Goal: Task Accomplishment & Management: Use online tool/utility

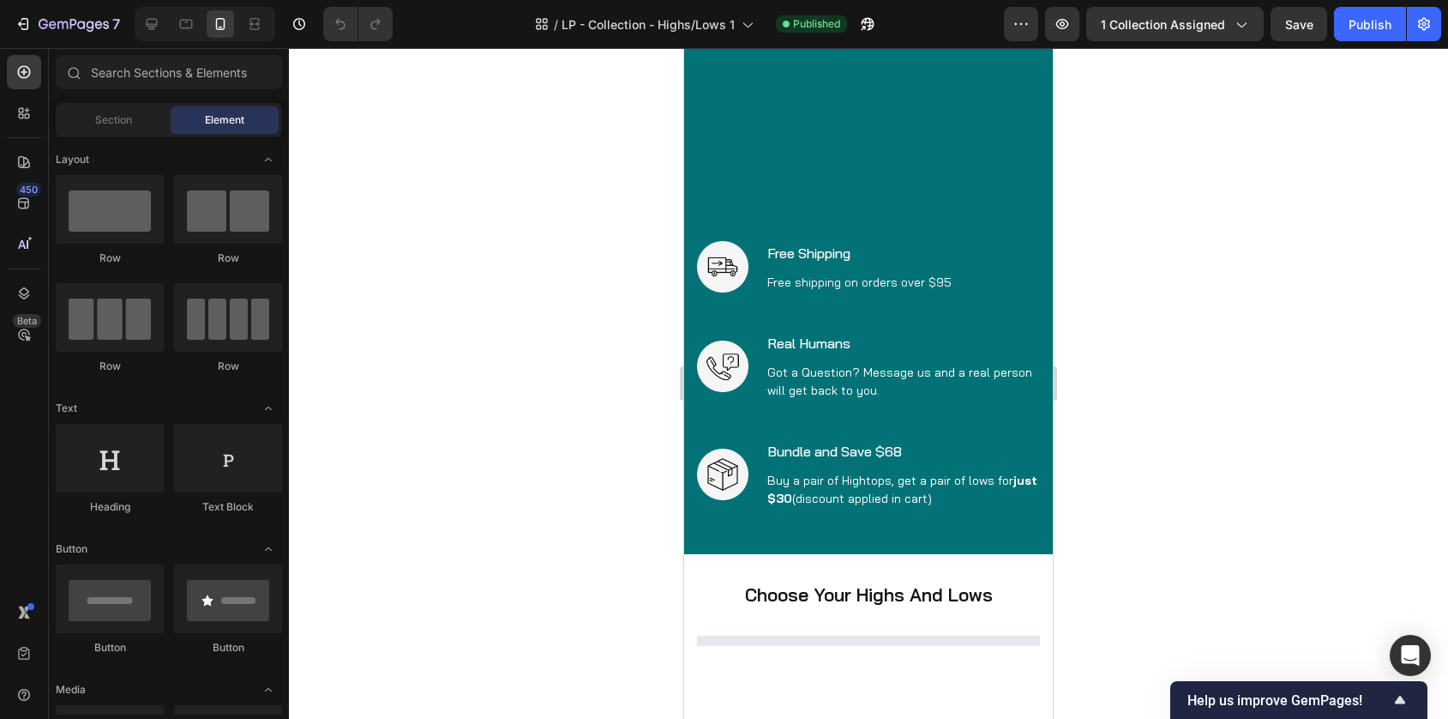
scroll to position [1242, 0]
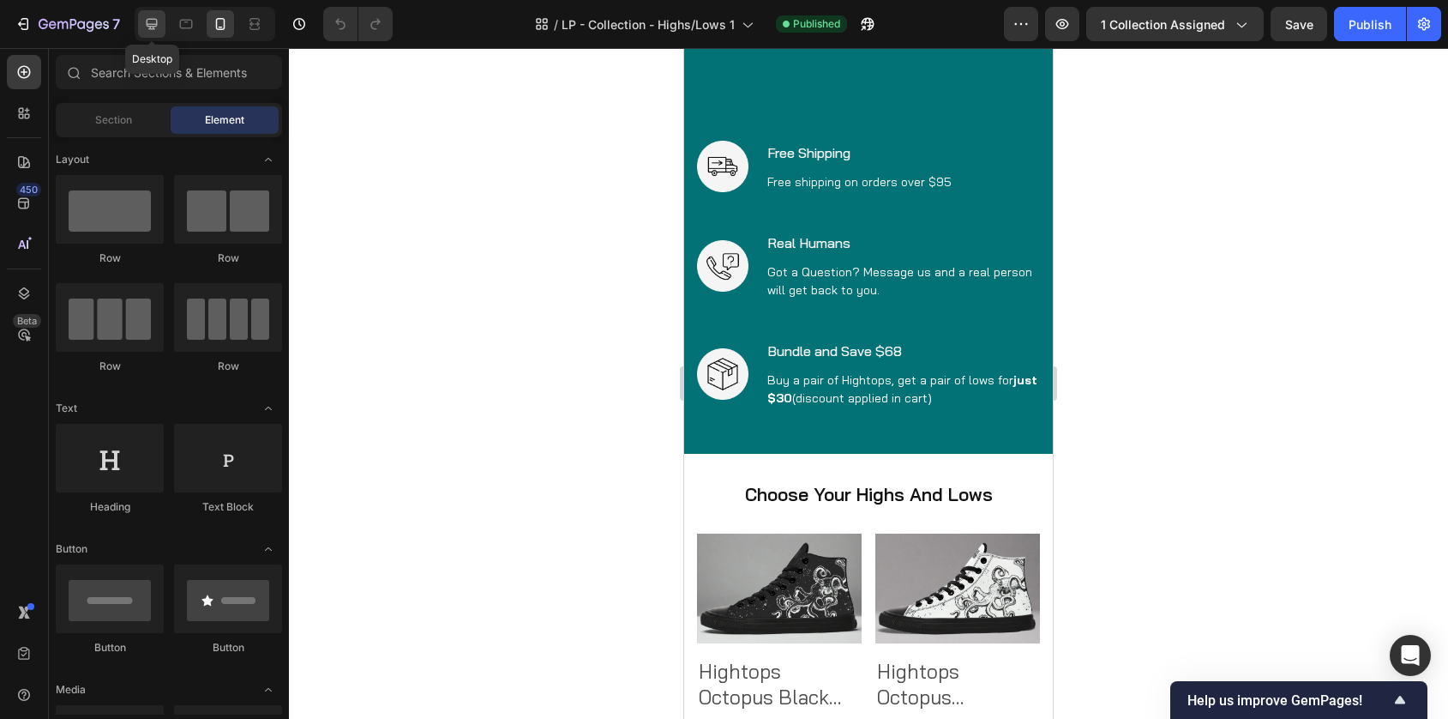
click at [152, 25] on icon at bounding box center [151, 23] width 17 height 17
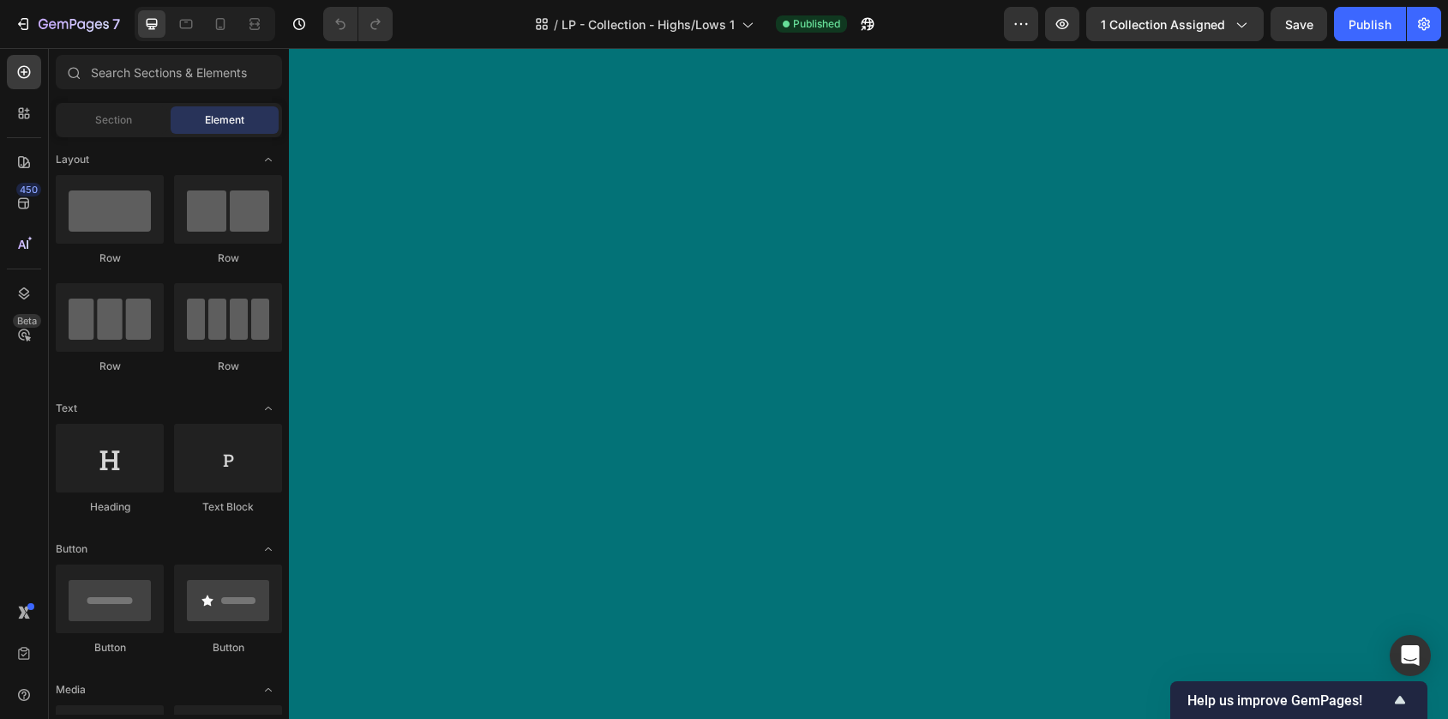
scroll to position [2695, 0]
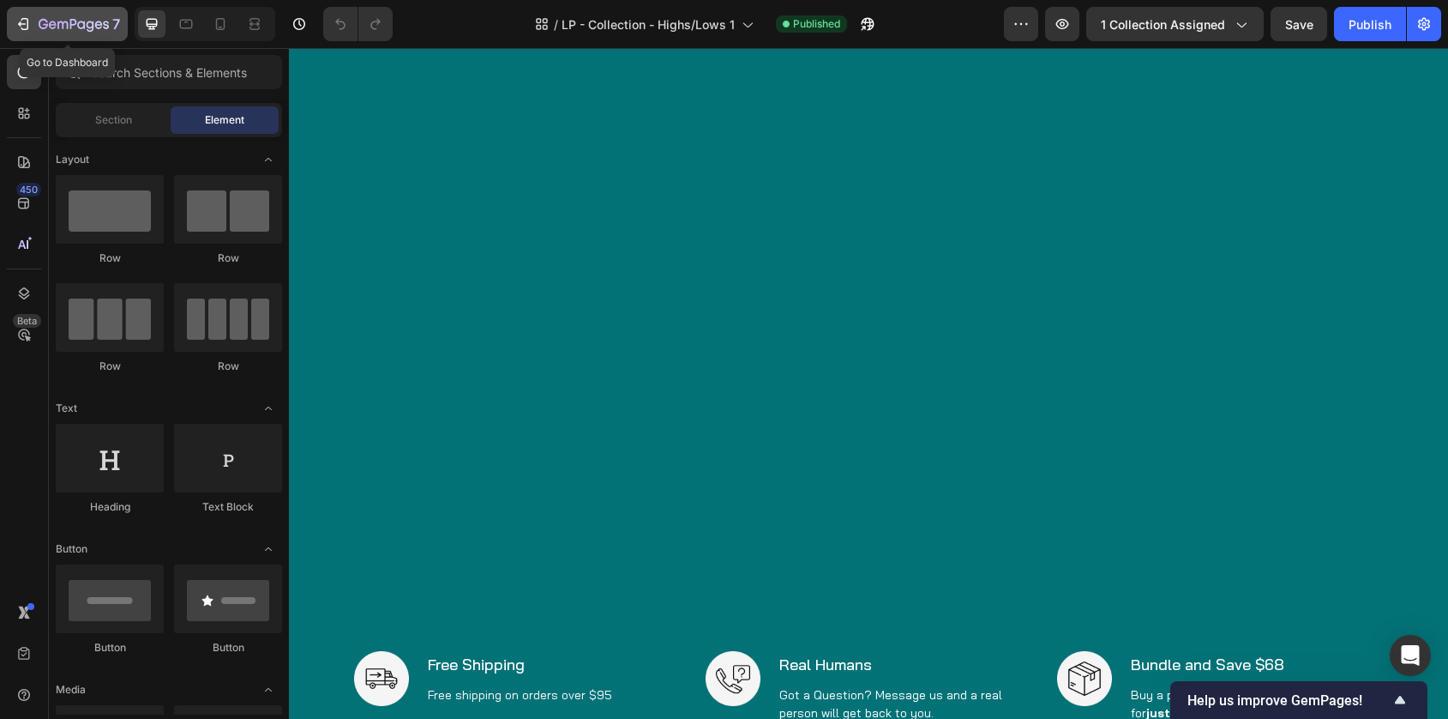
click at [97, 27] on icon "button" at bounding box center [74, 25] width 70 height 15
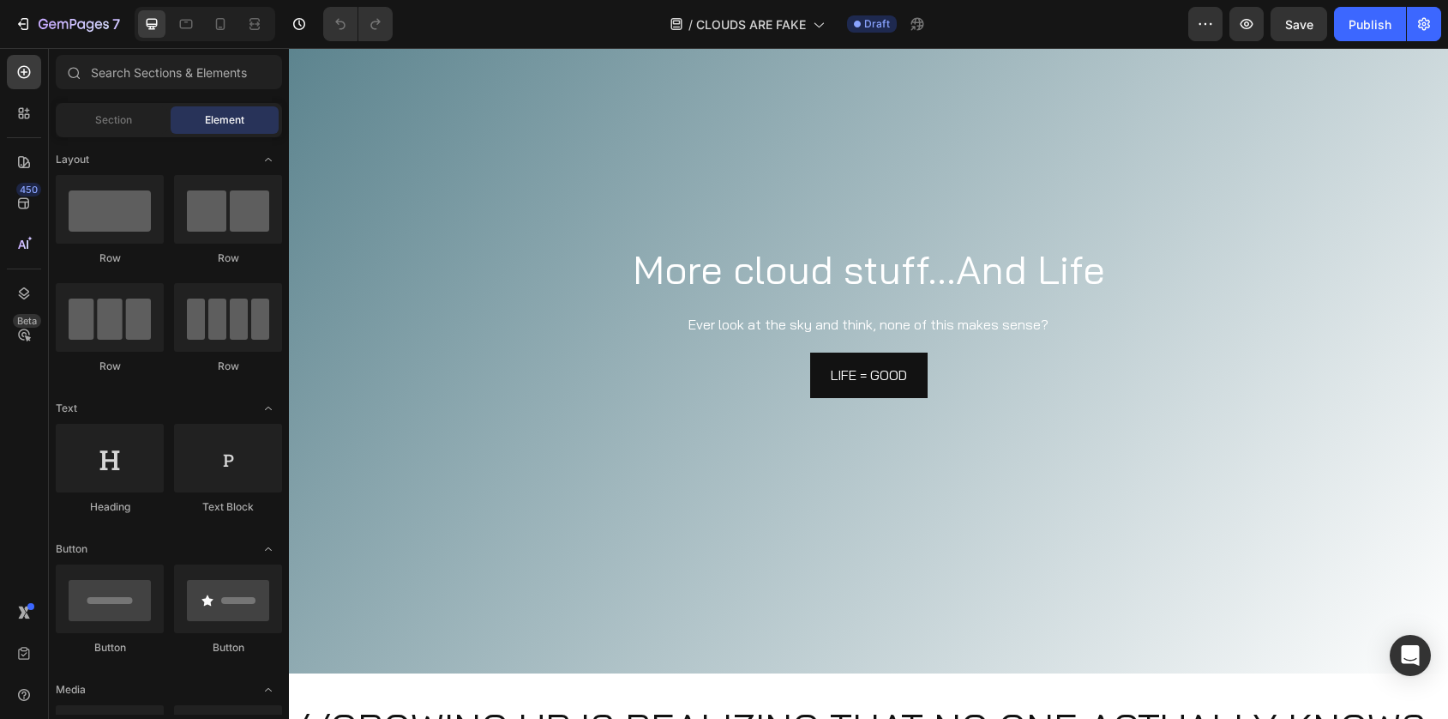
scroll to position [1527, 0]
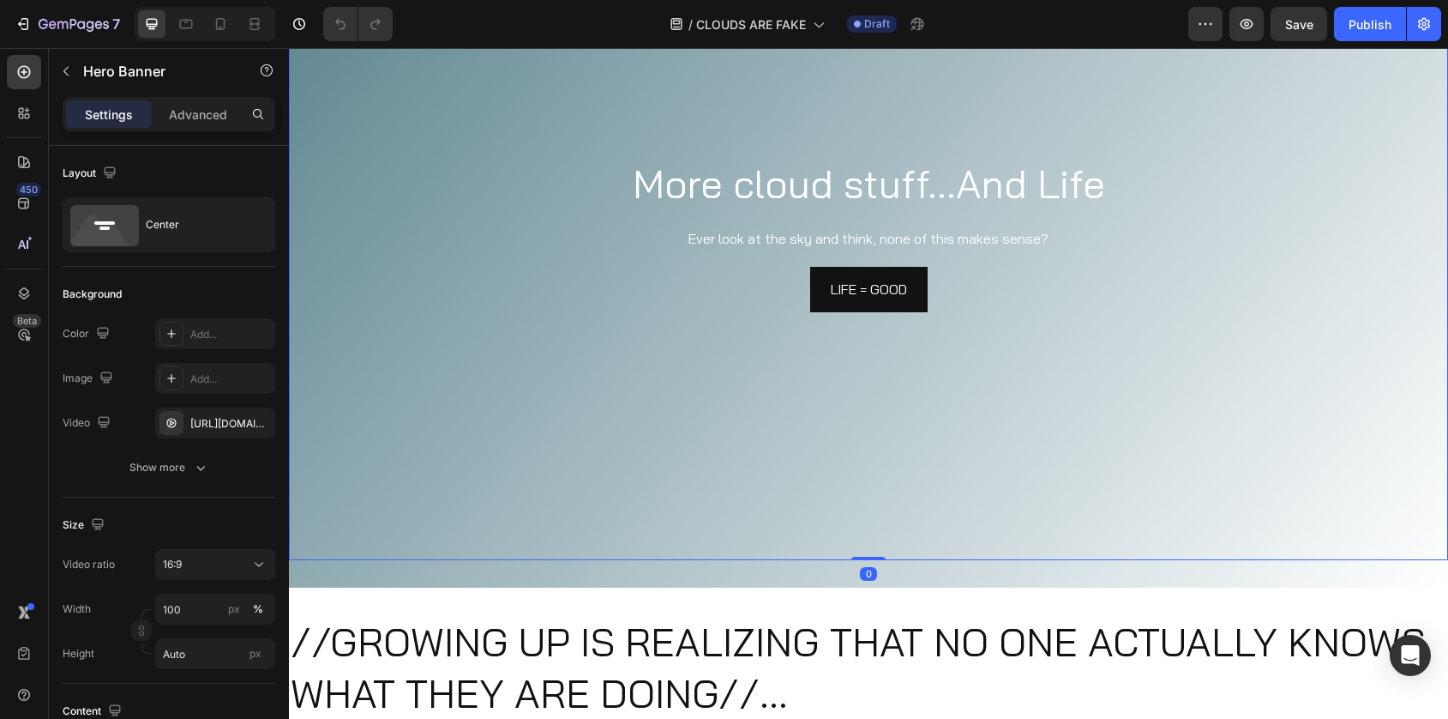
click at [557, 388] on video "Background Image" at bounding box center [868, 234] width 1159 height 653
click at [258, 424] on icon "button" at bounding box center [257, 423] width 14 height 14
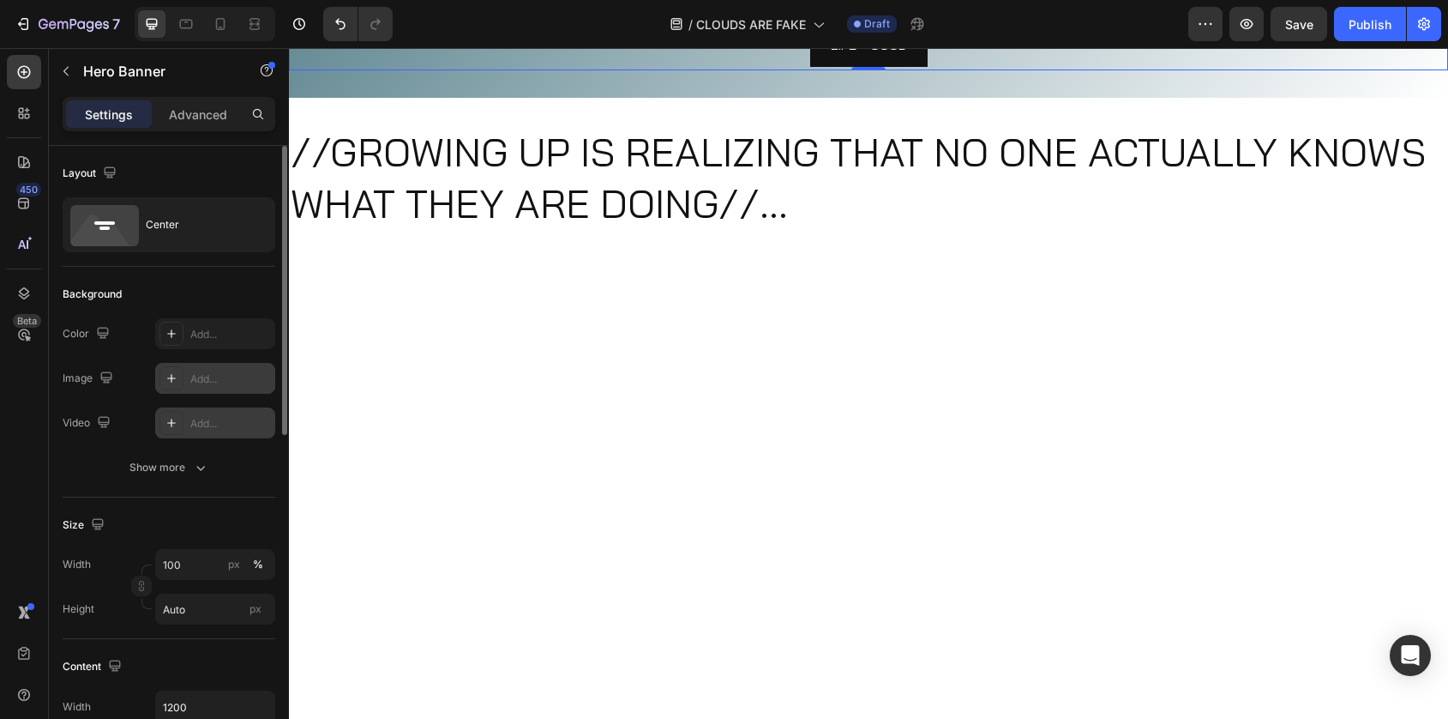
click at [225, 378] on div "Add..." at bounding box center [230, 378] width 81 height 15
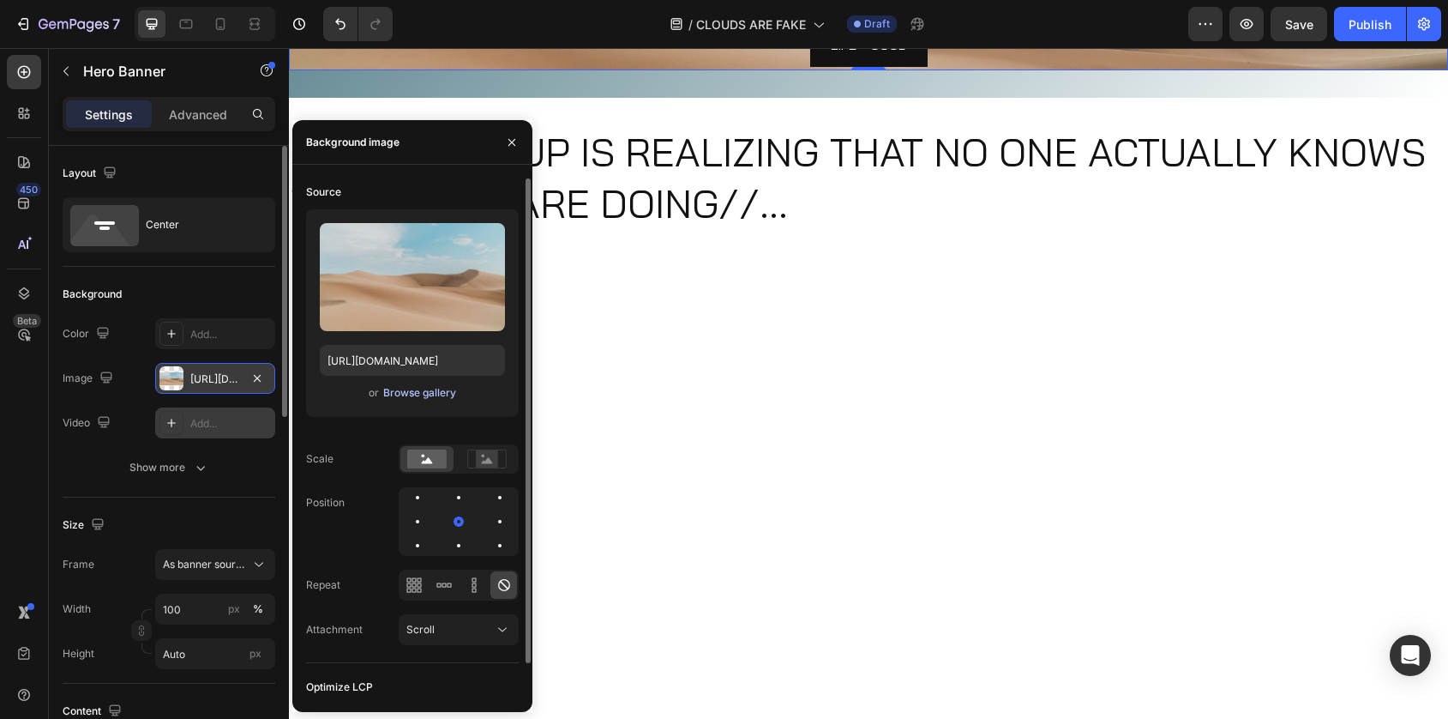
click at [394, 389] on div "Browse gallery" at bounding box center [419, 392] width 73 height 15
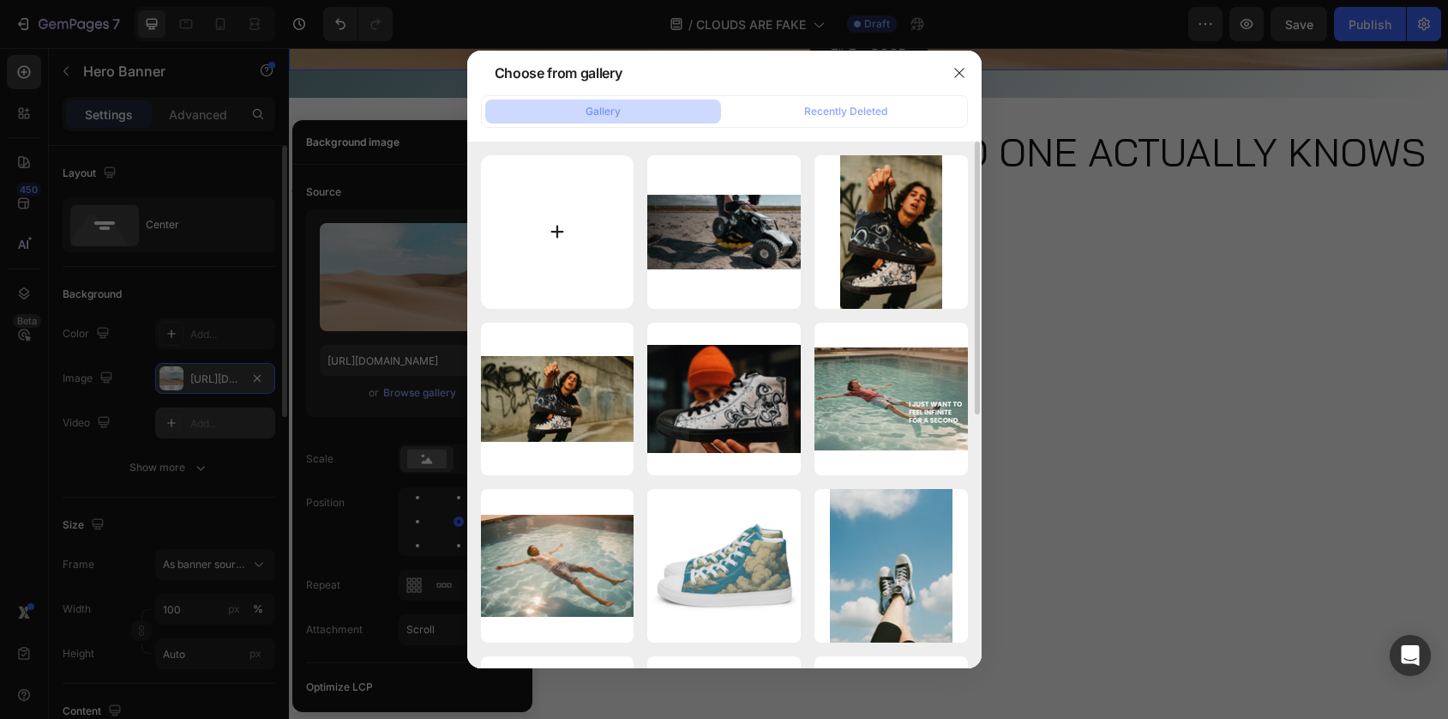
click at [566, 213] on input "file" at bounding box center [557, 231] width 153 height 153
type input "C:\fakepath\Rooftop dreaming clouds 1.jpg"
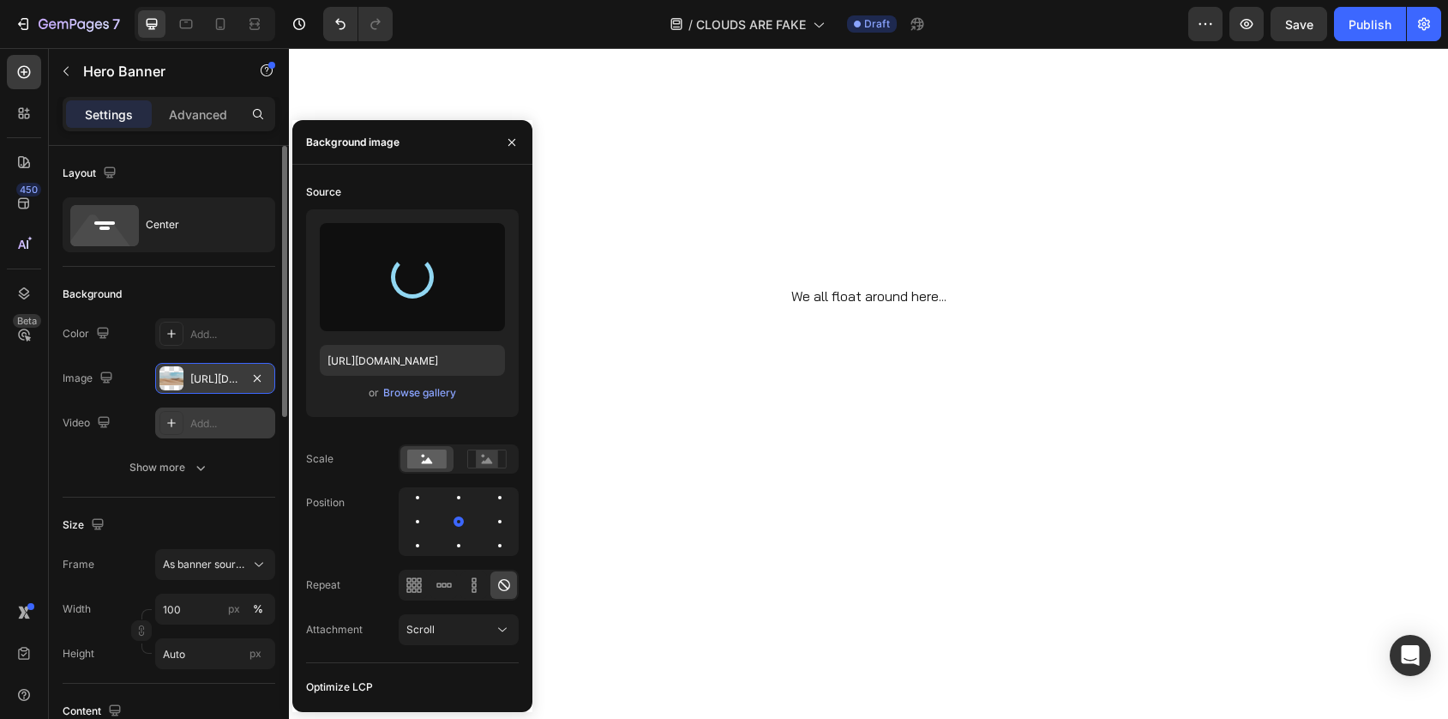
scroll to position [1867, 0]
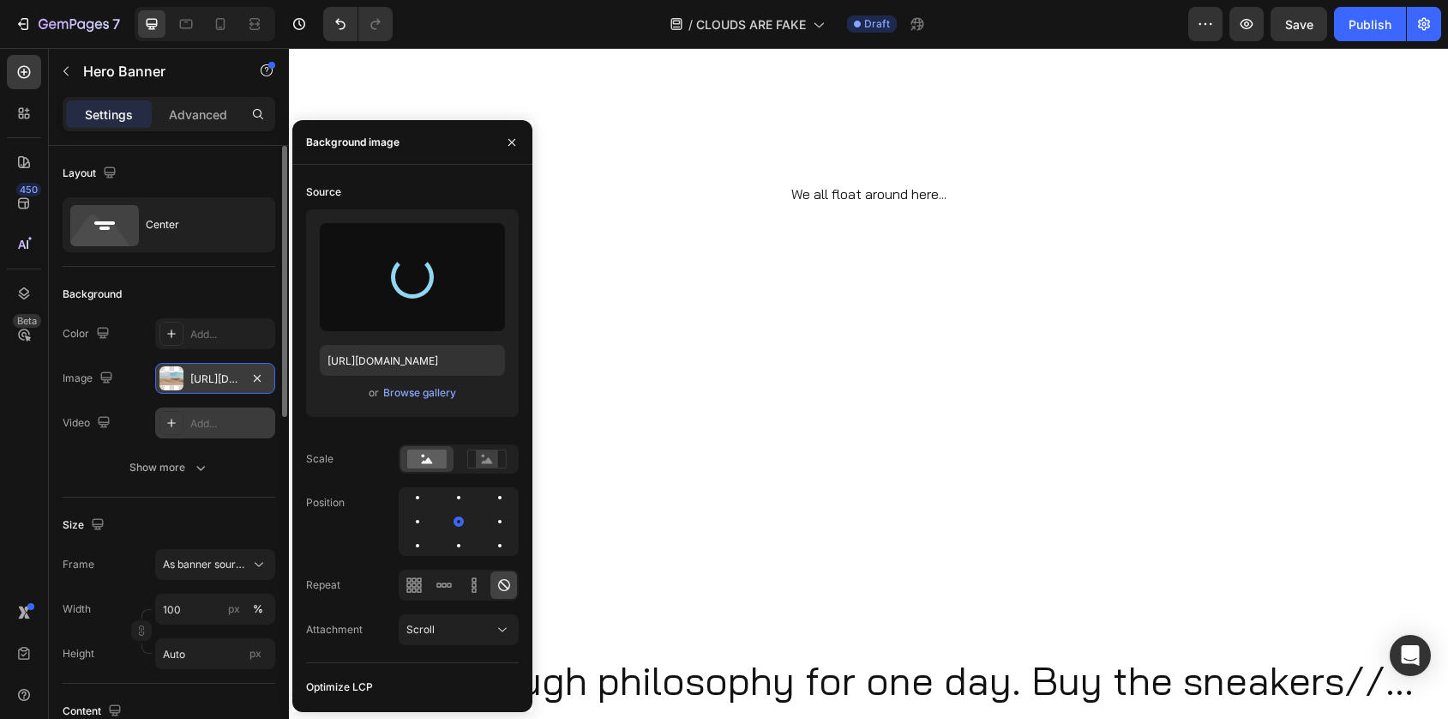
type input "https://cdn.shopify.com/s/files/1/0550/5551/5763/files/gempages_511267659942200…"
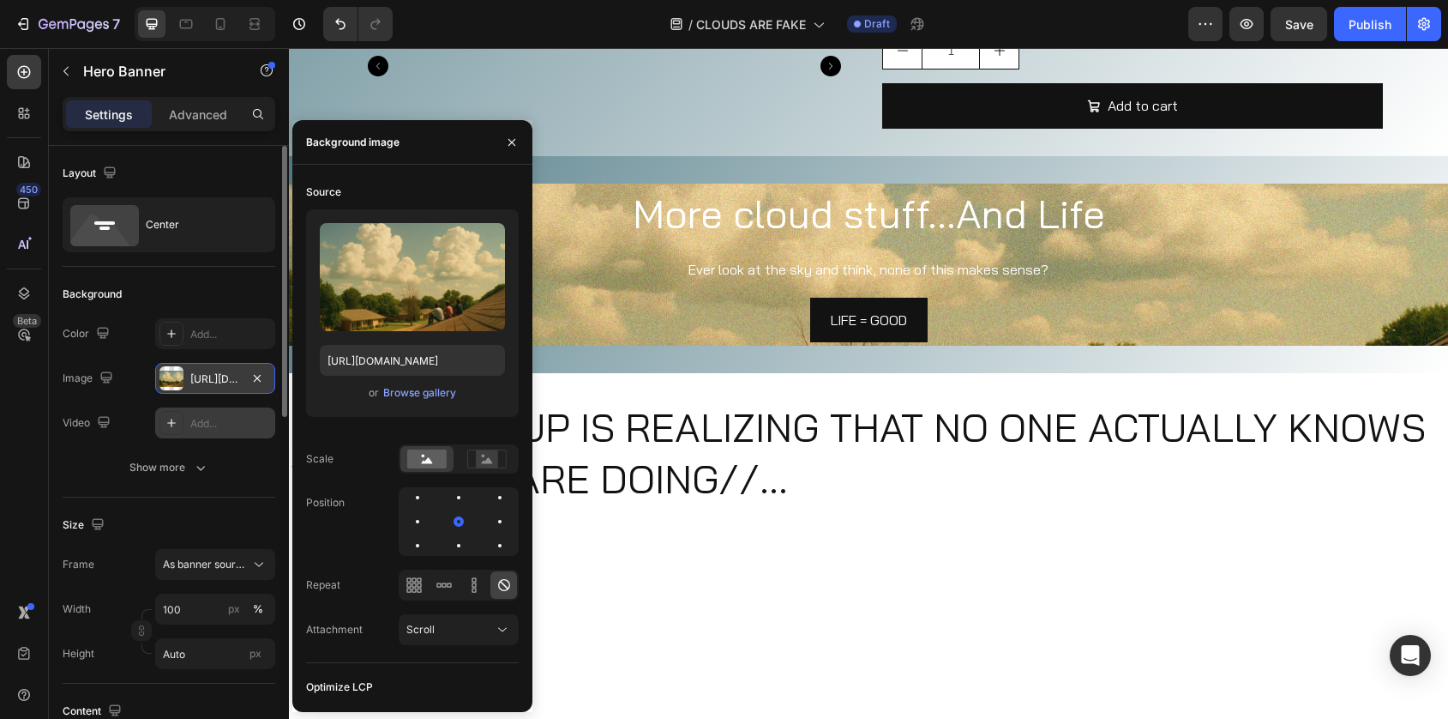
scroll to position [1157, 0]
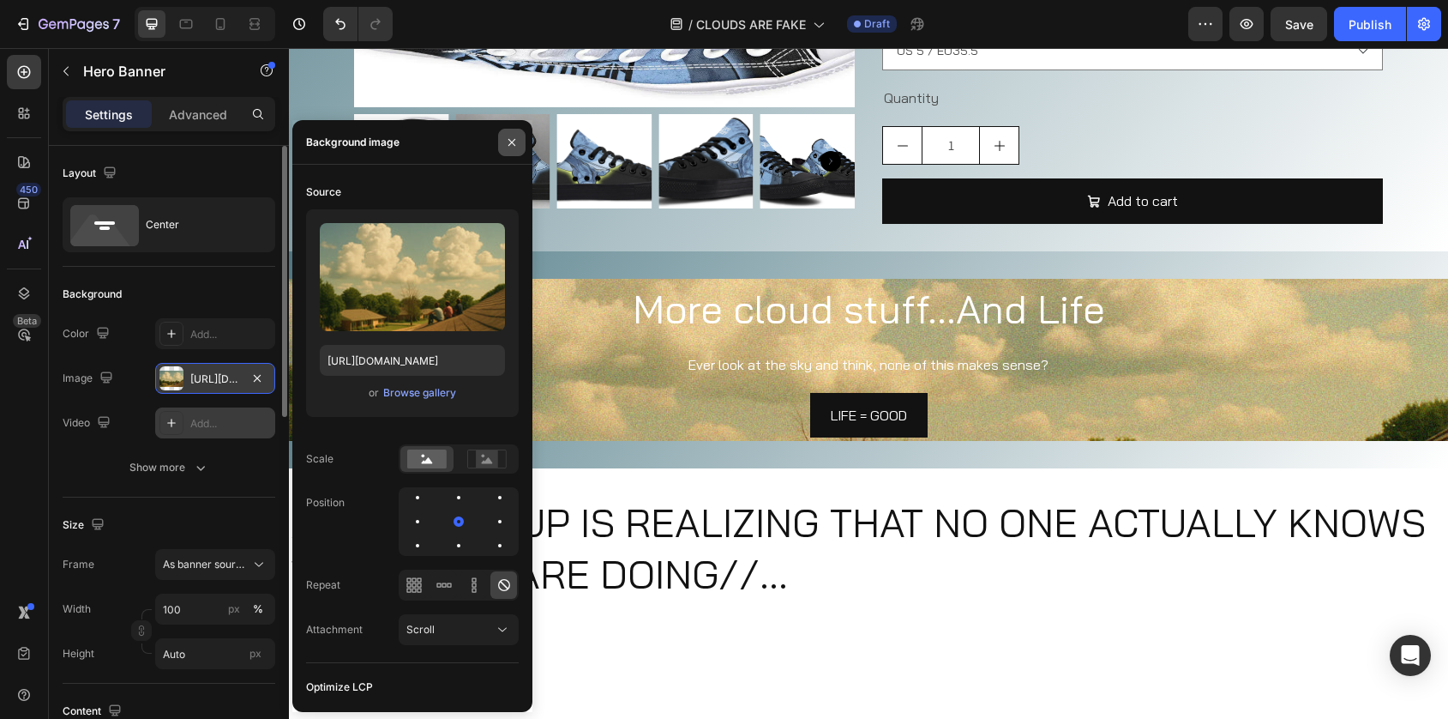
click at [514, 136] on icon "button" at bounding box center [512, 142] width 14 height 14
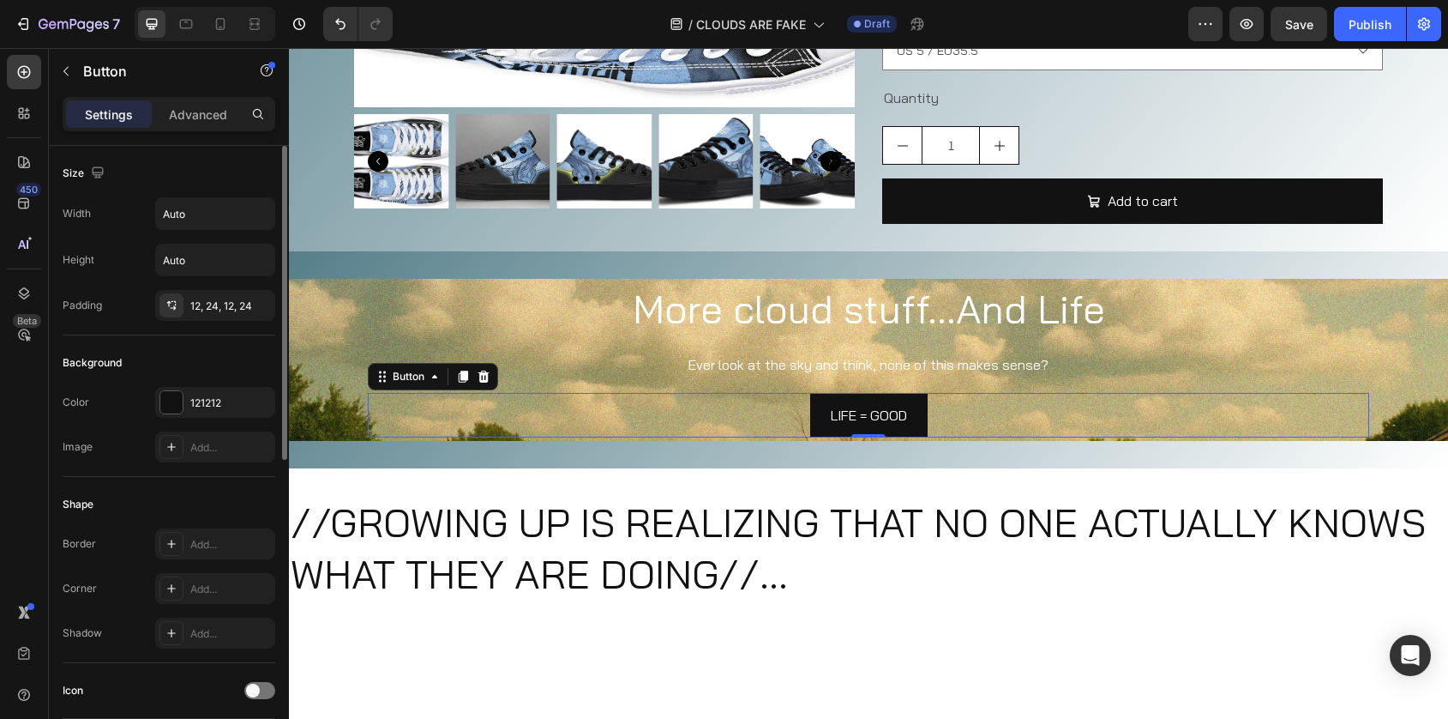
click at [430, 396] on div "LIFE = GOOD Button 0" at bounding box center [869, 415] width 1002 height 45
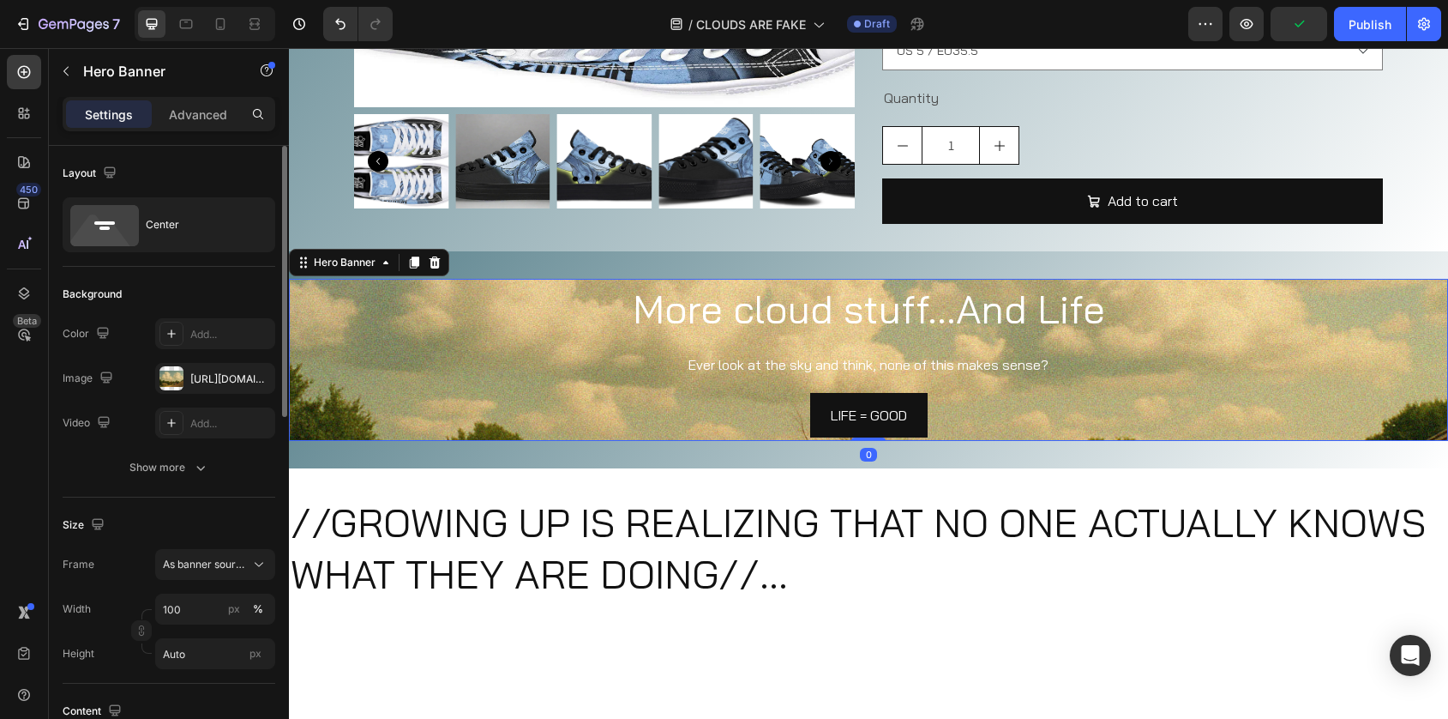
click at [333, 412] on div "Background Image" at bounding box center [868, 360] width 1159 height 162
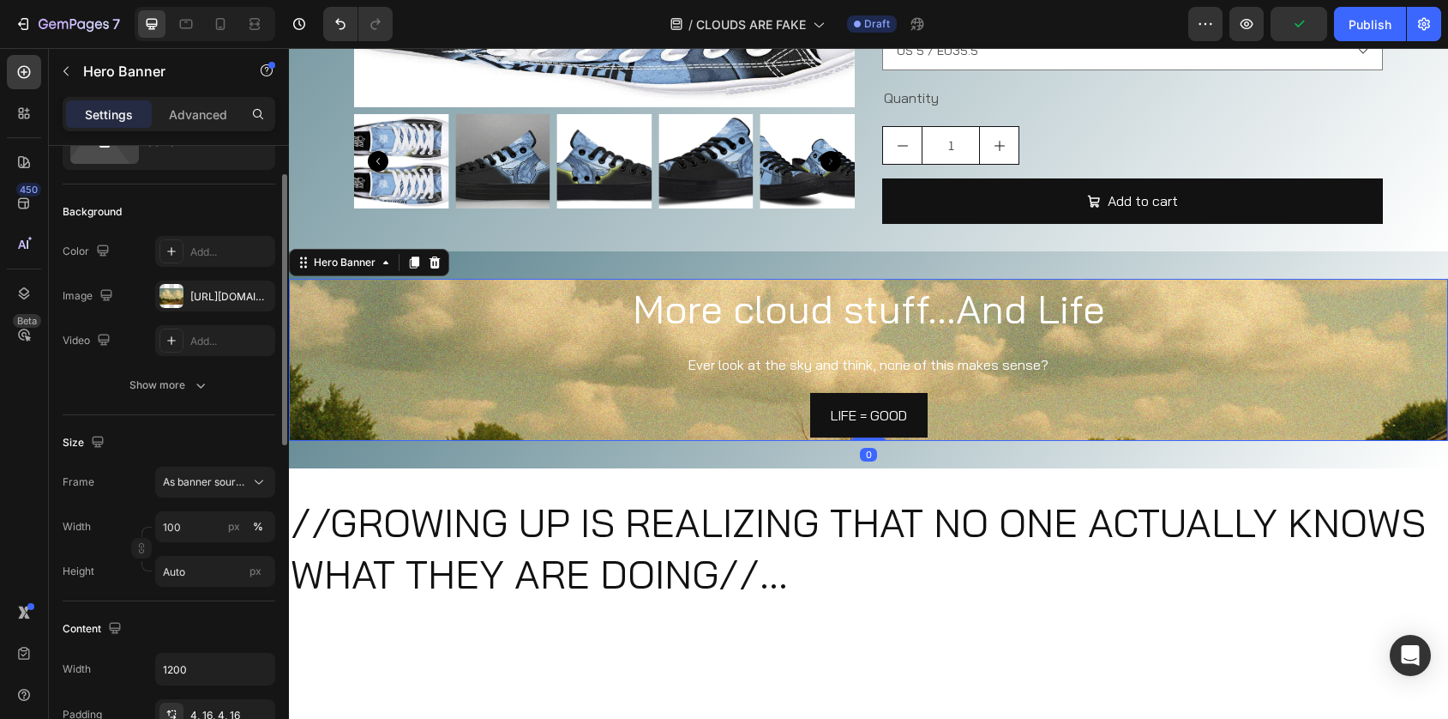
scroll to position [119, 0]
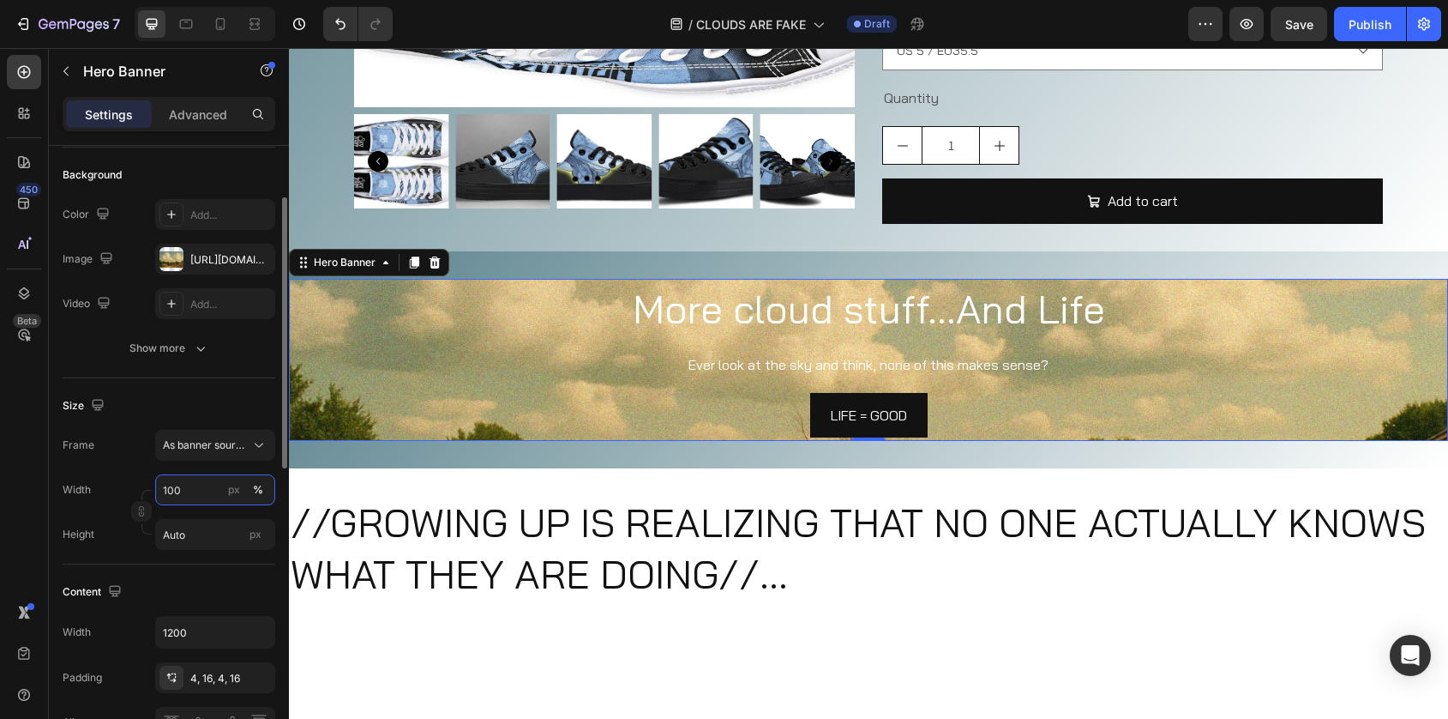
click at [219, 495] on input "100" at bounding box center [215, 489] width 120 height 31
click at [218, 494] on input "100" at bounding box center [215, 489] width 120 height 31
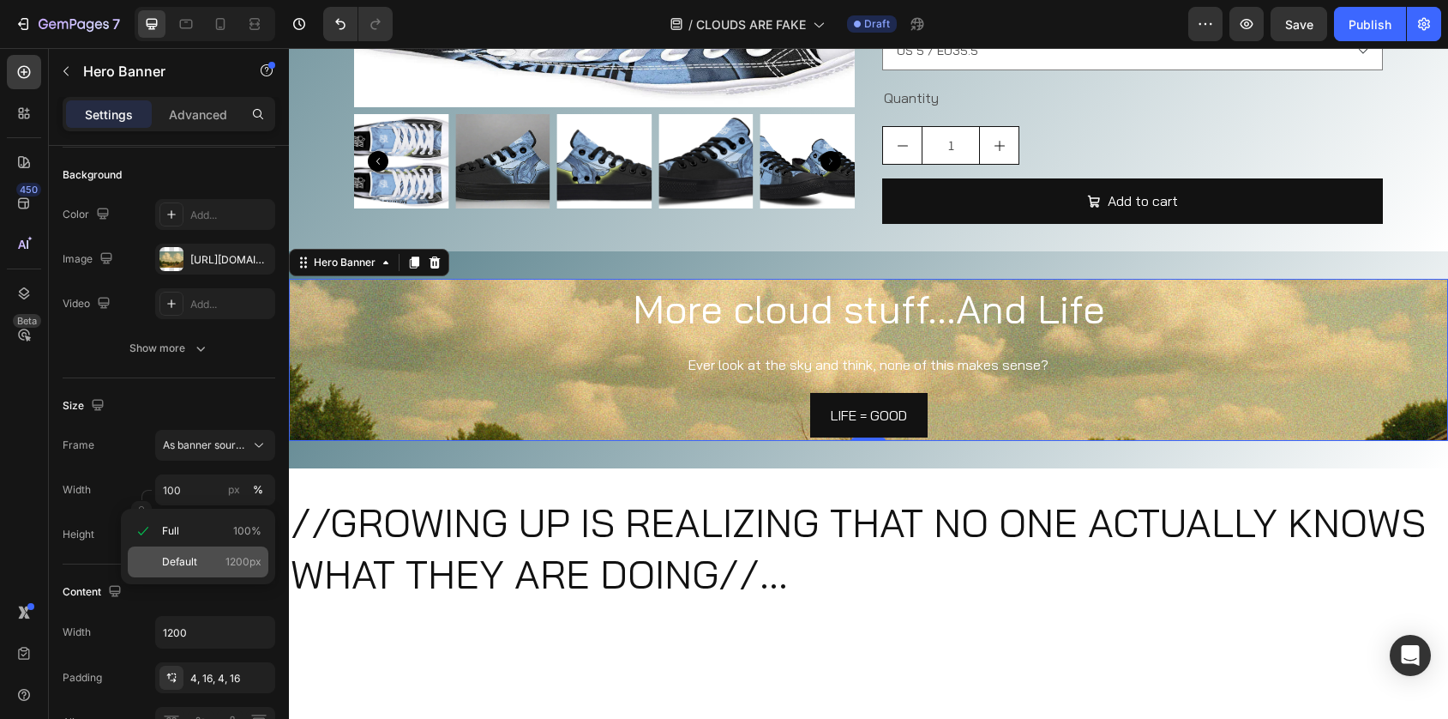
click at [208, 562] on p "Default 1200px" at bounding box center [211, 561] width 99 height 15
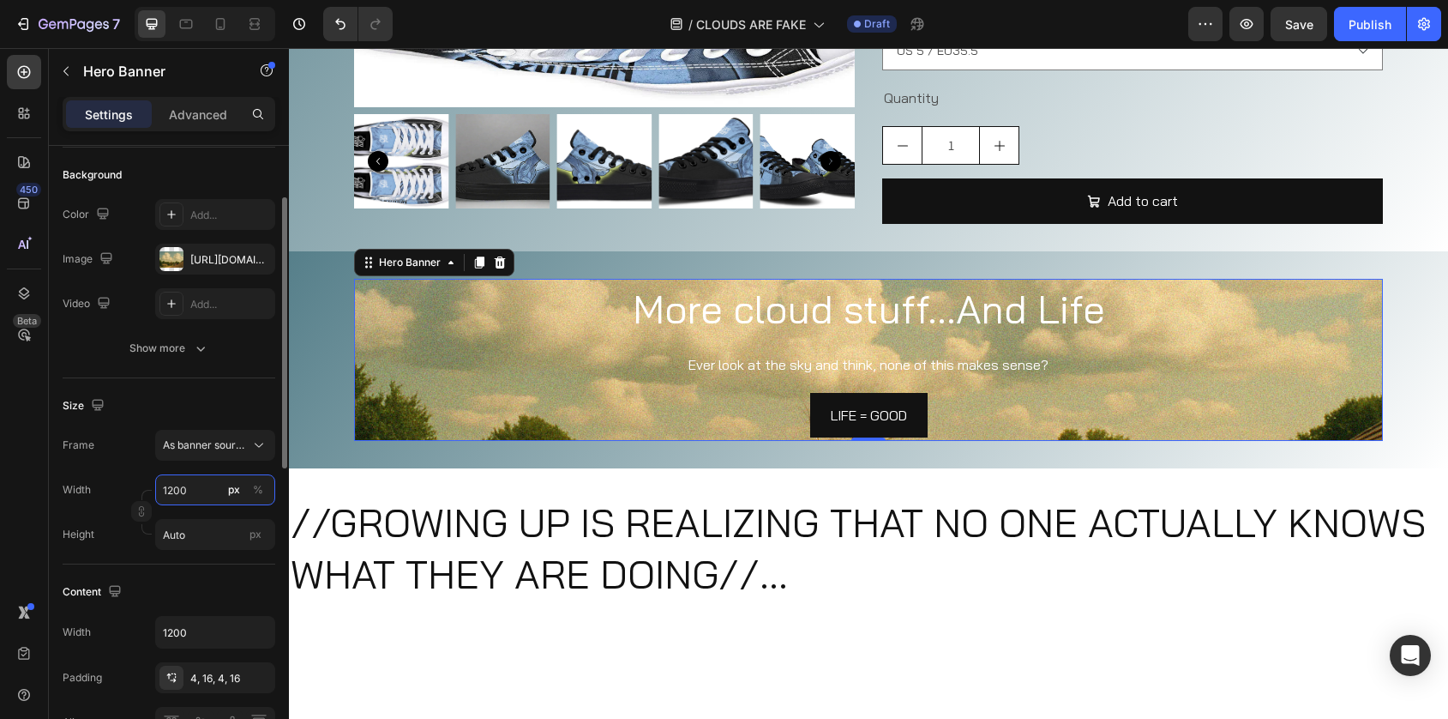
click at [208, 486] on input "1200" at bounding box center [215, 489] width 120 height 31
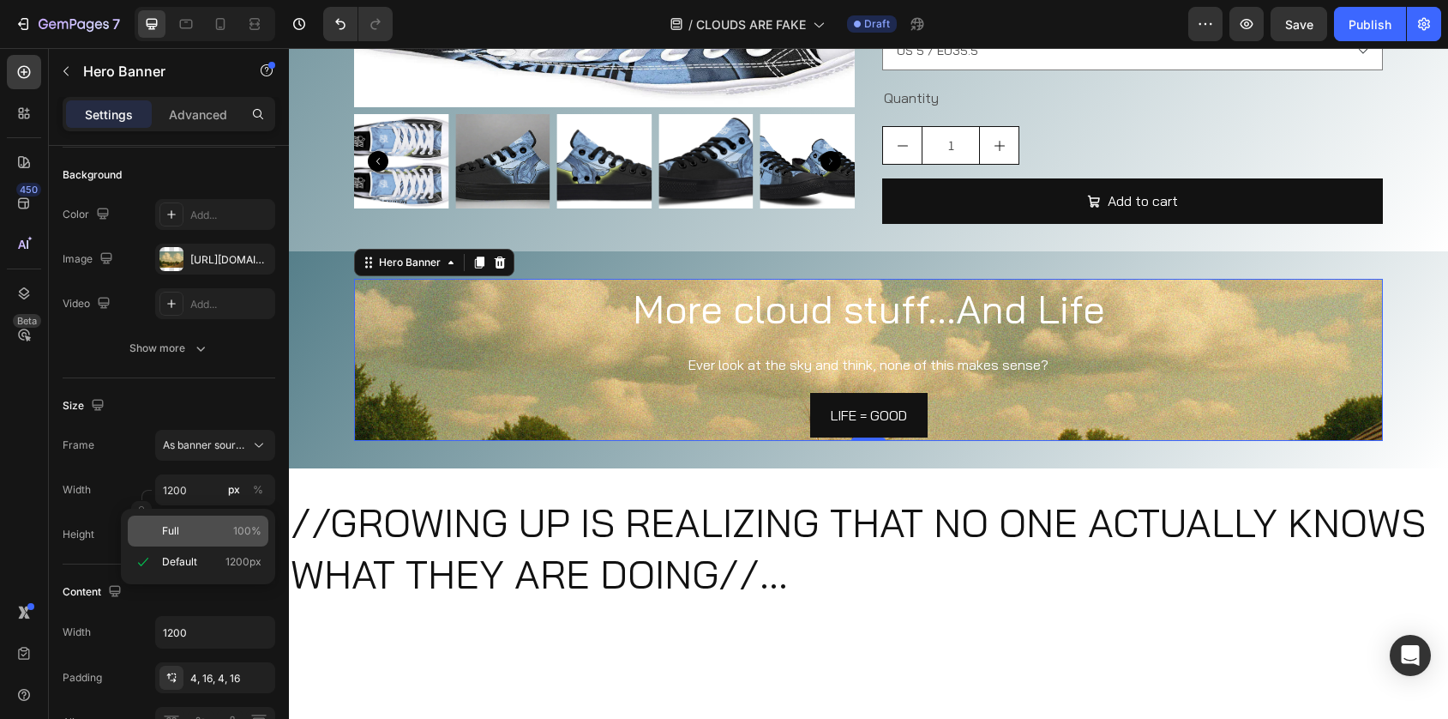
click at [203, 521] on div "Full 100%" at bounding box center [198, 530] width 141 height 31
type input "100"
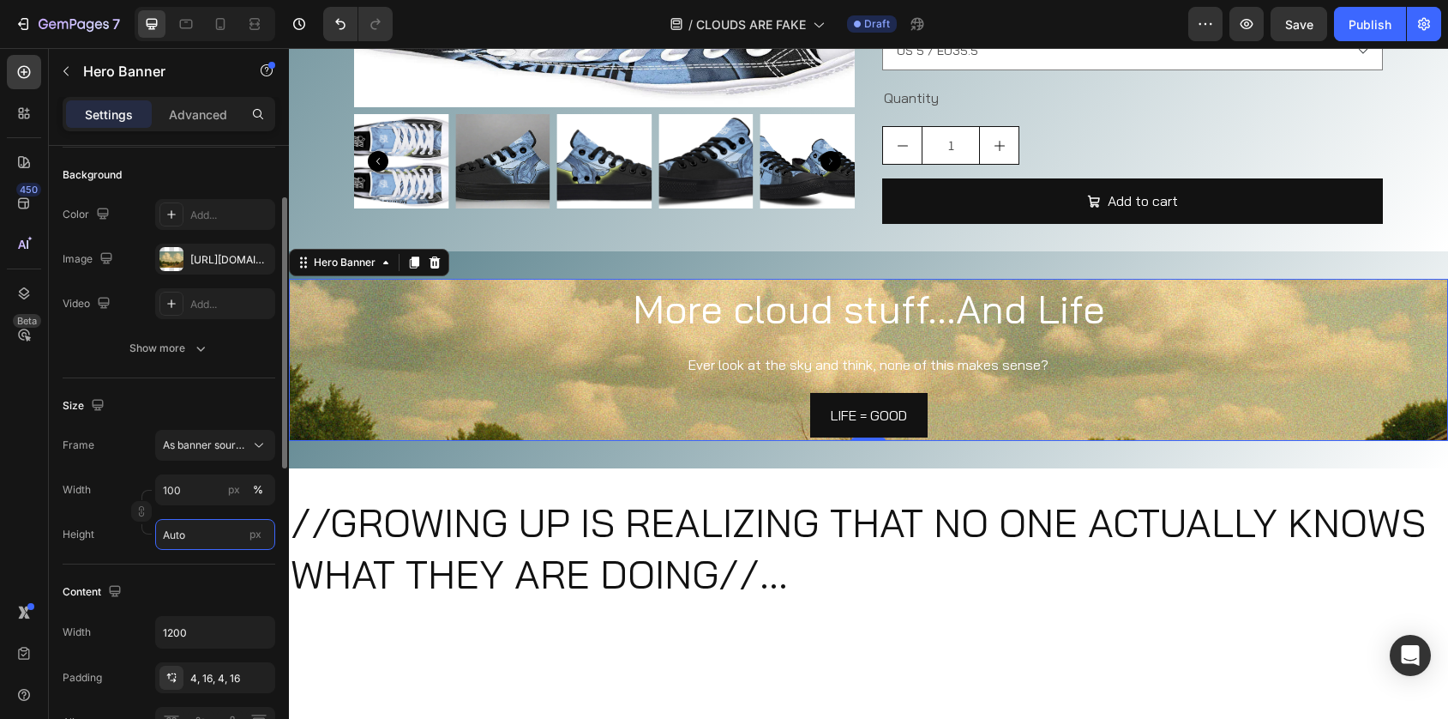
click at [198, 538] on input "Auto" at bounding box center [215, 534] width 120 height 31
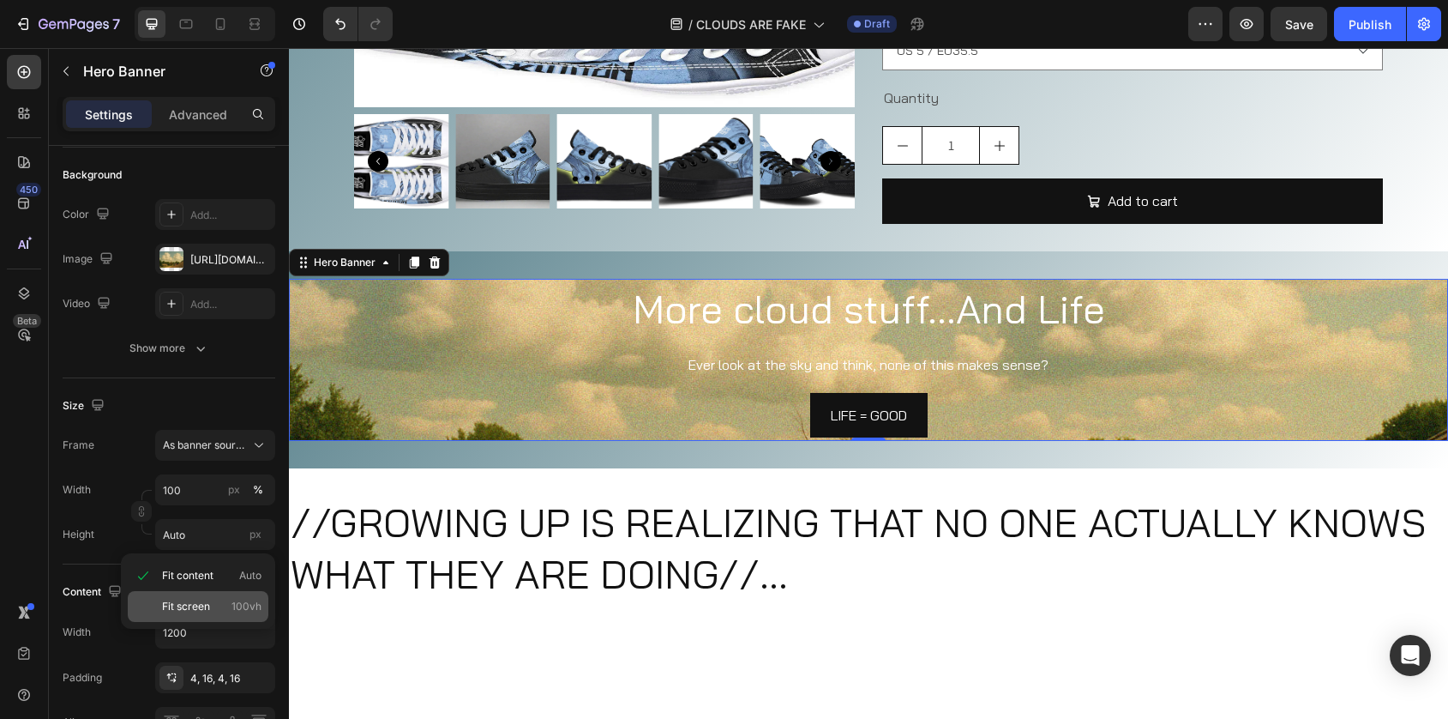
click at [197, 595] on div "Fit screen 100vh" at bounding box center [198, 606] width 141 height 31
type input "100 vh"
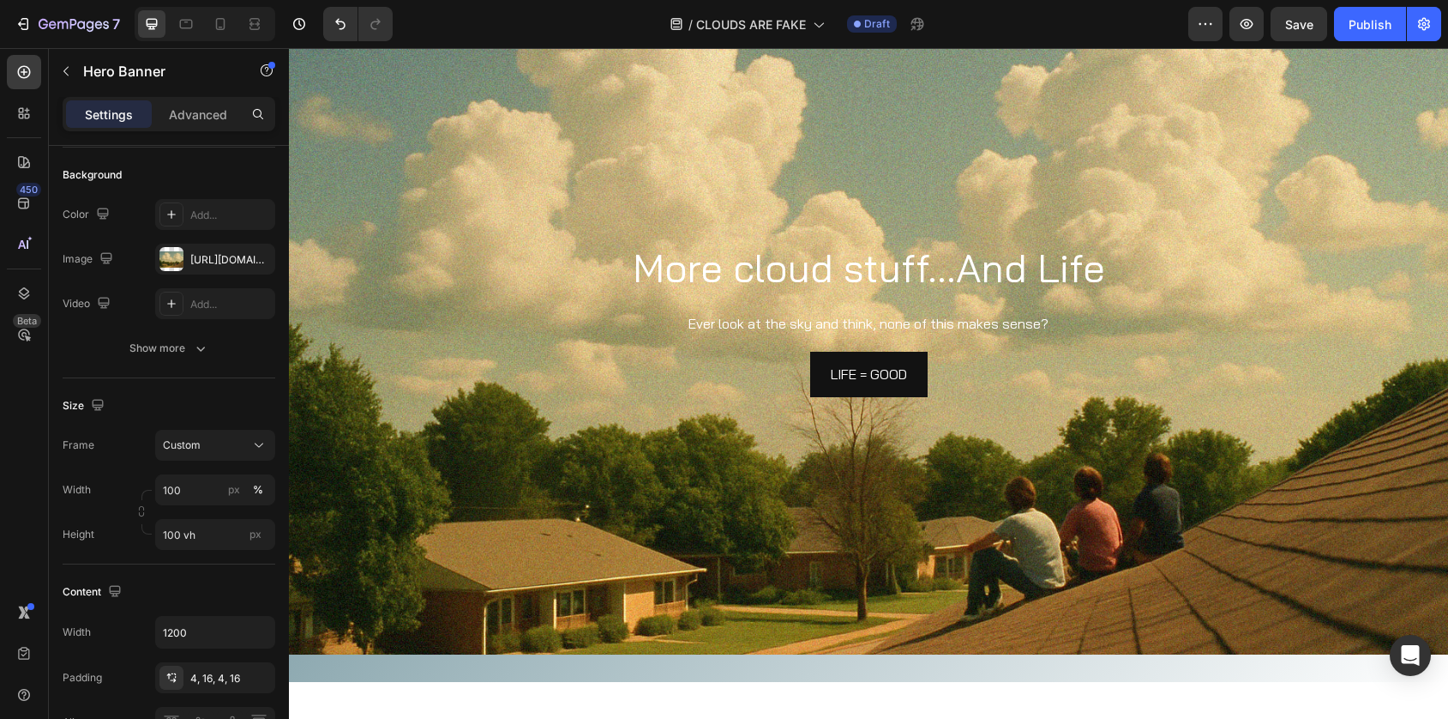
scroll to position [1434, 0]
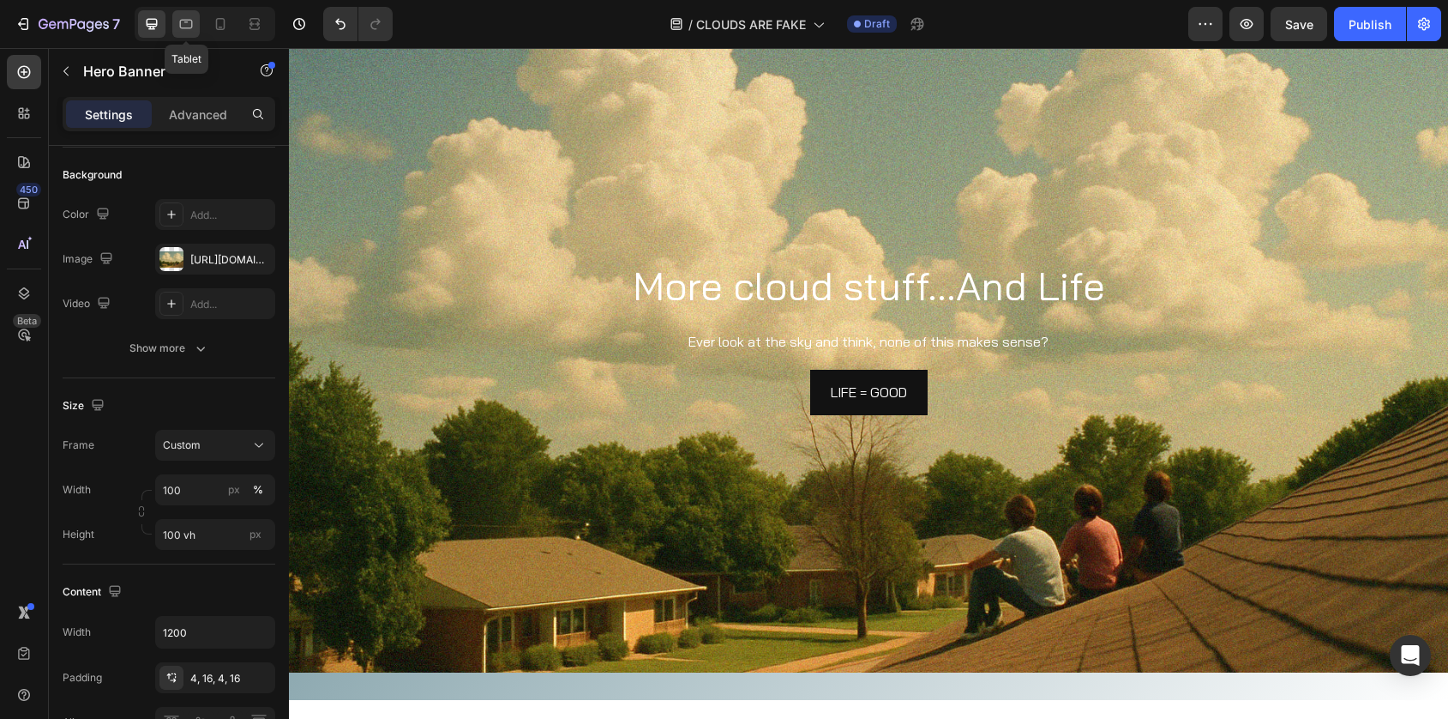
click at [189, 28] on icon at bounding box center [185, 23] width 17 height 17
type input "100%"
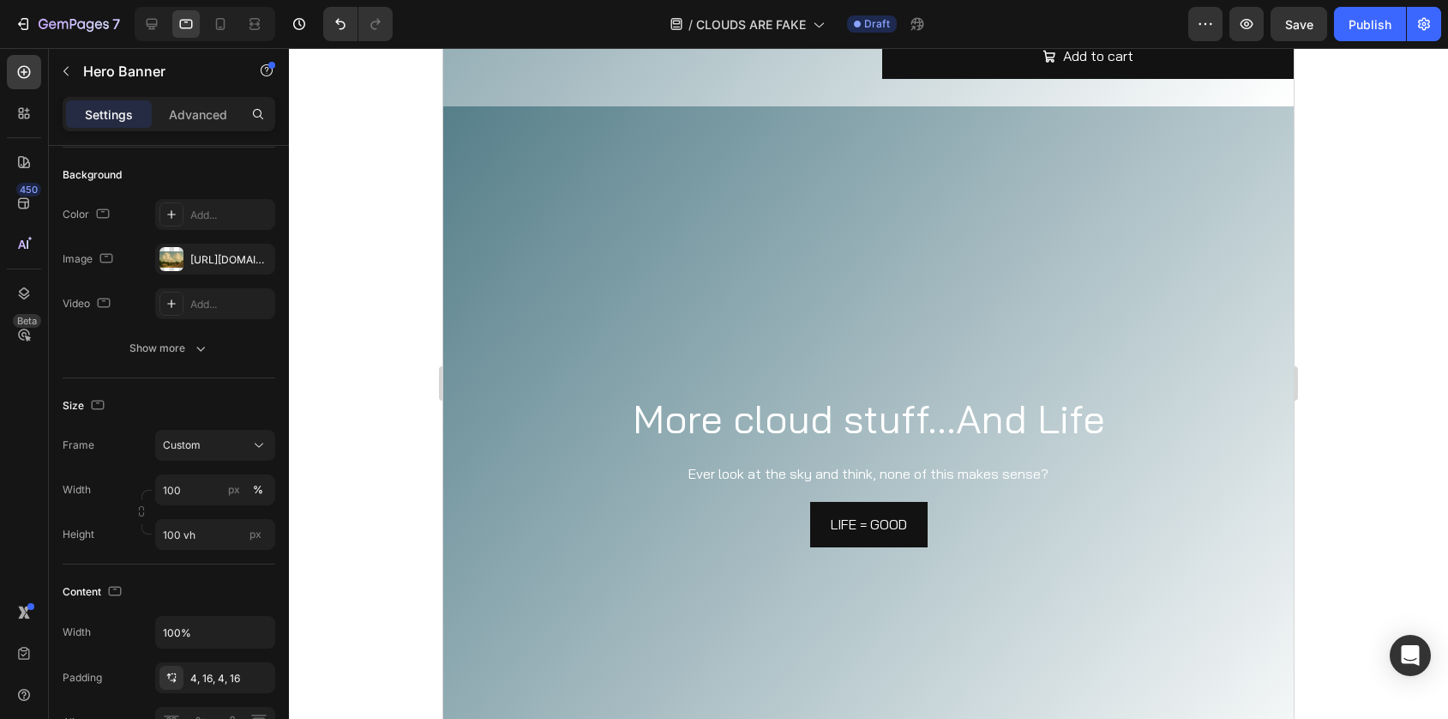
scroll to position [1354, 0]
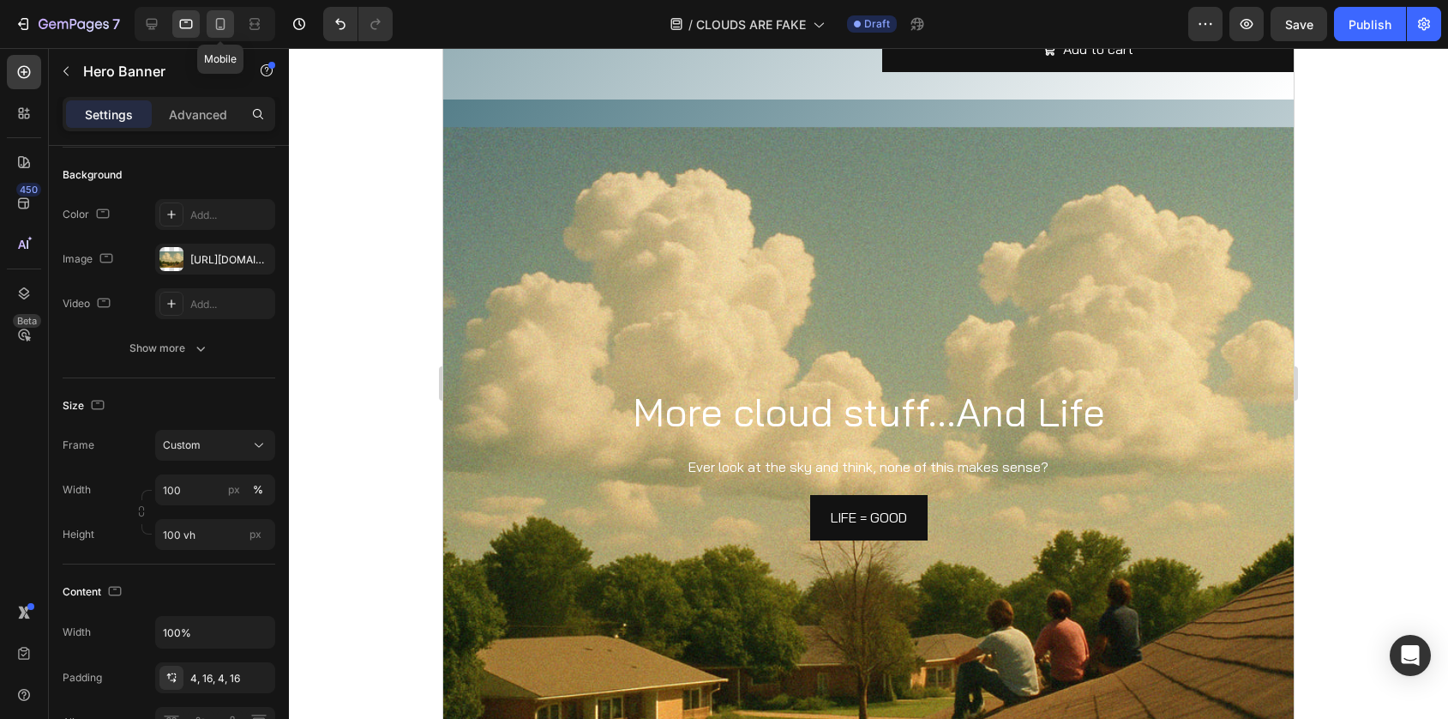
click at [226, 21] on icon at bounding box center [220, 23] width 17 height 17
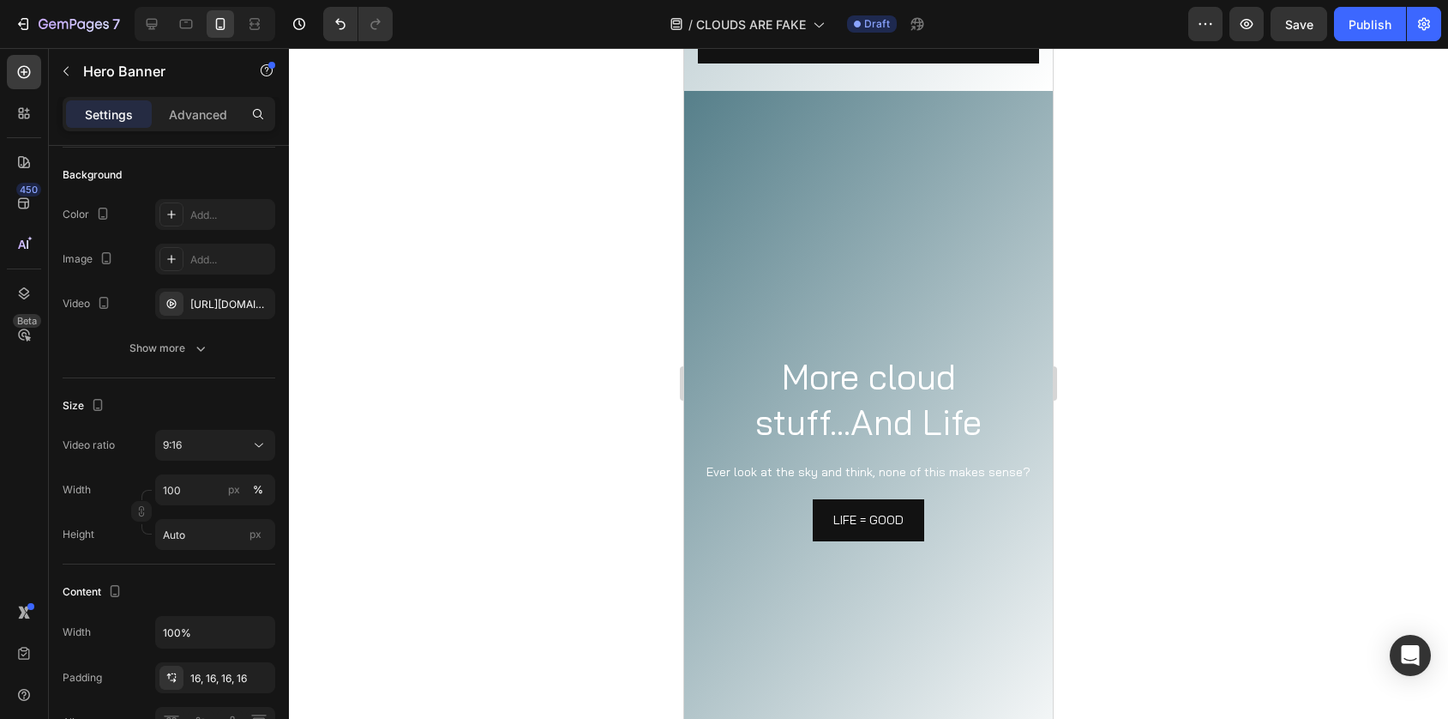
scroll to position [1783, 0]
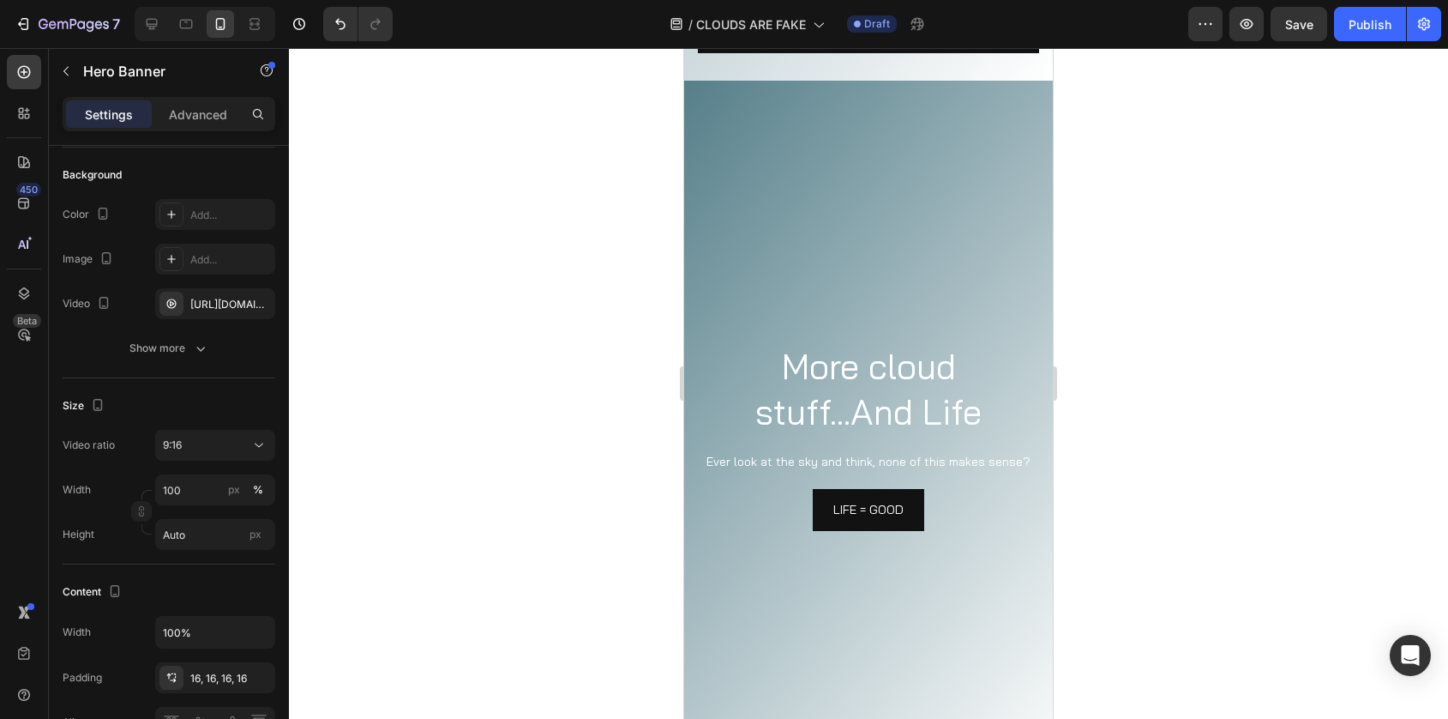
click at [742, 323] on video "Background Image" at bounding box center [868, 435] width 369 height 655
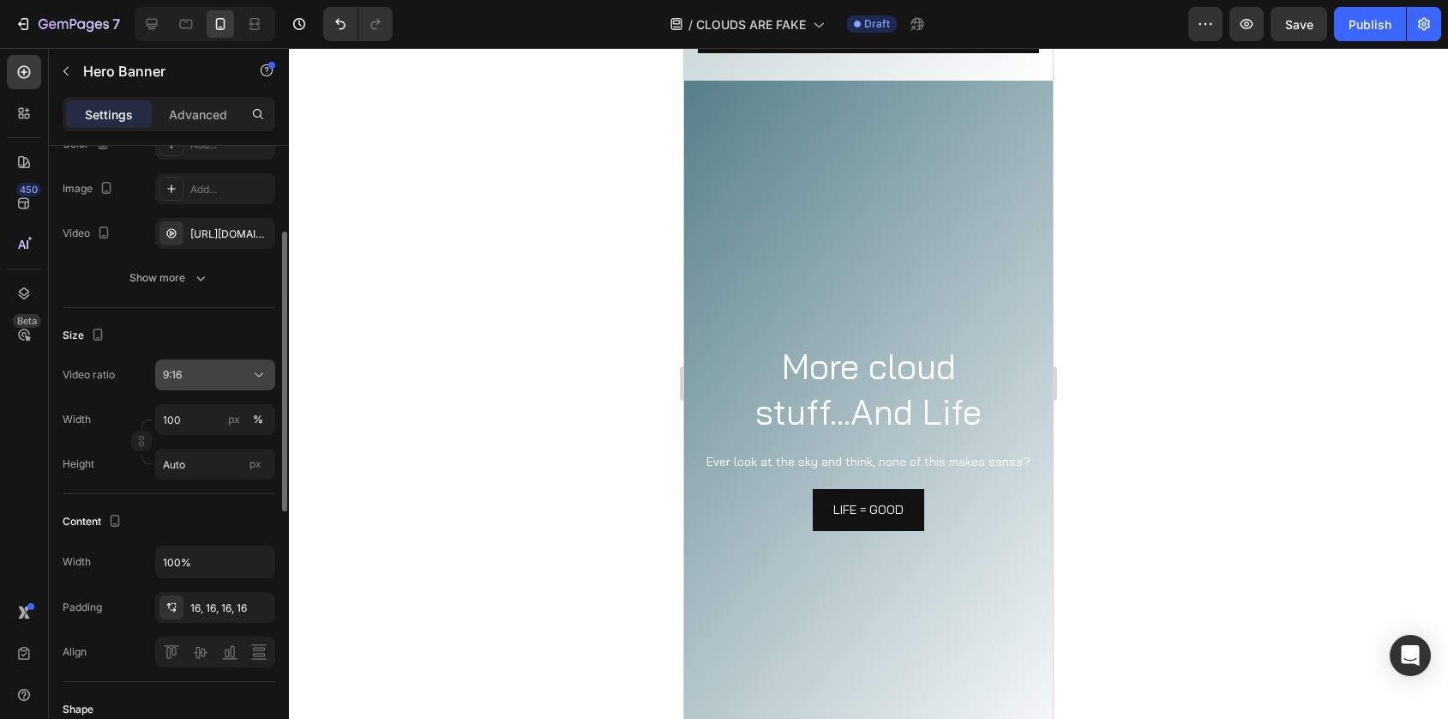
scroll to position [190, 0]
click at [257, 232] on icon "button" at bounding box center [257, 231] width 7 height 7
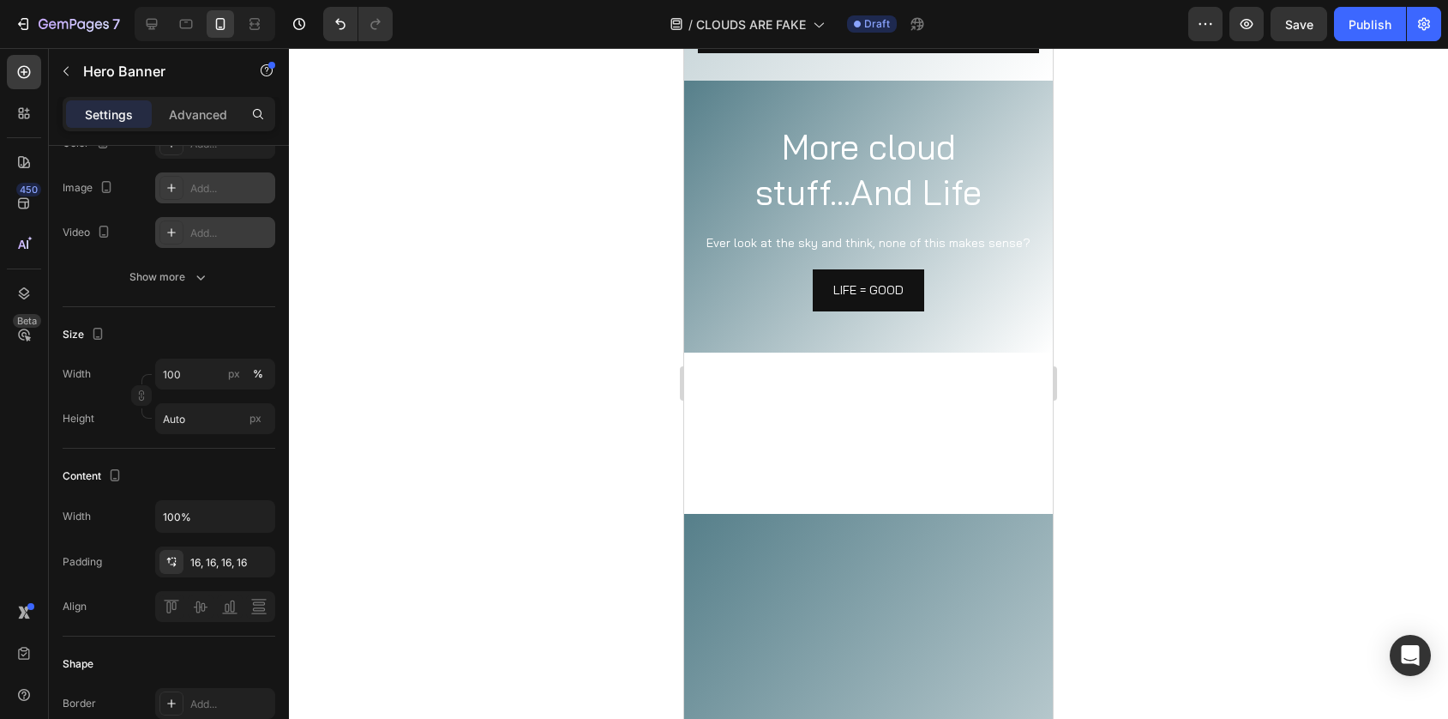
click at [231, 187] on div "Add..." at bounding box center [230, 188] width 81 height 15
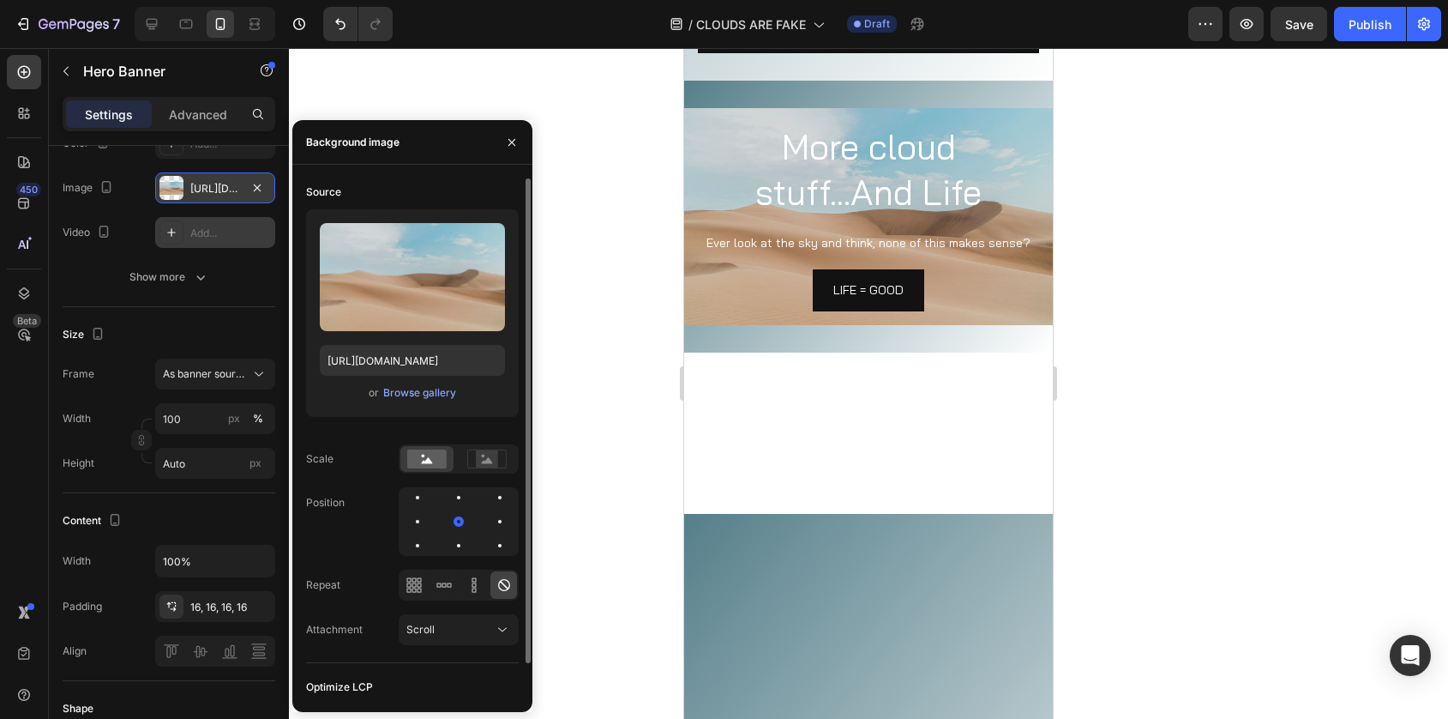
click at [424, 401] on div "or Browse gallery" at bounding box center [412, 392] width 185 height 21
click at [424, 394] on div "Browse gallery" at bounding box center [419, 392] width 73 height 15
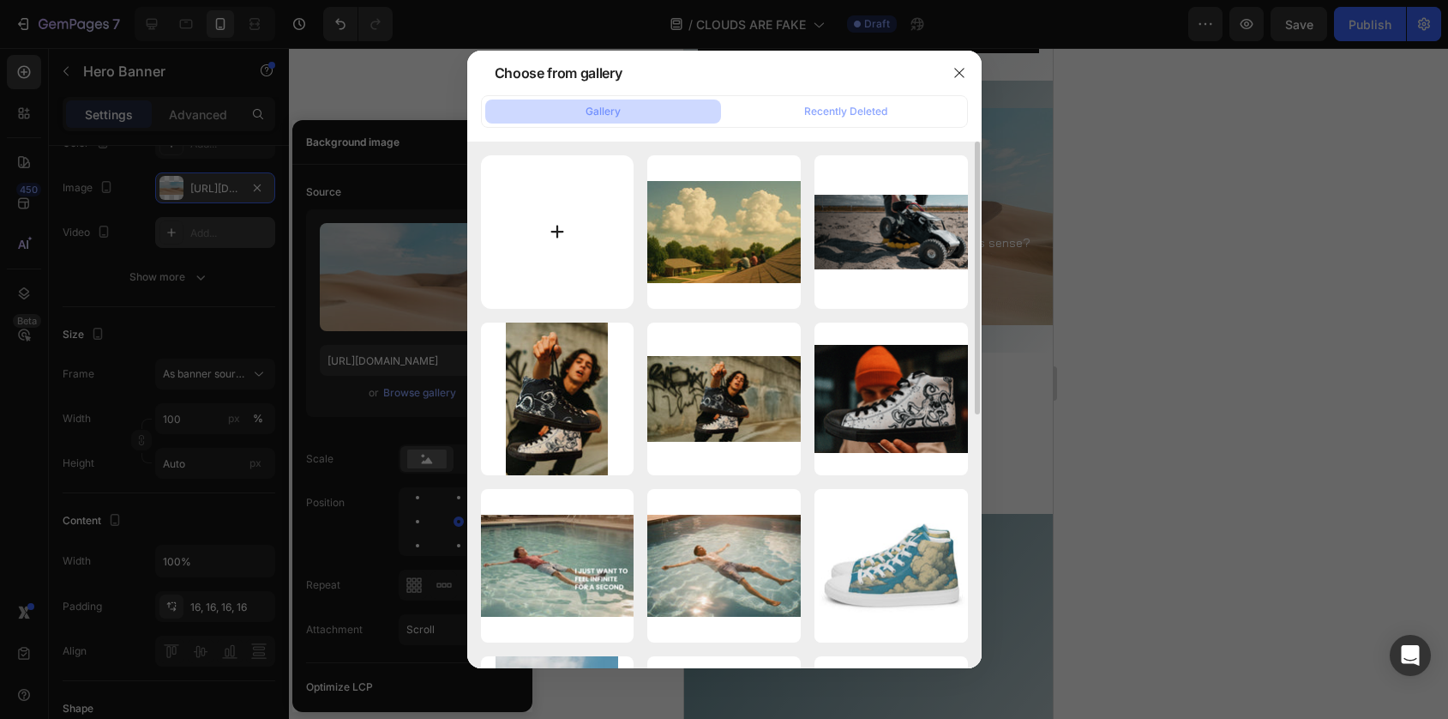
click at [564, 236] on input "file" at bounding box center [557, 231] width 153 height 153
type input "C:\fakepath\Rooftop dreaming clouds Mobile 1.jpg"
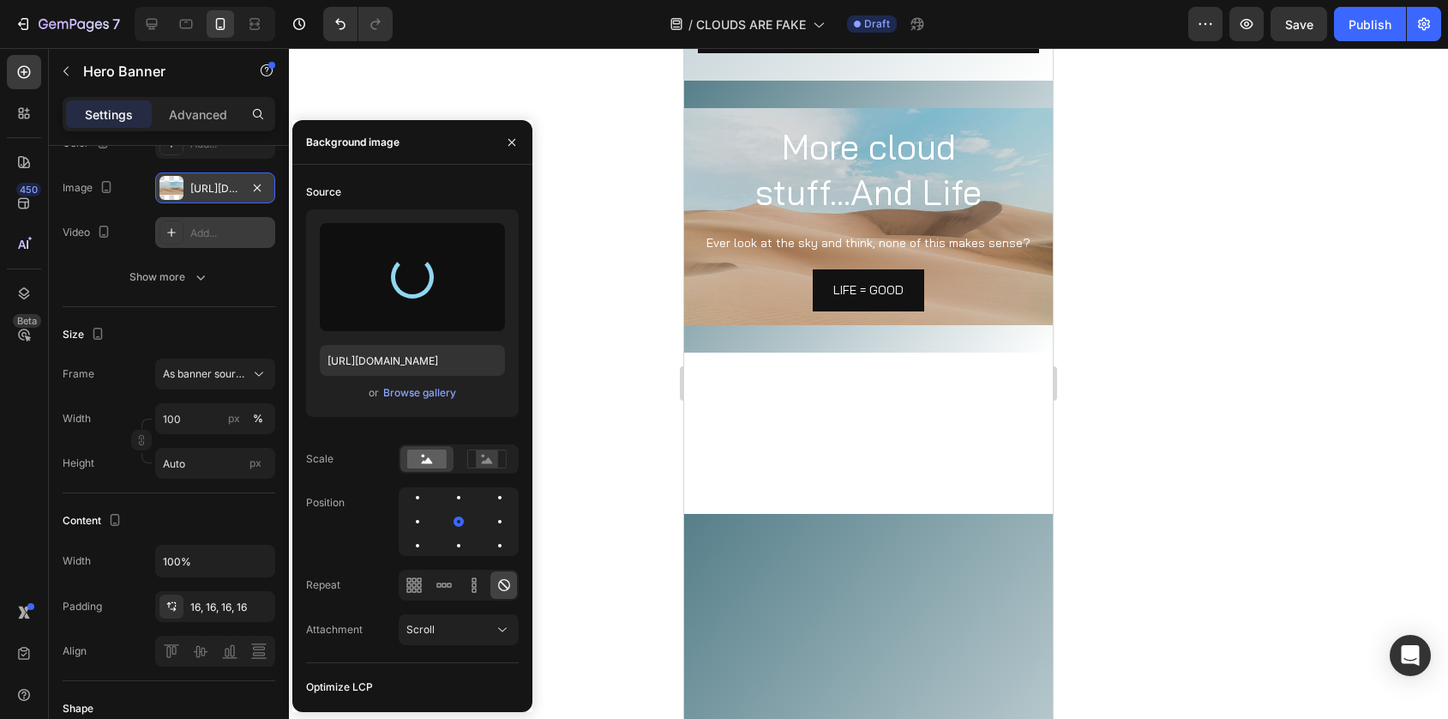
type input "https://cdn.shopify.com/s/files/1/0550/5551/5763/files/gempages_511267659942200…"
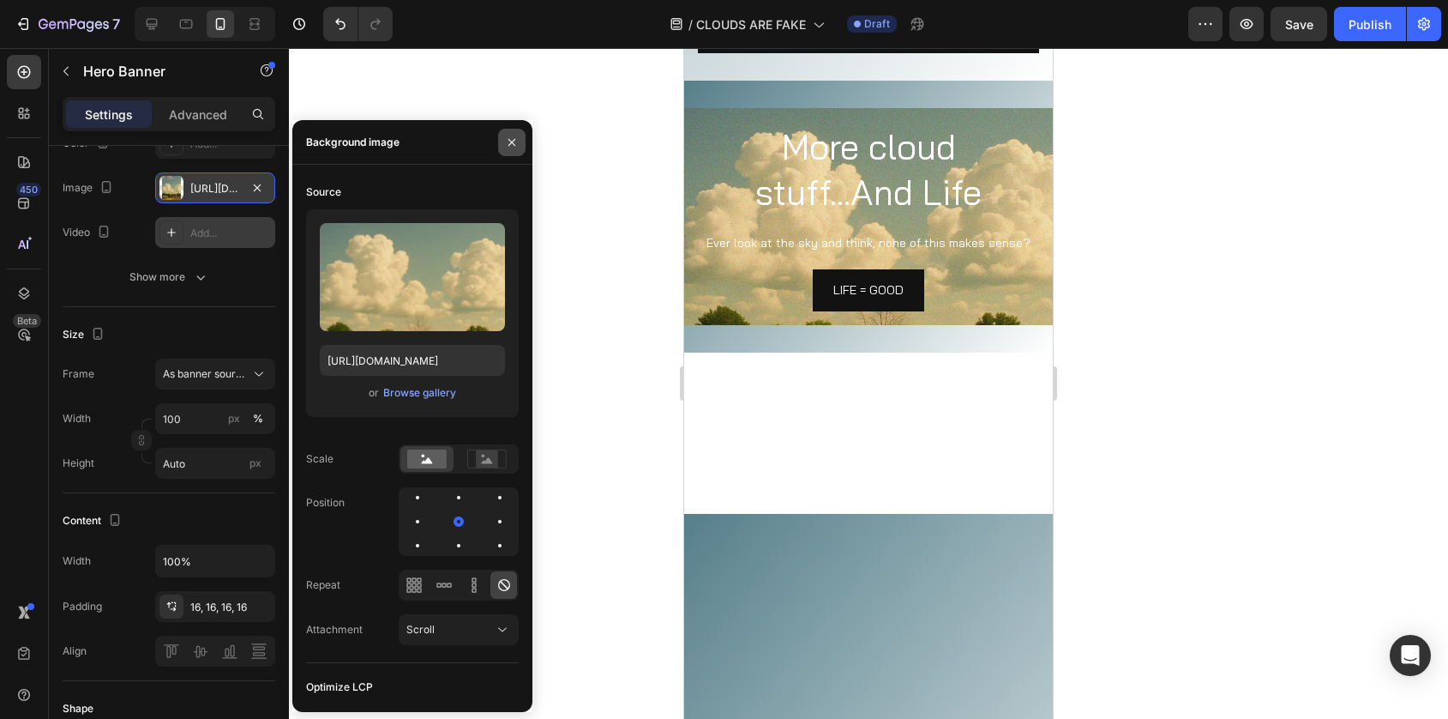
click at [511, 133] on button "button" at bounding box center [511, 142] width 27 height 27
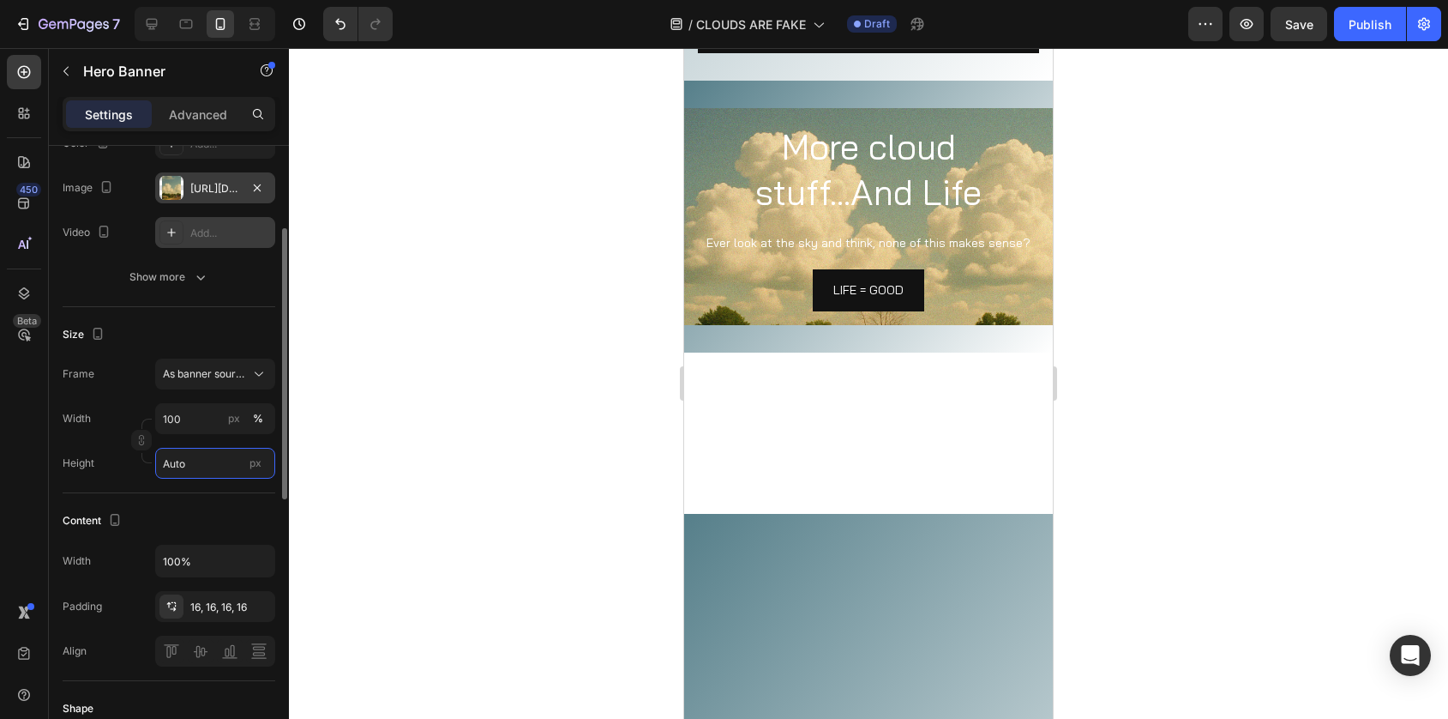
click at [183, 466] on input "Auto" at bounding box center [215, 463] width 120 height 31
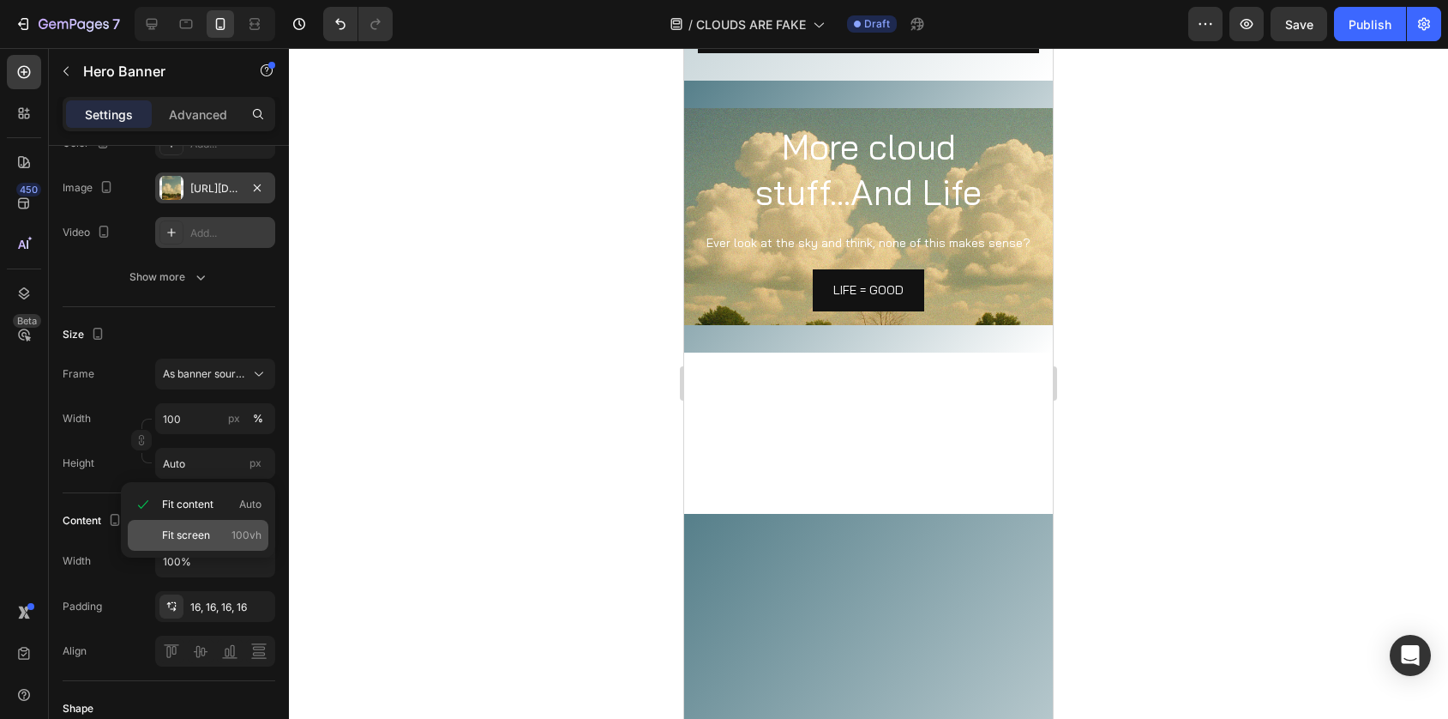
click at [190, 527] on span "Fit screen" at bounding box center [186, 534] width 48 height 15
type input "100 vh"
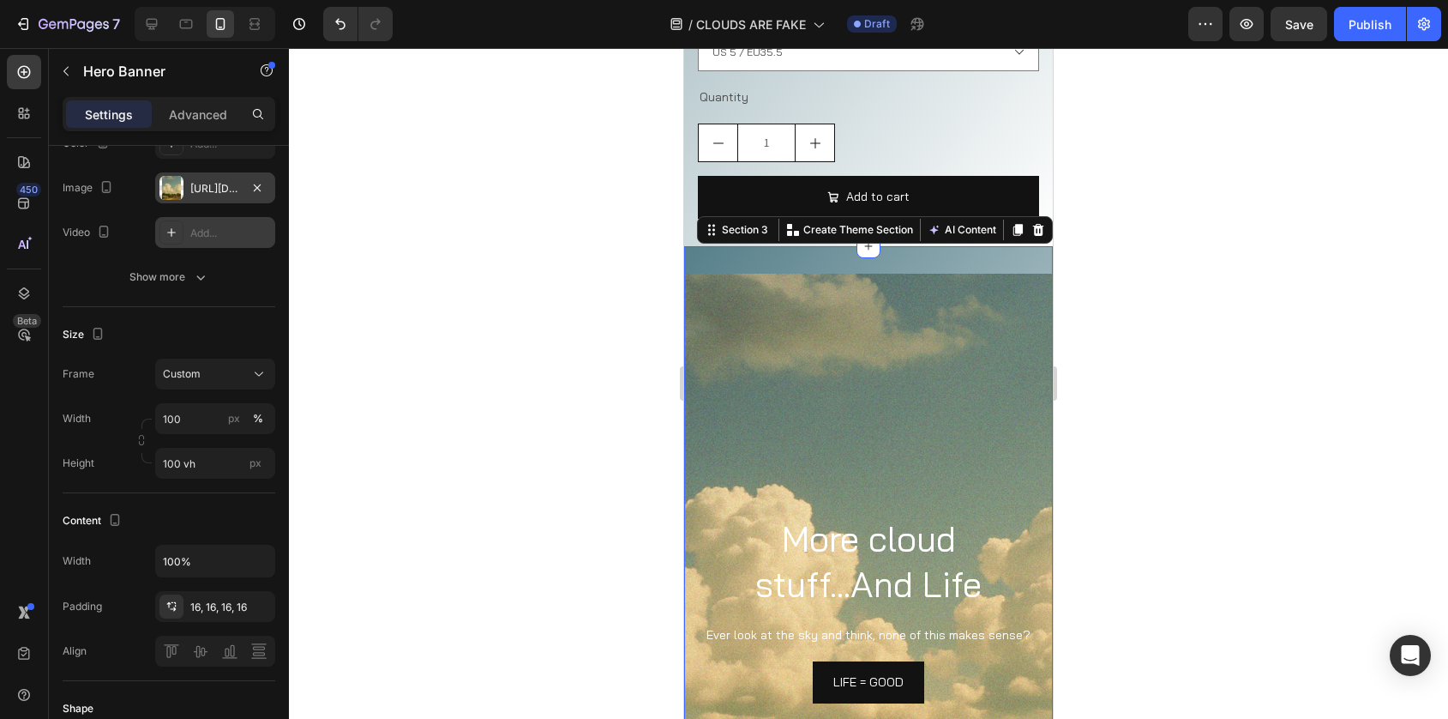
scroll to position [0, 0]
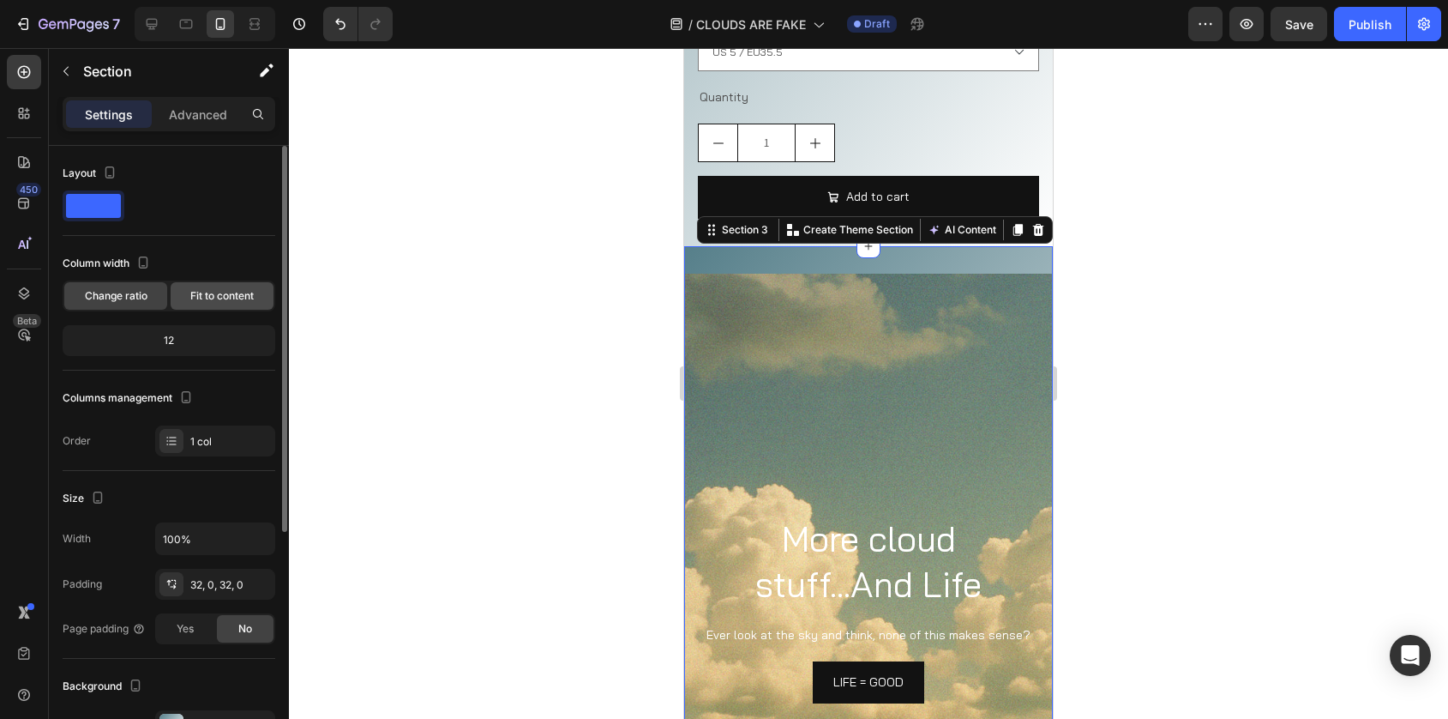
click at [250, 298] on span "Fit to content" at bounding box center [221, 295] width 63 height 15
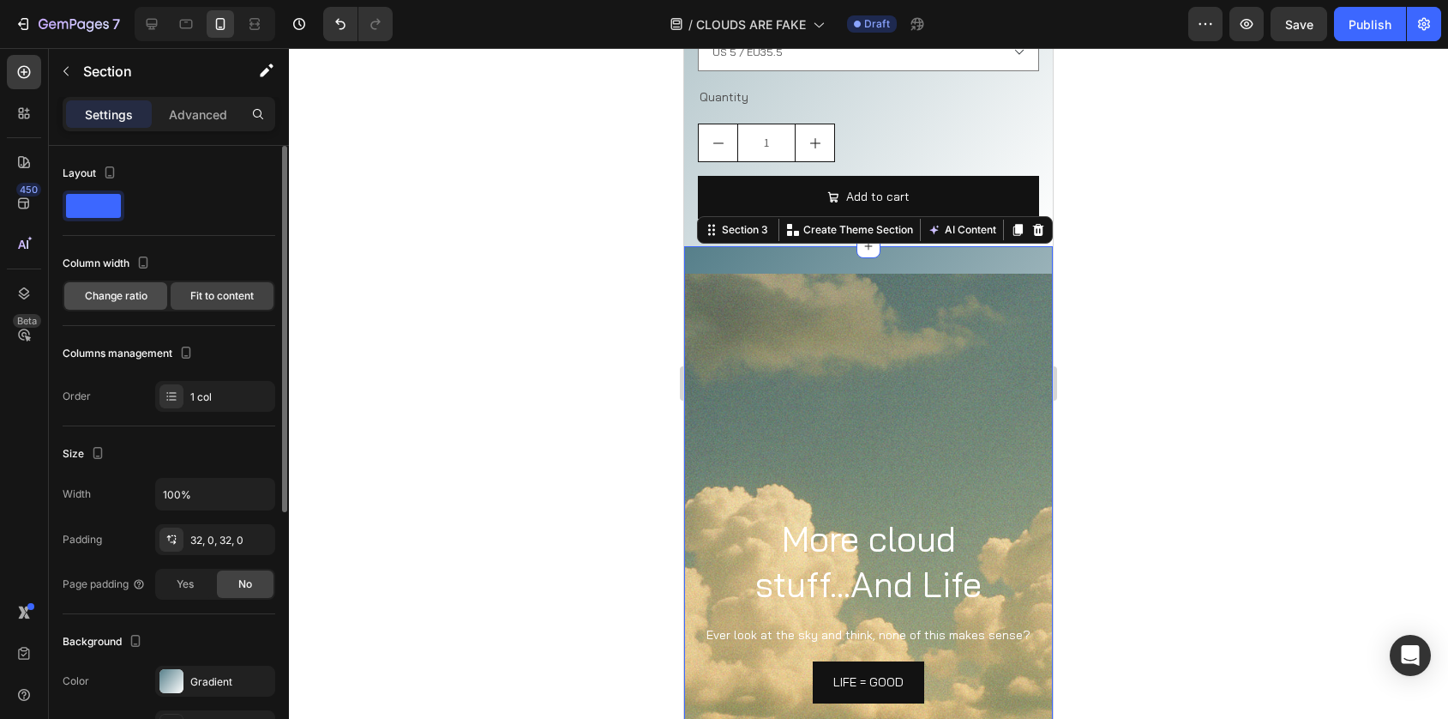
click at [141, 292] on span "Change ratio" at bounding box center [116, 295] width 63 height 15
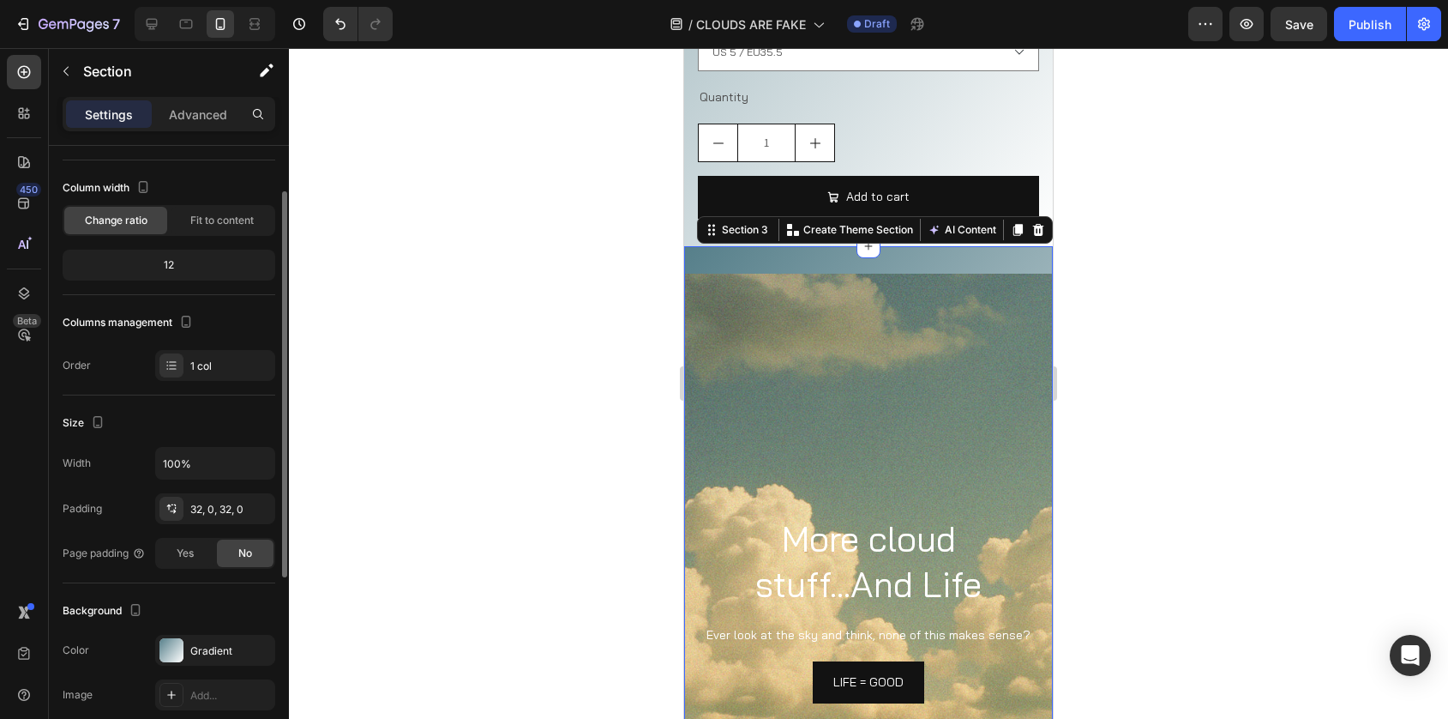
scroll to position [78, 0]
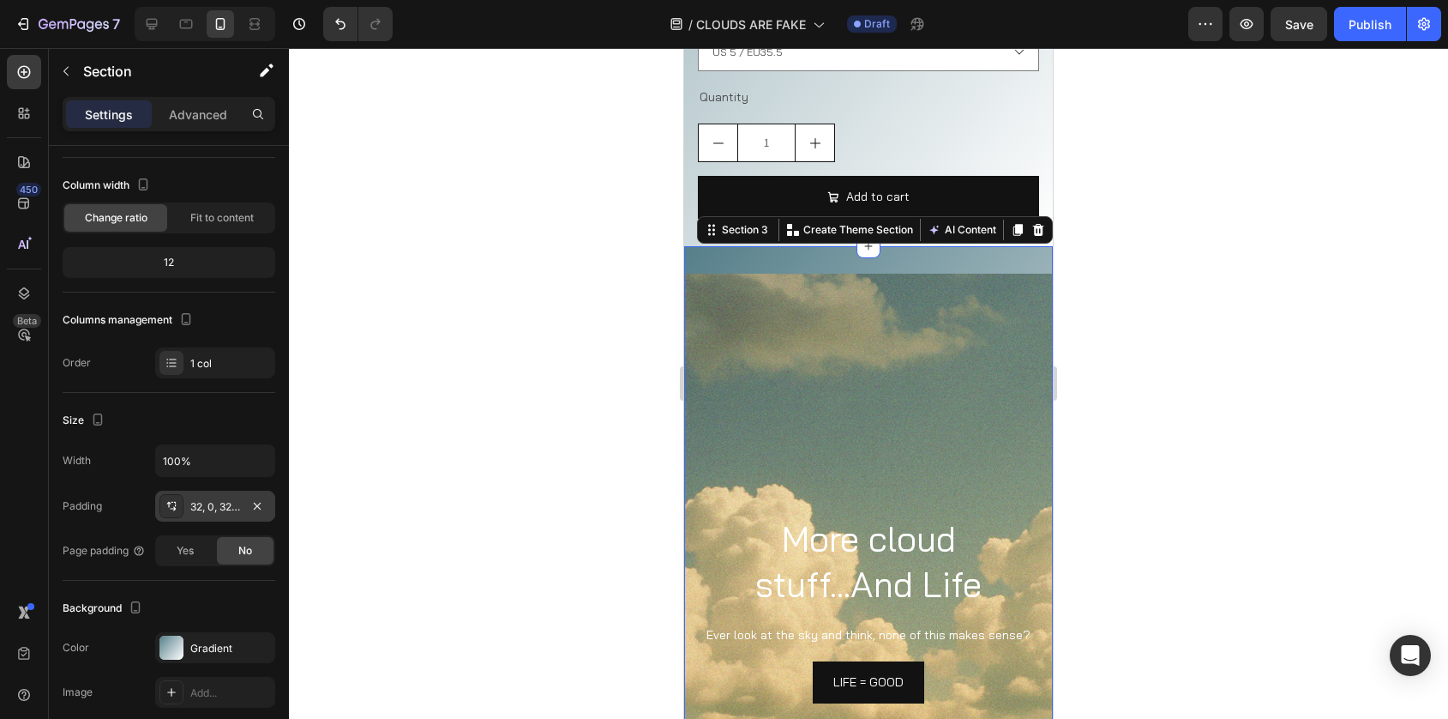
click at [200, 508] on div "32, 0, 32, 0" at bounding box center [215, 506] width 50 height 15
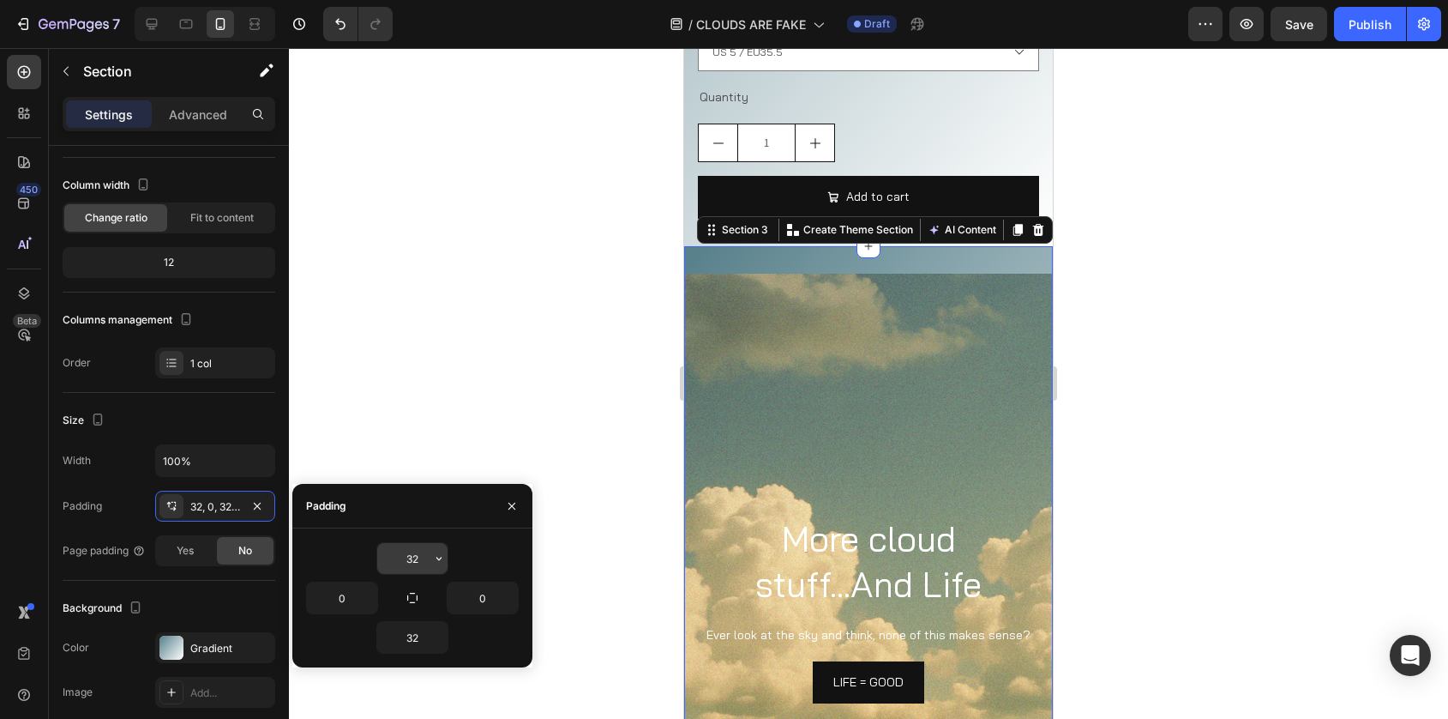
click at [406, 555] on input "32" at bounding box center [412, 558] width 70 height 31
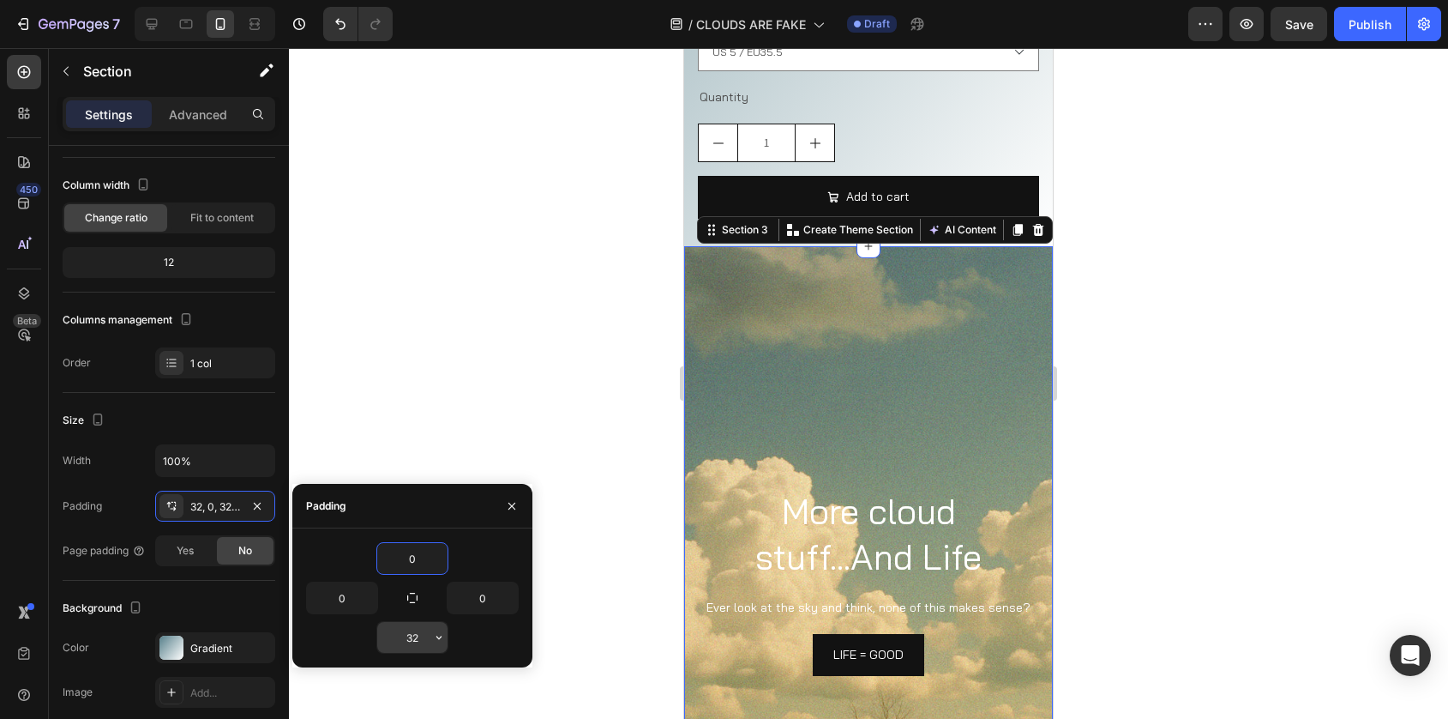
type input "0"
click at [414, 632] on input "32" at bounding box center [412, 637] width 70 height 31
type input "0"
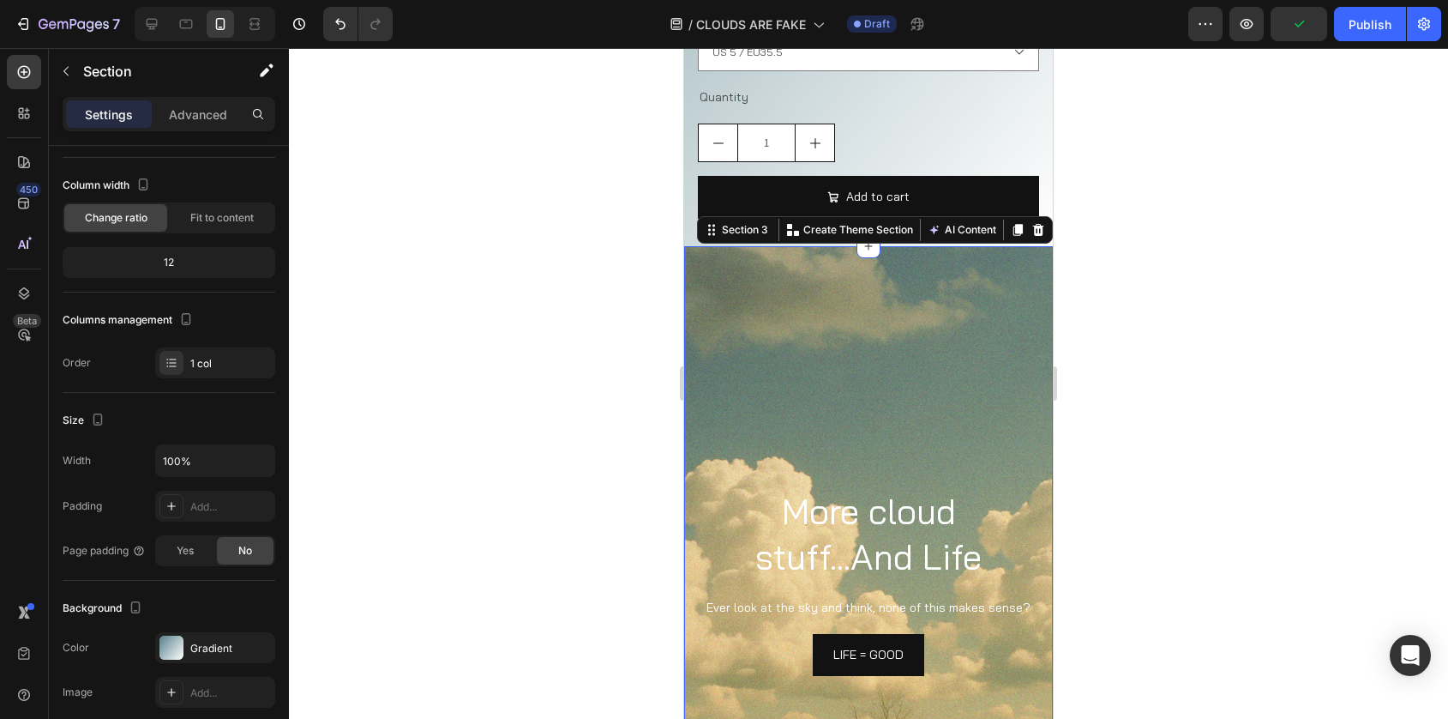
click at [533, 356] on div at bounding box center [868, 383] width 1159 height 671
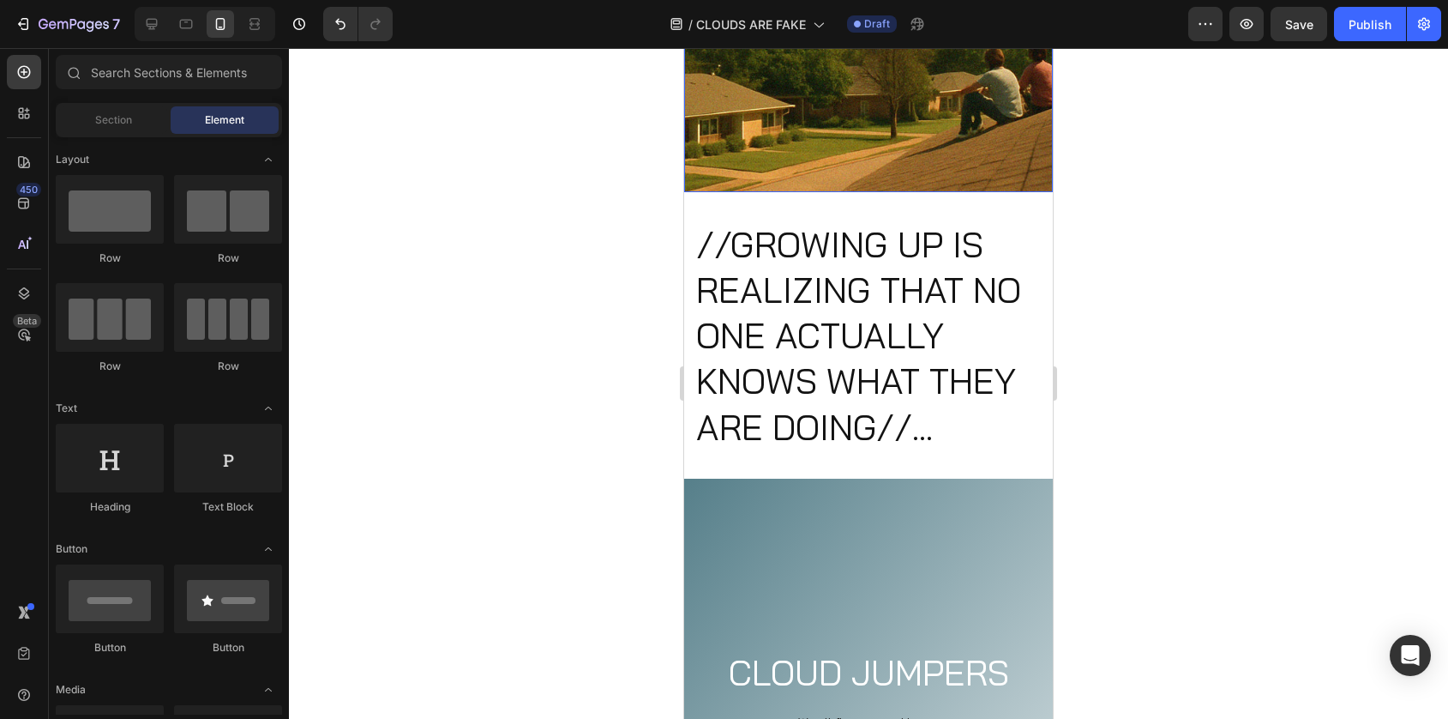
scroll to position [2356, 0]
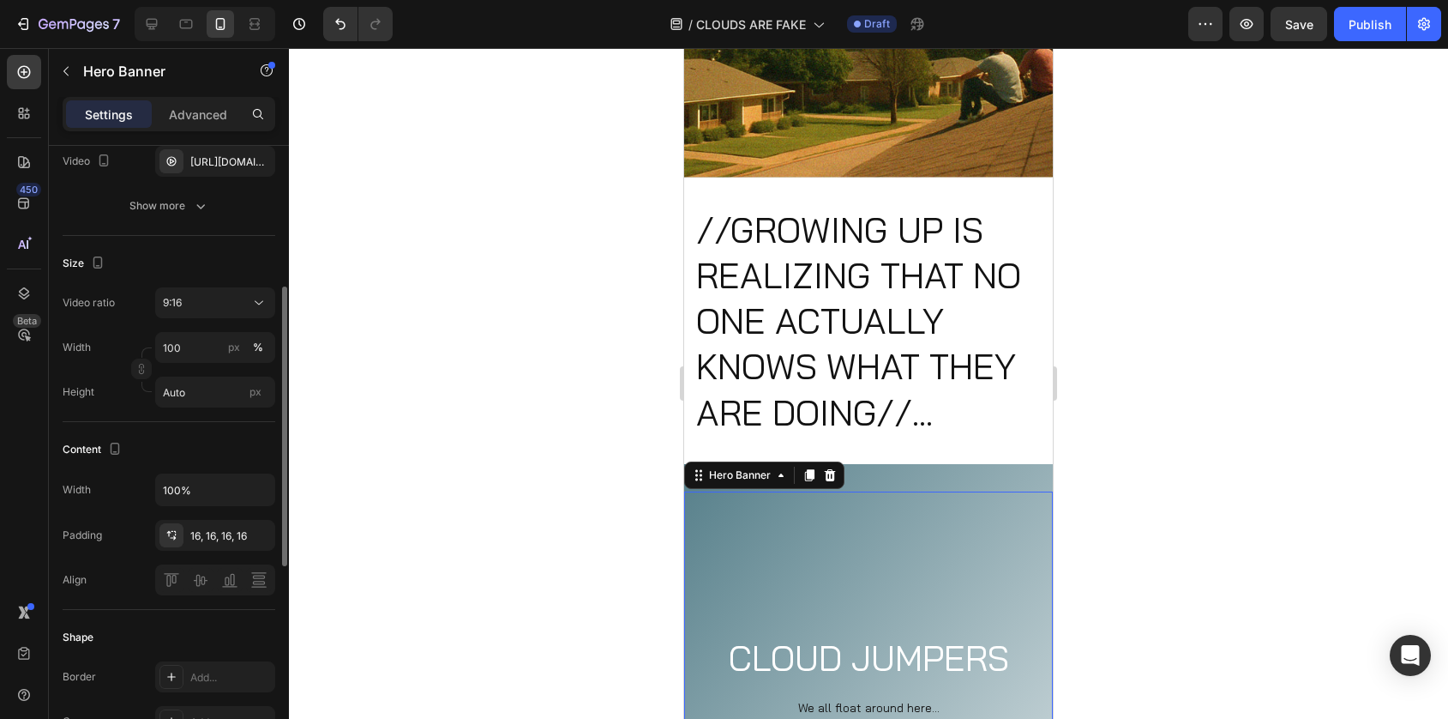
scroll to position [280, 0]
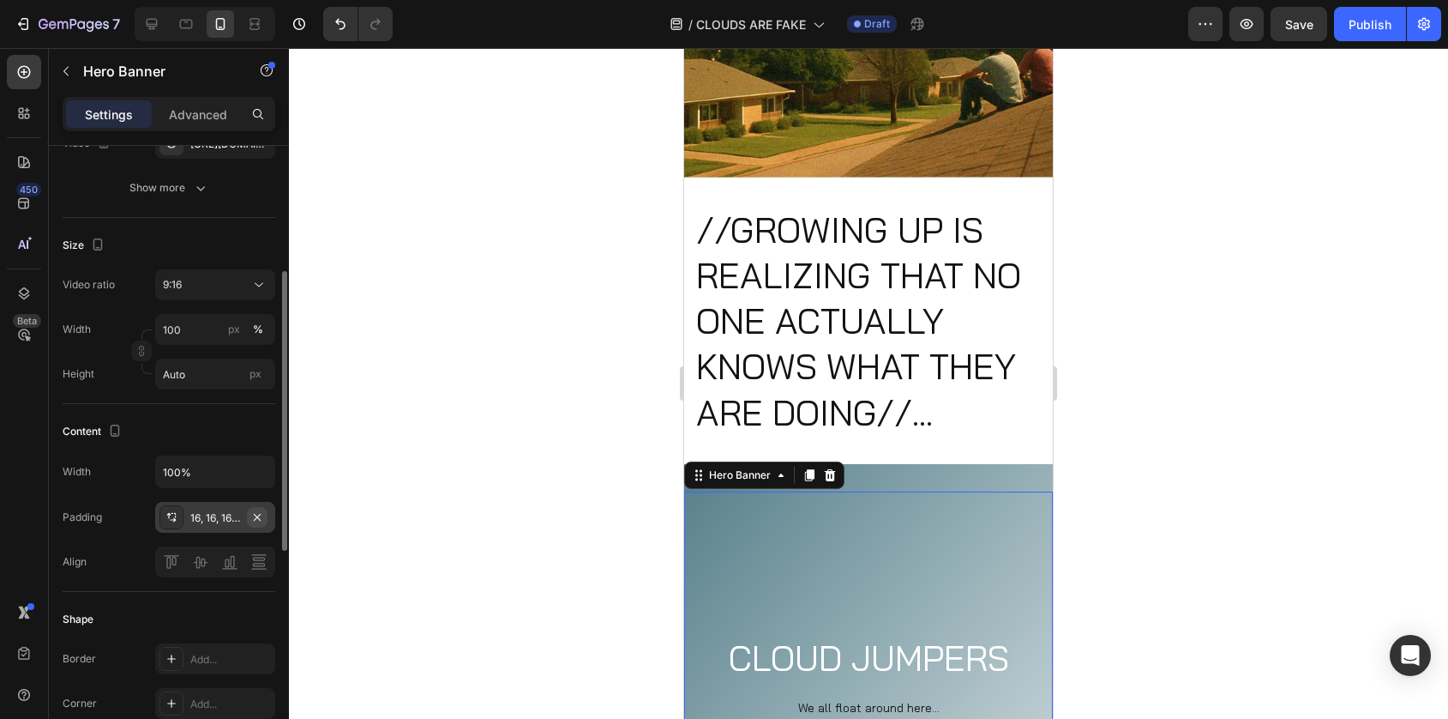
click at [261, 514] on icon "button" at bounding box center [257, 517] width 14 height 14
click at [227, 518] on div "Add..." at bounding box center [230, 517] width 81 height 15
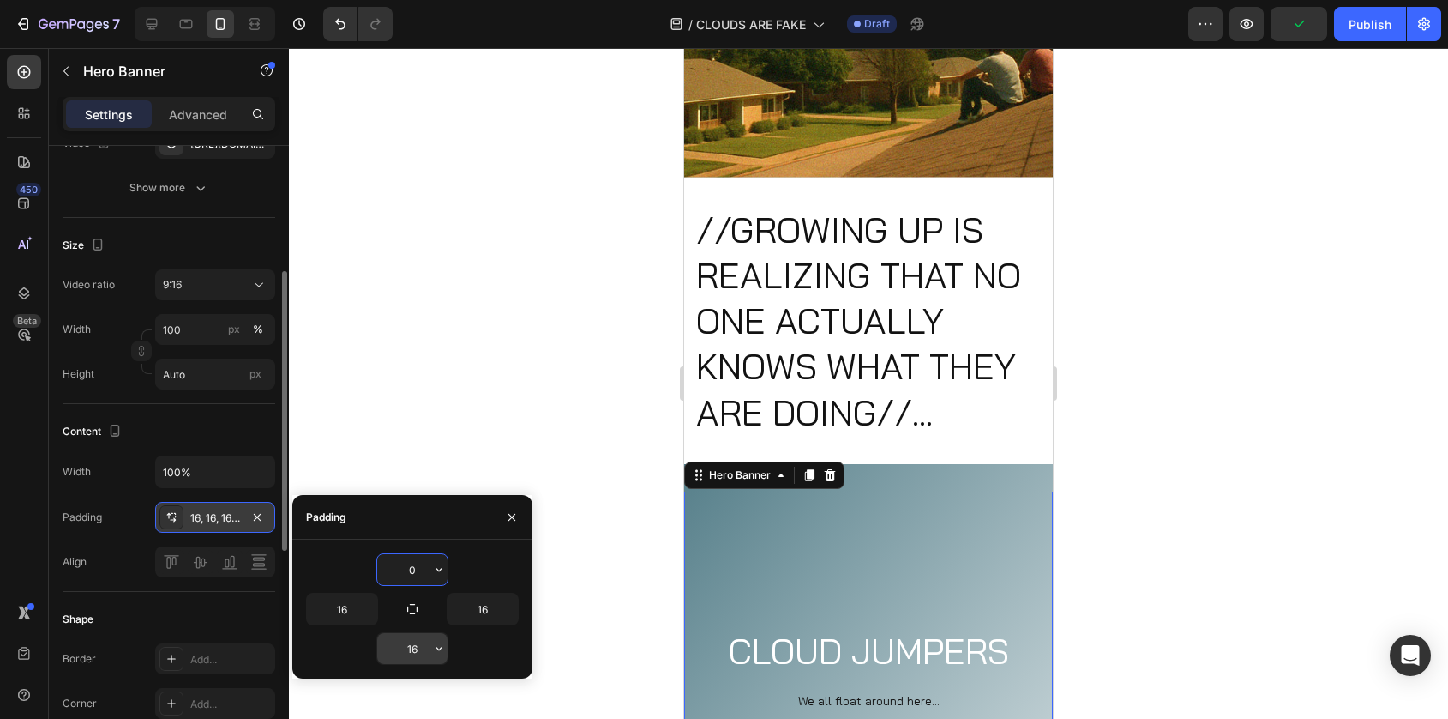
type input "0"
click at [415, 662] on input "16" at bounding box center [412, 648] width 70 height 31
type input "0"
click at [527, 410] on div at bounding box center [868, 383] width 1159 height 671
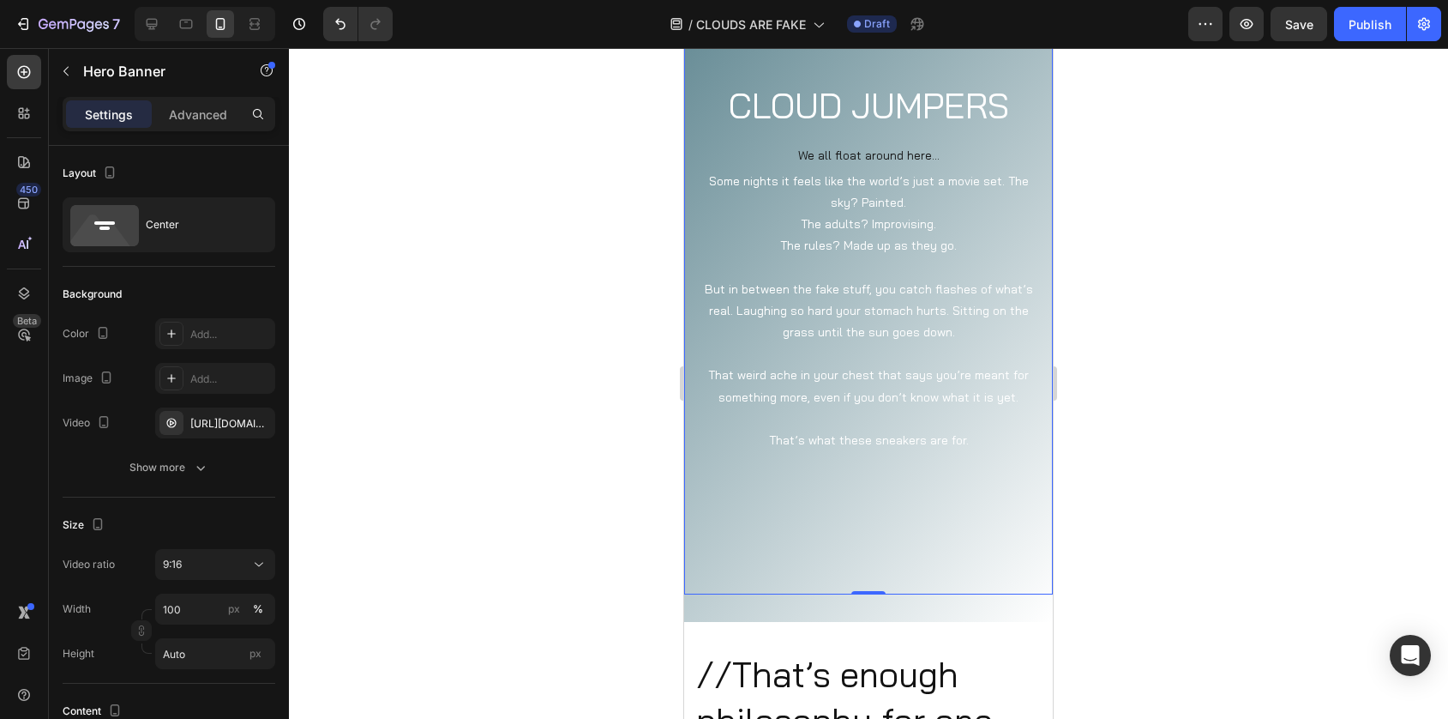
scroll to position [2911, 0]
click at [785, 602] on div "CLOUD JUMPERS Heading We all float around here... Text Block Some nights it fee…" at bounding box center [868, 264] width 369 height 710
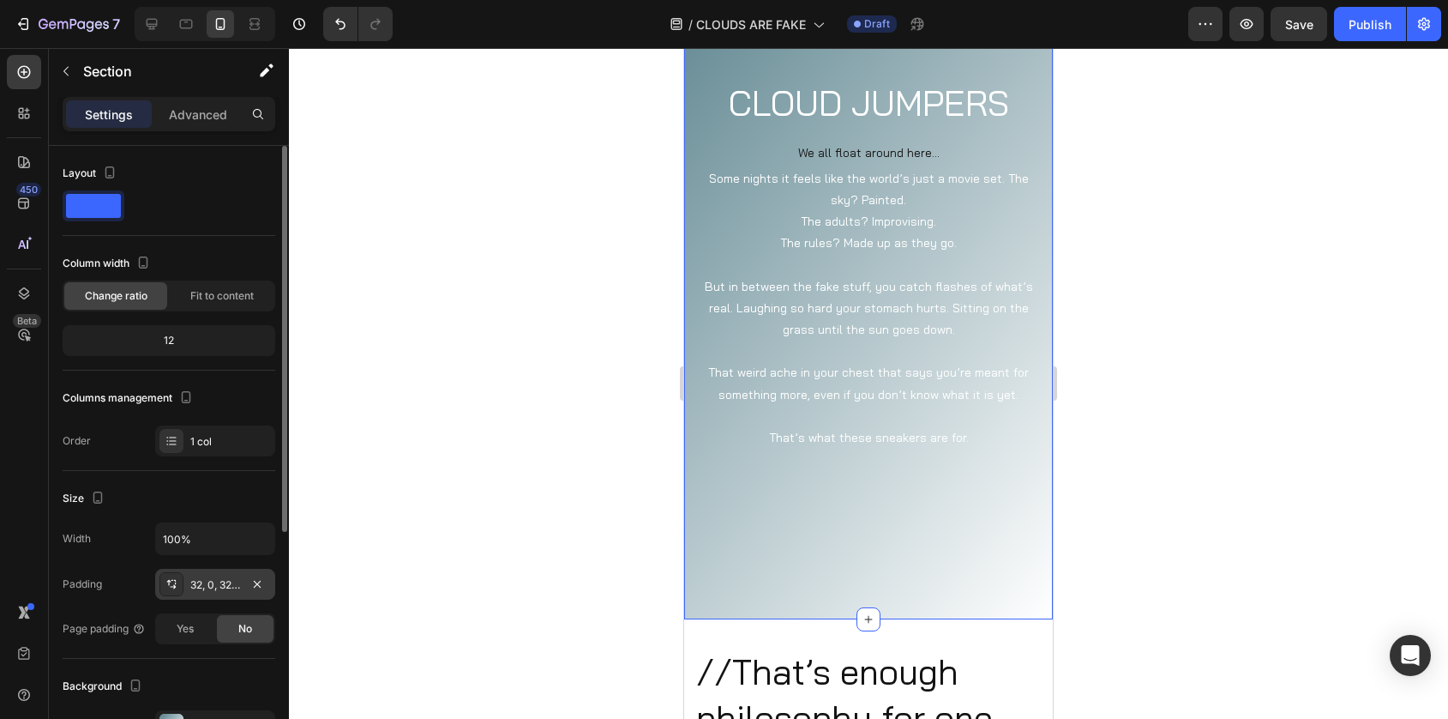
click at [243, 578] on div "32, 0, 32, 0" at bounding box center [215, 583] width 120 height 31
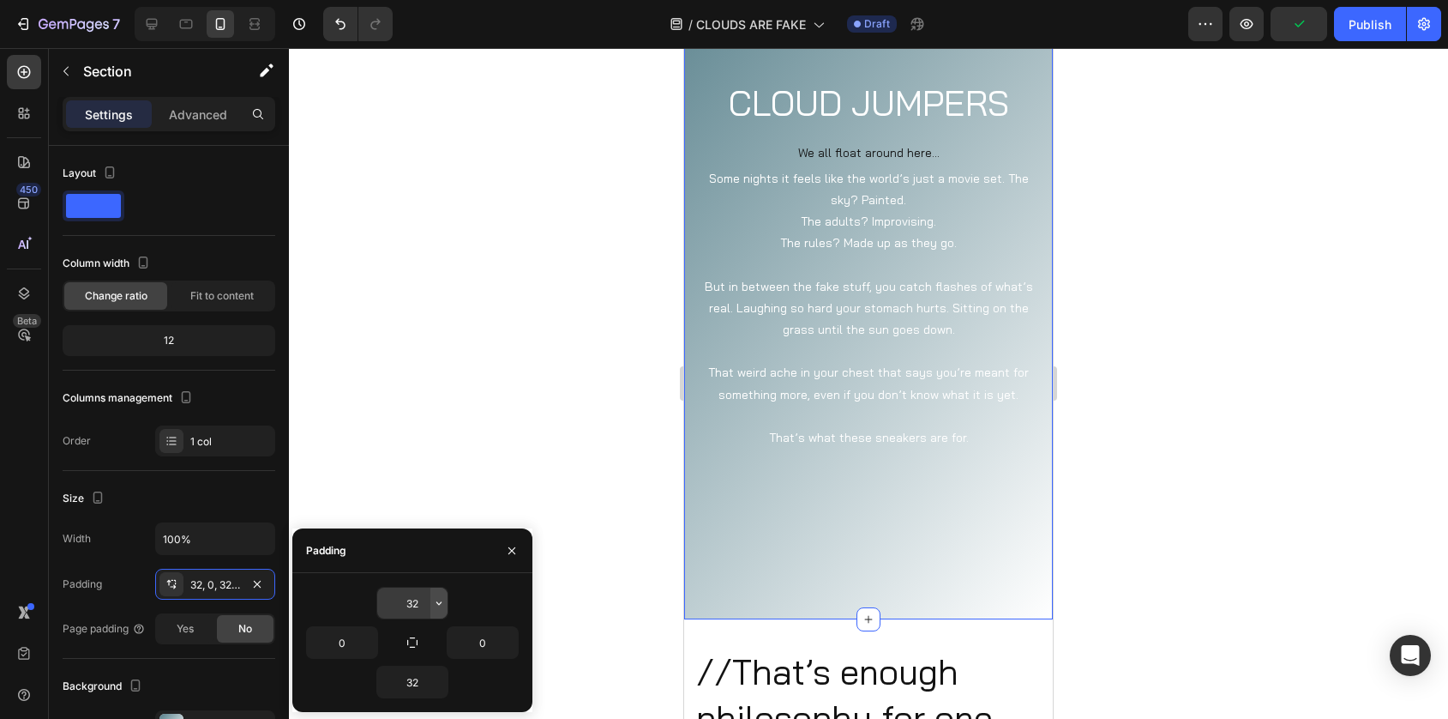
click at [430, 599] on button "button" at bounding box center [438, 602] width 17 height 31
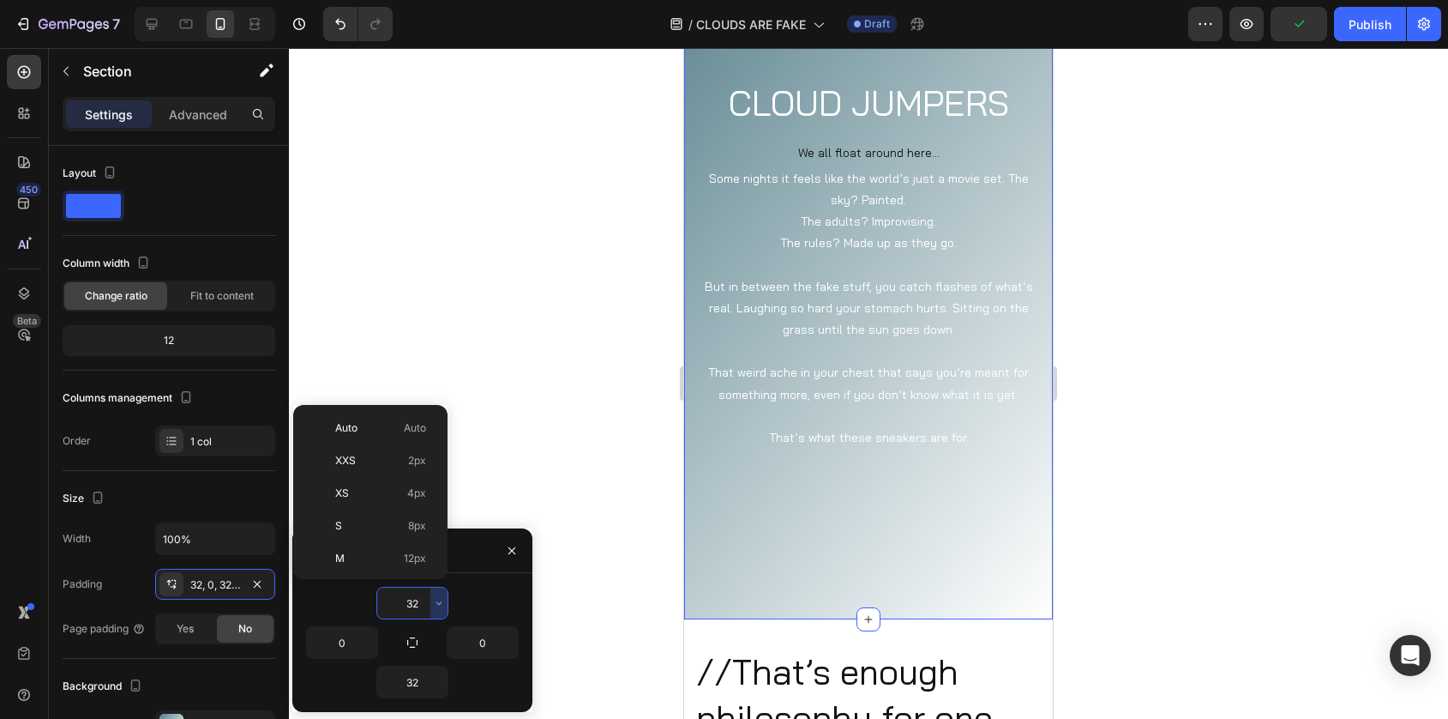
scroll to position [123, 0]
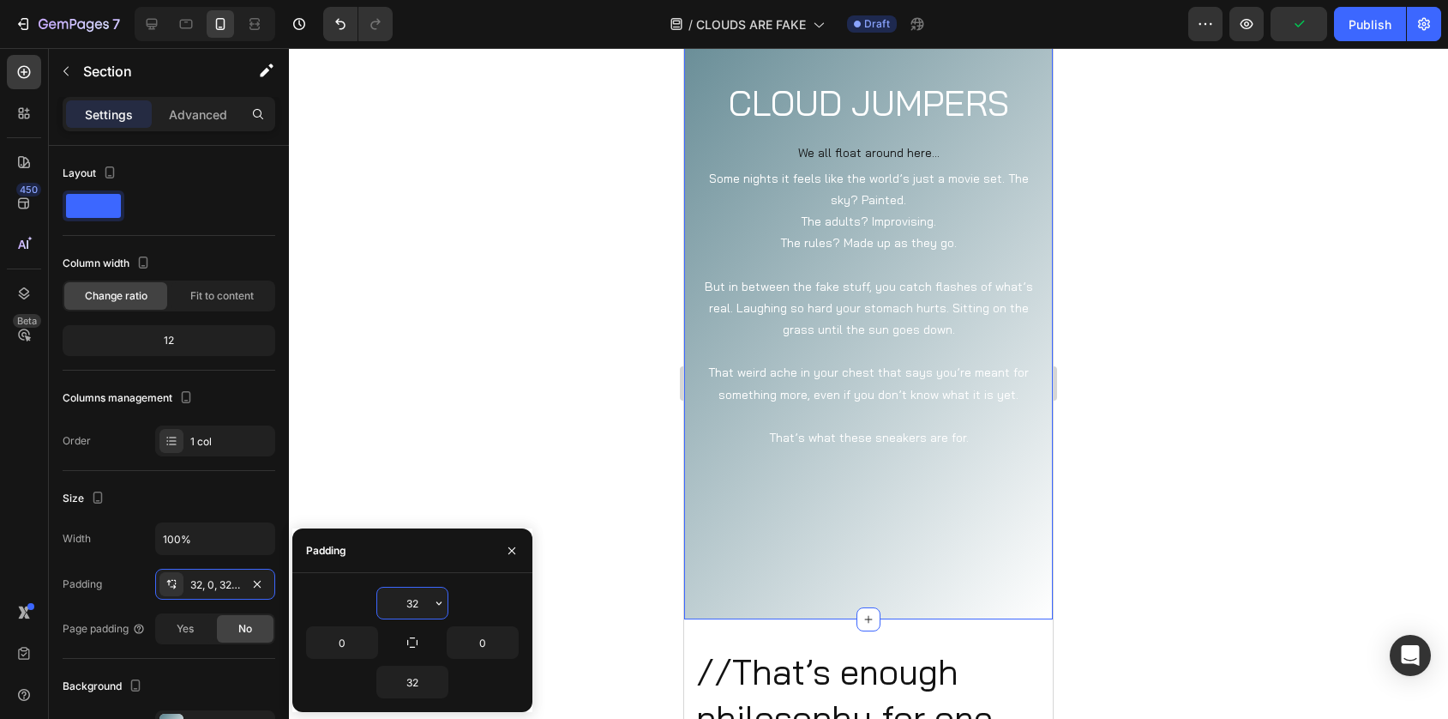
click at [420, 597] on input "32" at bounding box center [412, 602] width 70 height 31
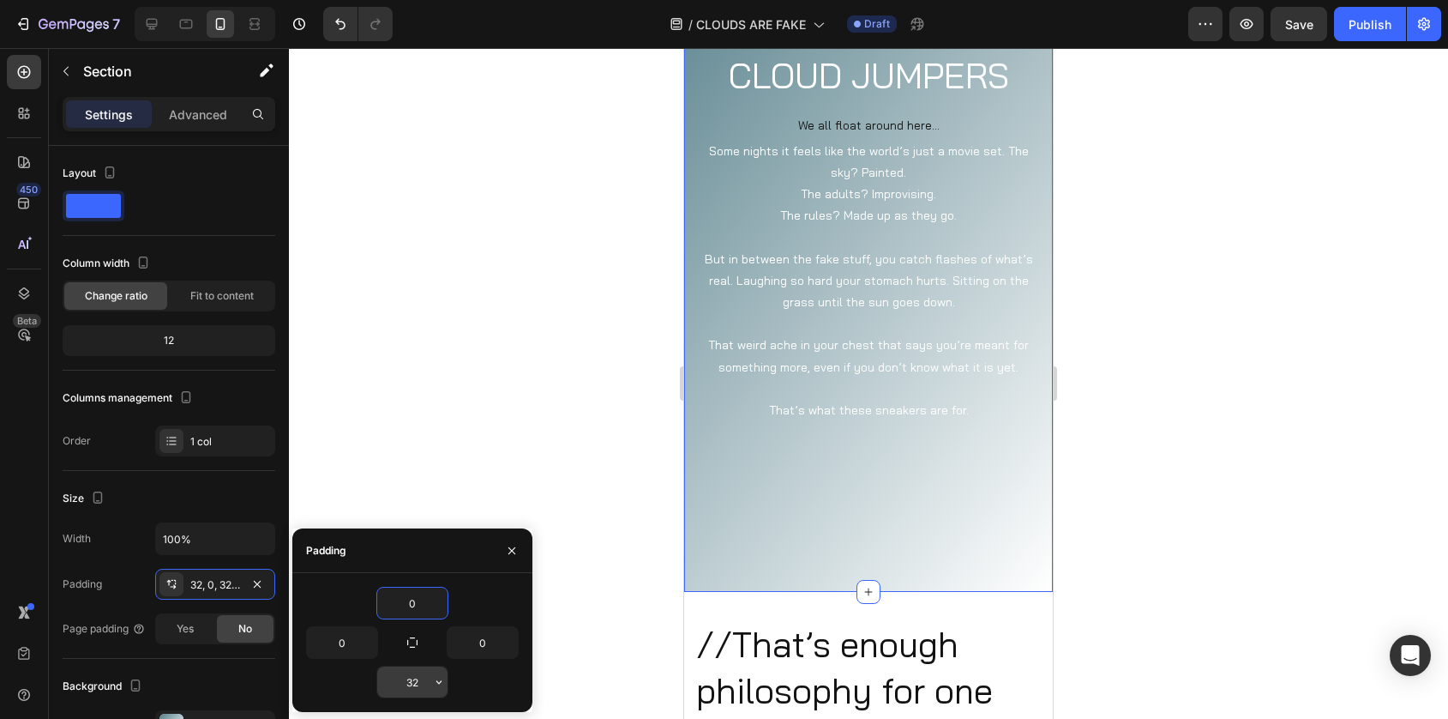
type input "0"
click at [417, 678] on input "32" at bounding box center [412, 681] width 70 height 31
type input "0"
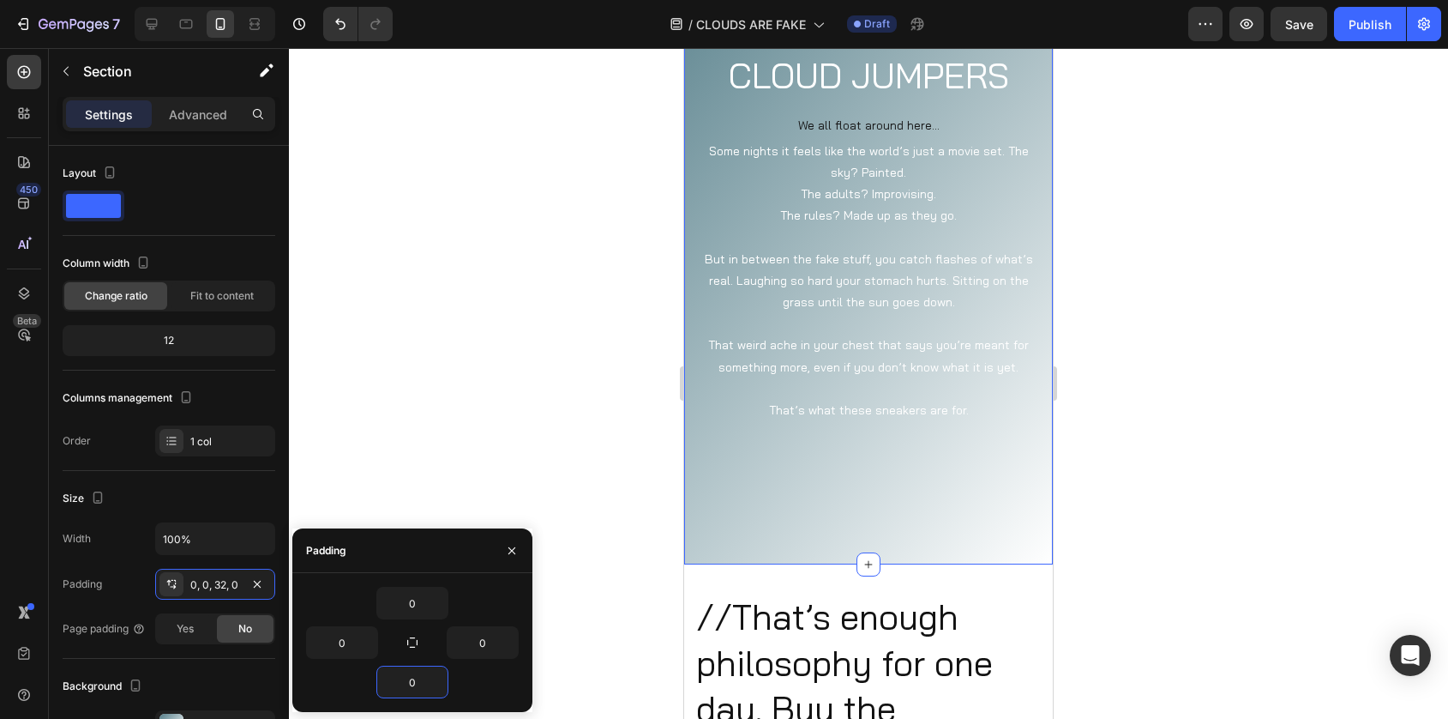
click at [564, 457] on div at bounding box center [868, 383] width 1159 height 671
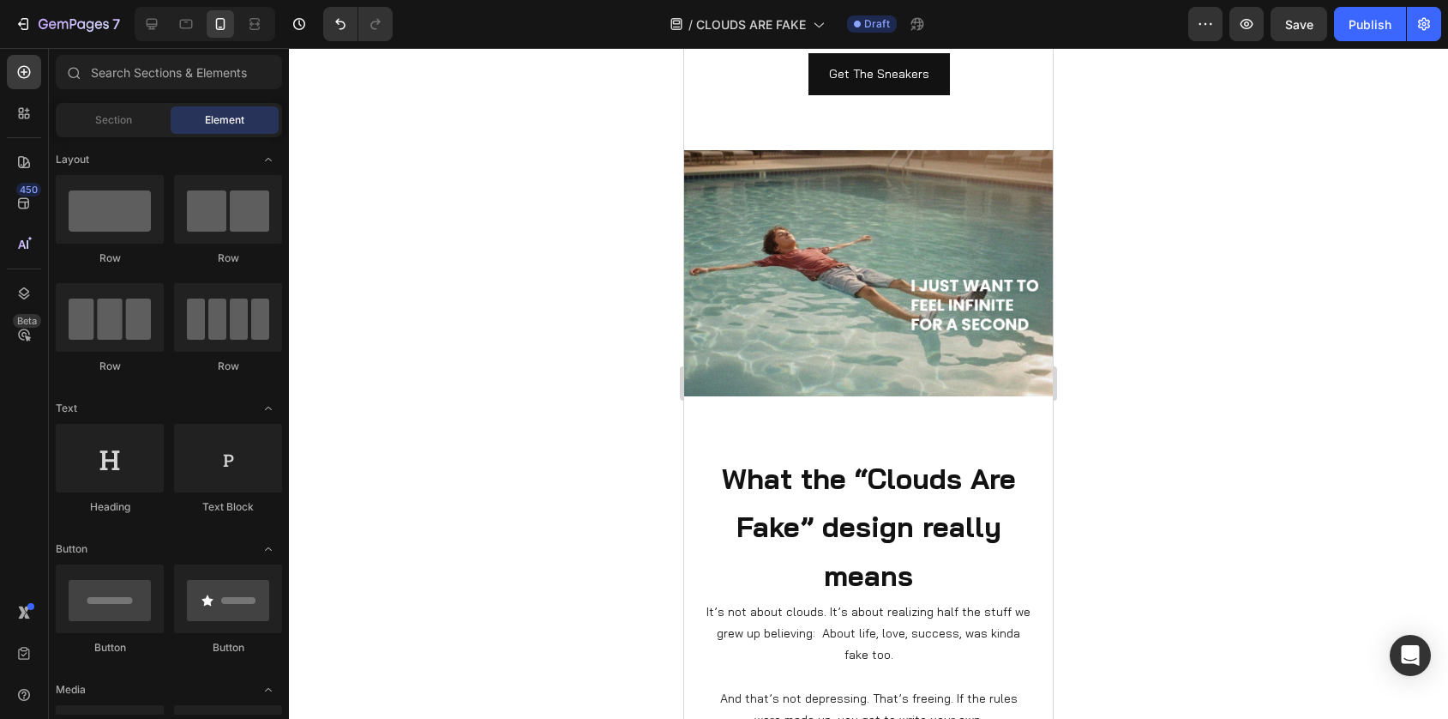
scroll to position [3686, 0]
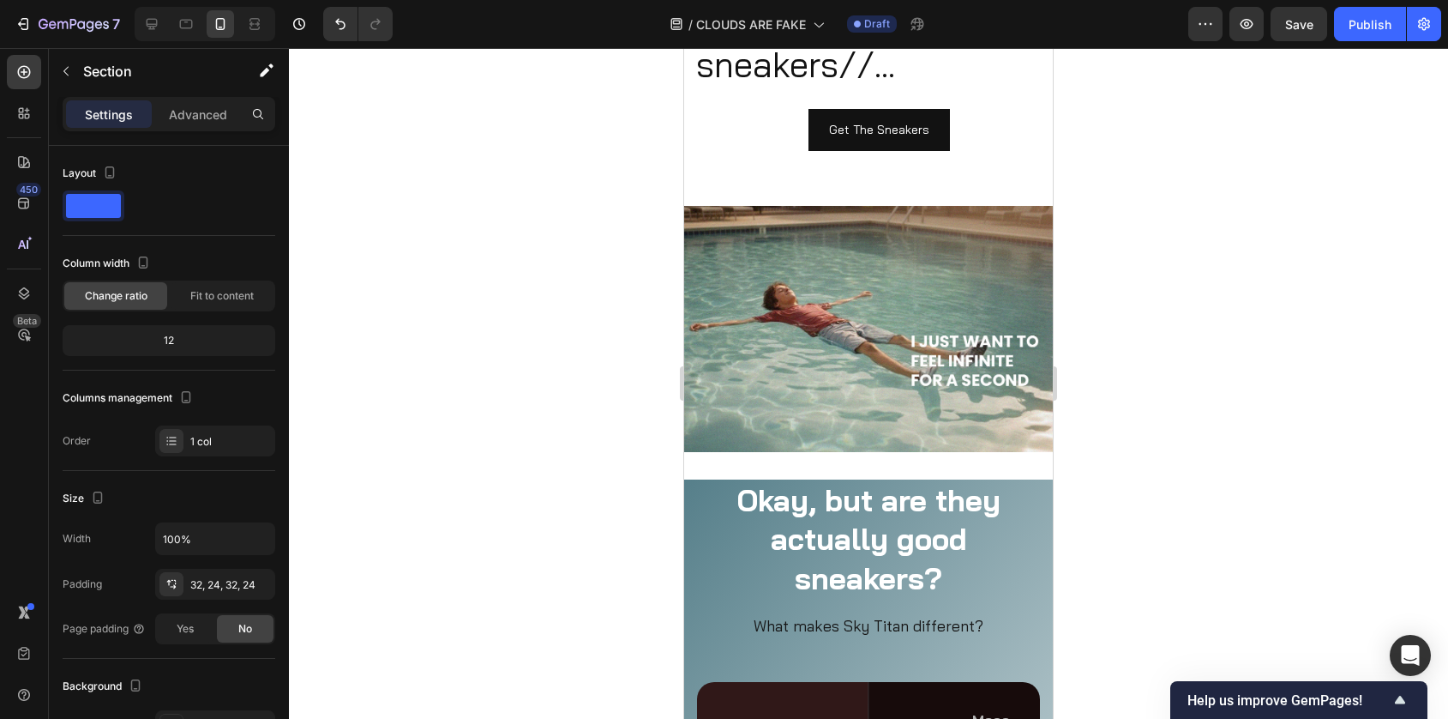
scroll to position [4316, 0]
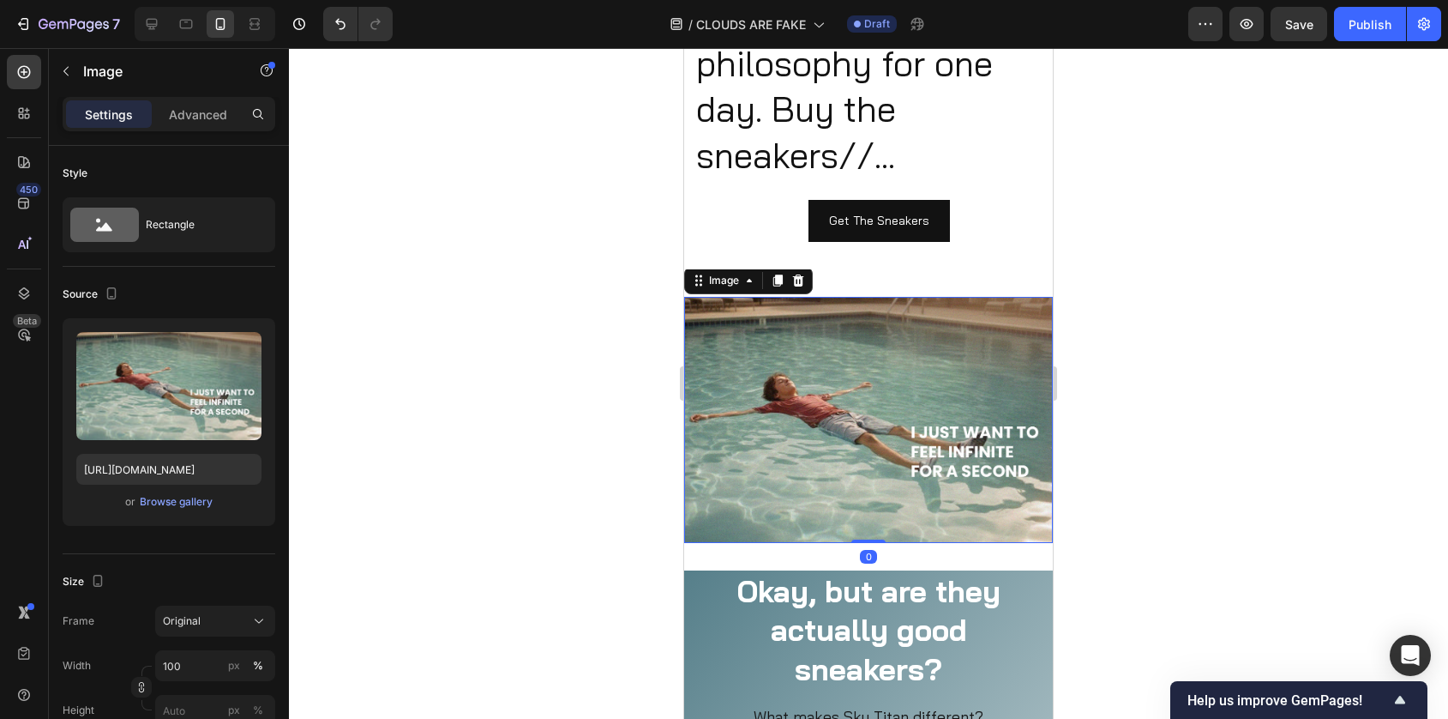
click at [791, 425] on img at bounding box center [868, 420] width 369 height 246
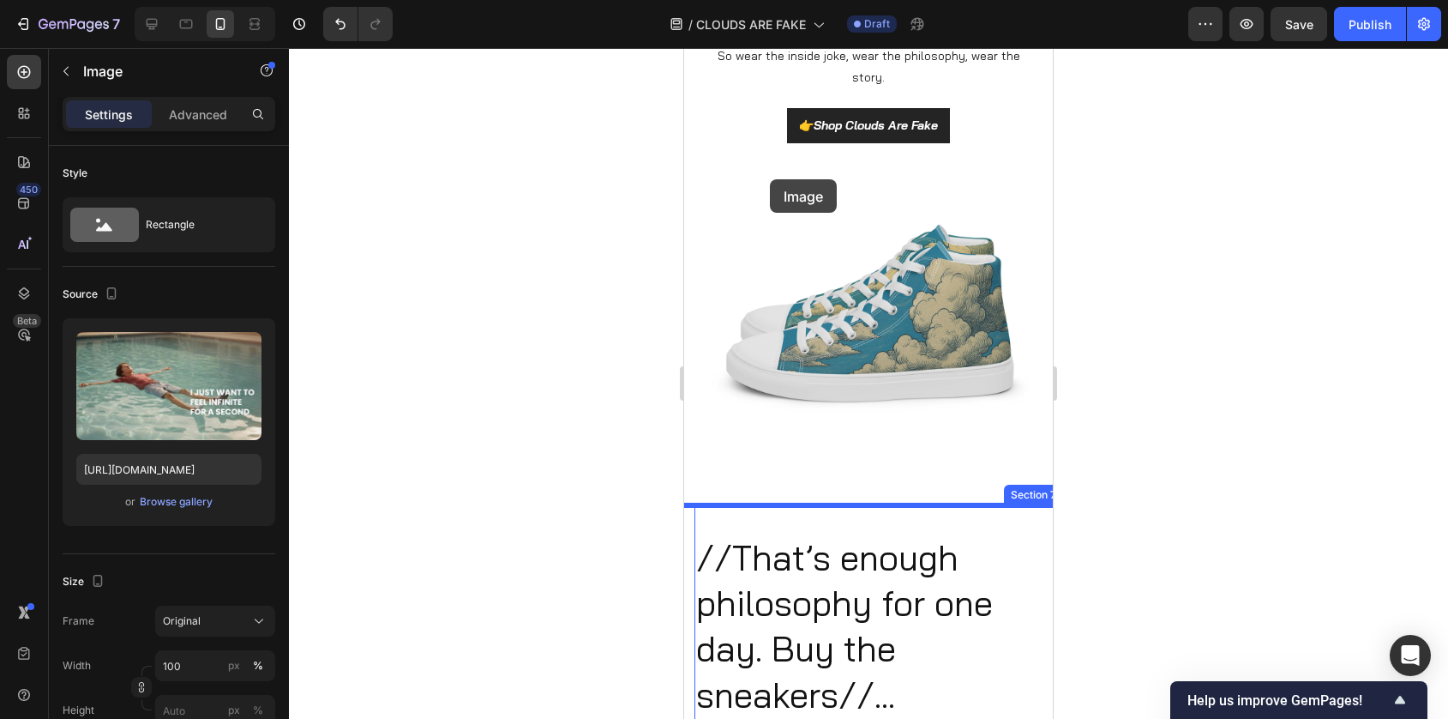
scroll to position [3778, 0]
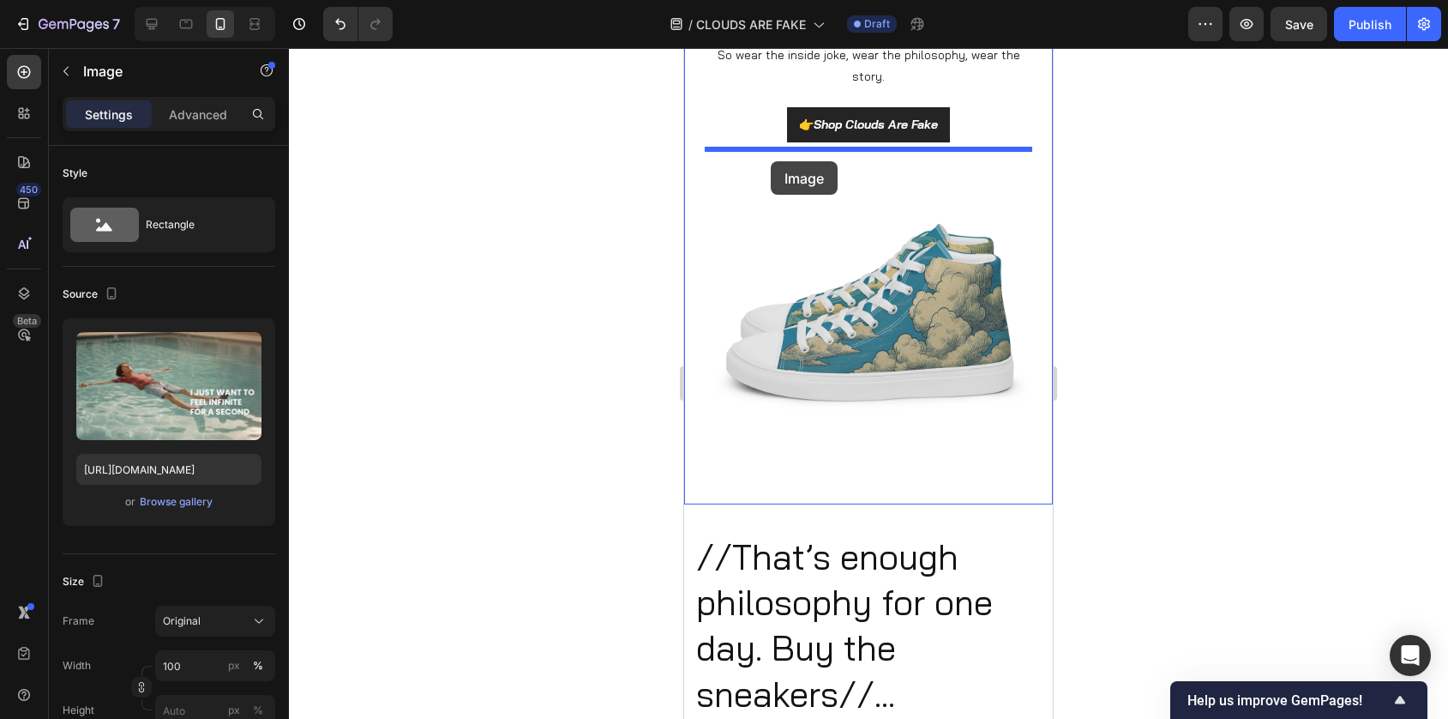
drag, startPoint x: 697, startPoint y: 285, endPoint x: 771, endPoint y: 161, distance: 143.8
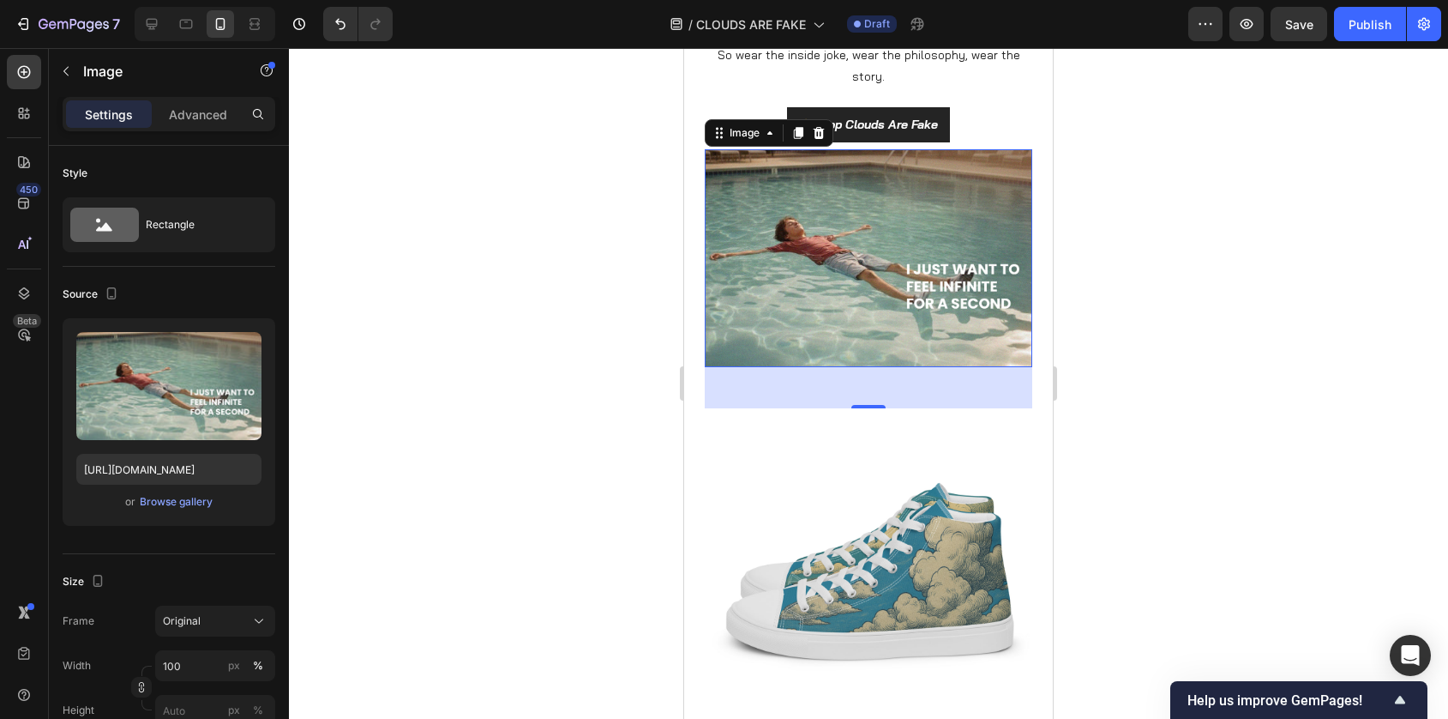
click at [626, 249] on div at bounding box center [868, 383] width 1159 height 671
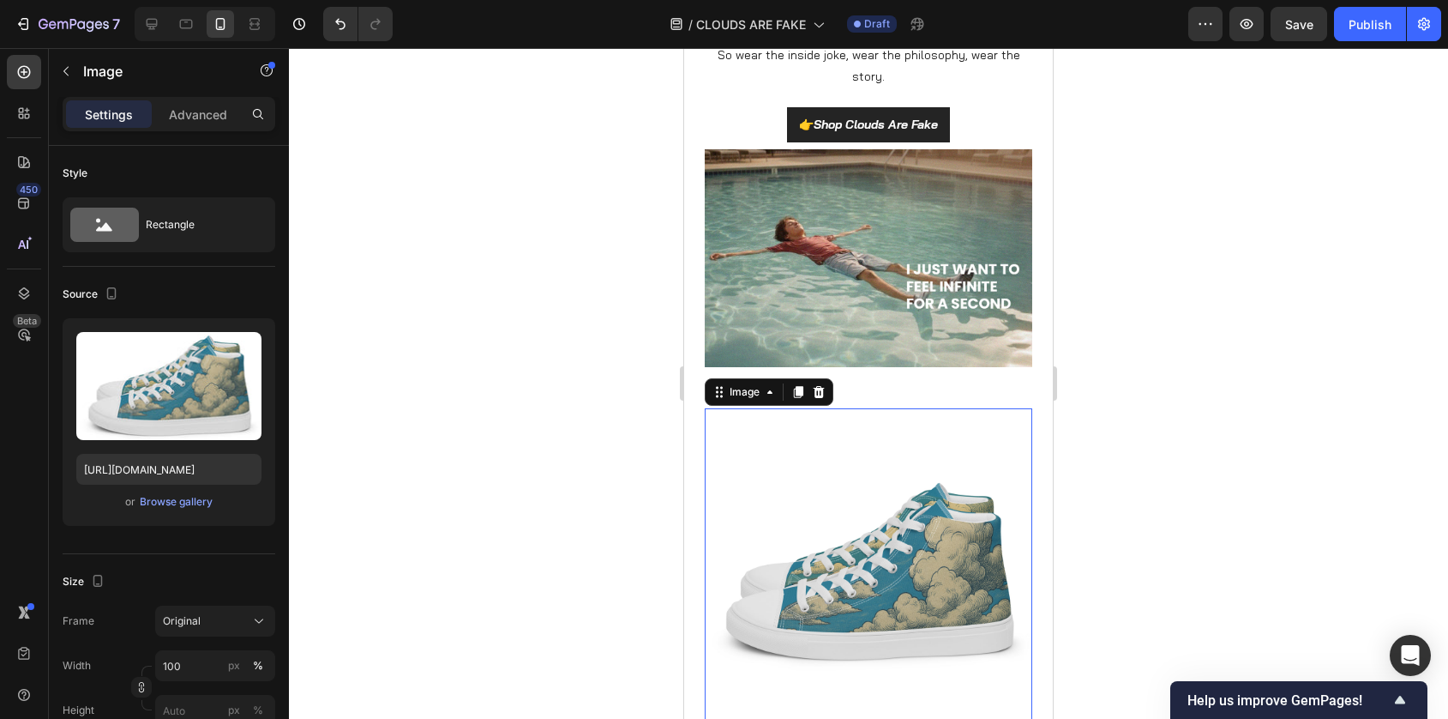
click at [874, 510] on img at bounding box center [869, 572] width 328 height 328
click at [822, 398] on icon at bounding box center [819, 392] width 14 height 14
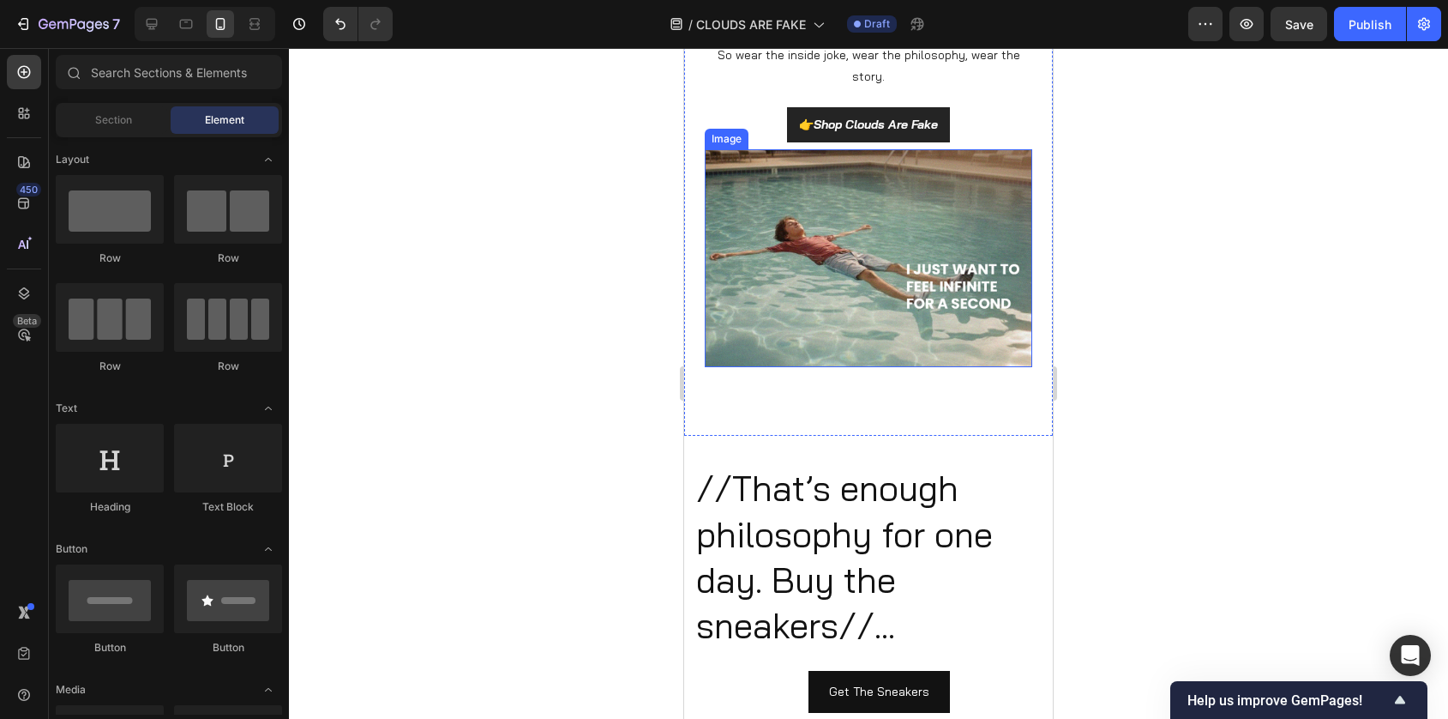
click at [818, 347] on img at bounding box center [869, 258] width 328 height 219
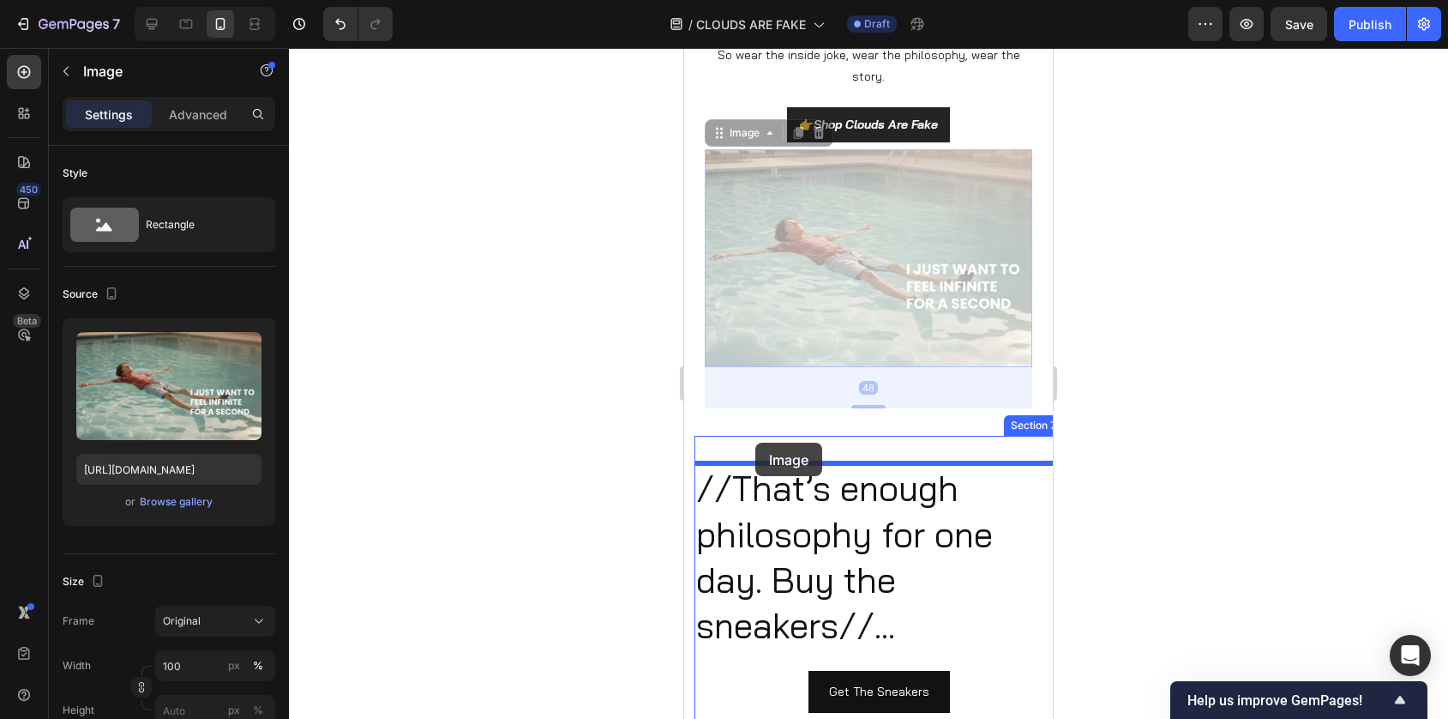
drag, startPoint x: 717, startPoint y: 132, endPoint x: 755, endPoint y: 442, distance: 312.8
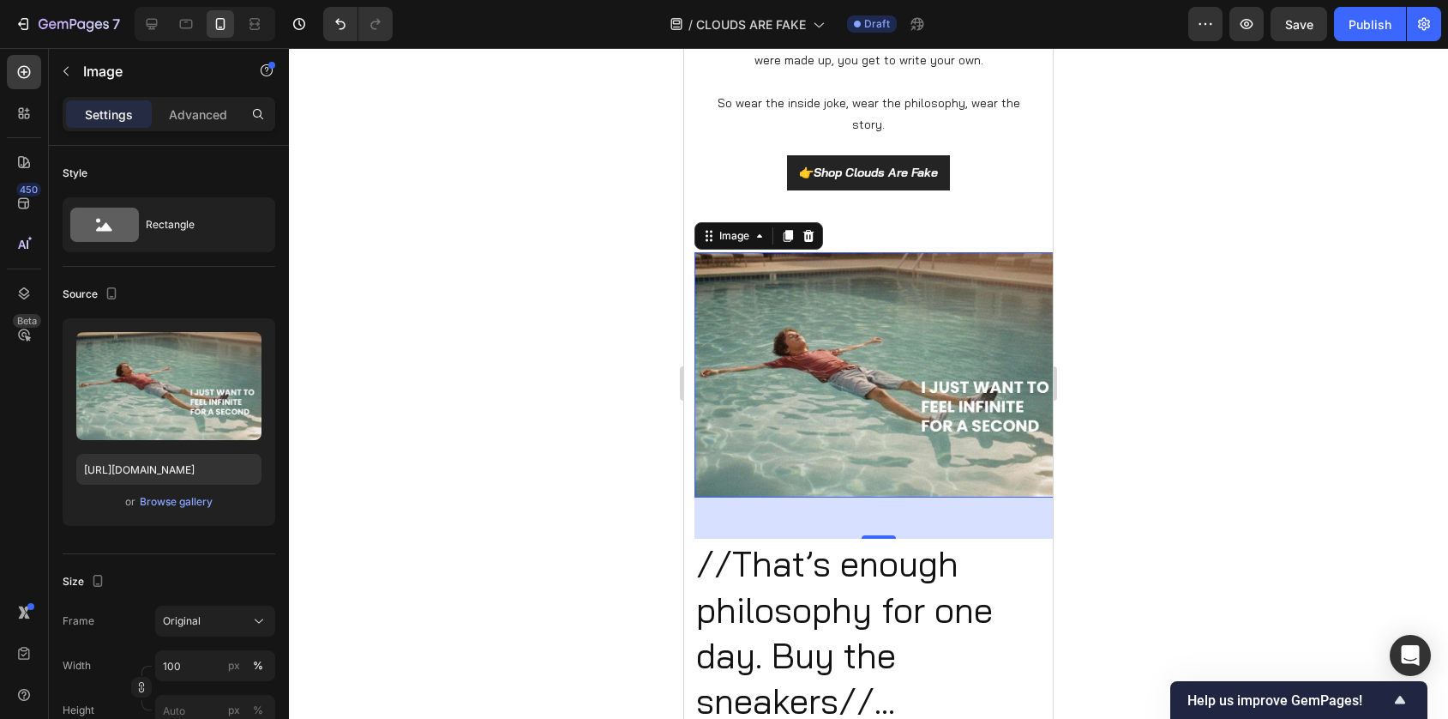
scroll to position [3716, 0]
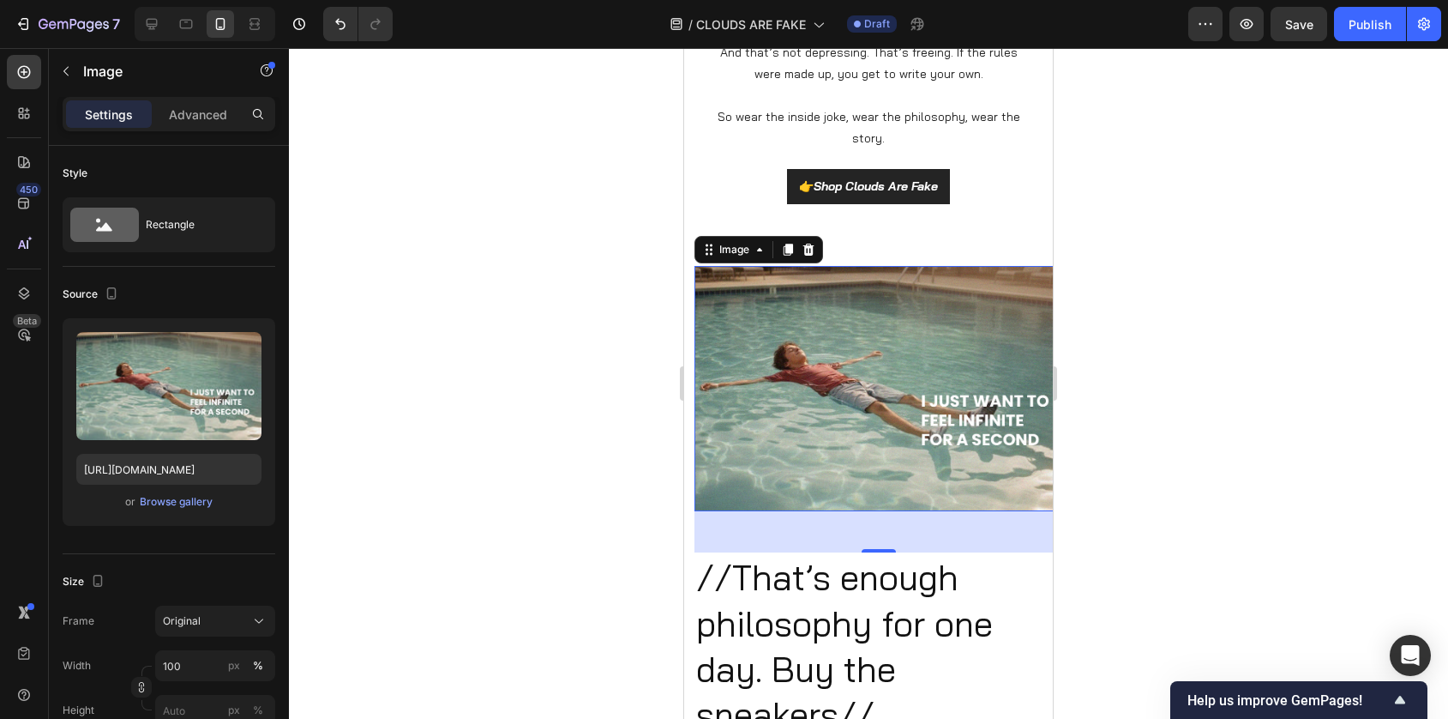
click at [755, 348] on img at bounding box center [879, 389] width 369 height 246
click at [621, 331] on div at bounding box center [868, 383] width 1159 height 671
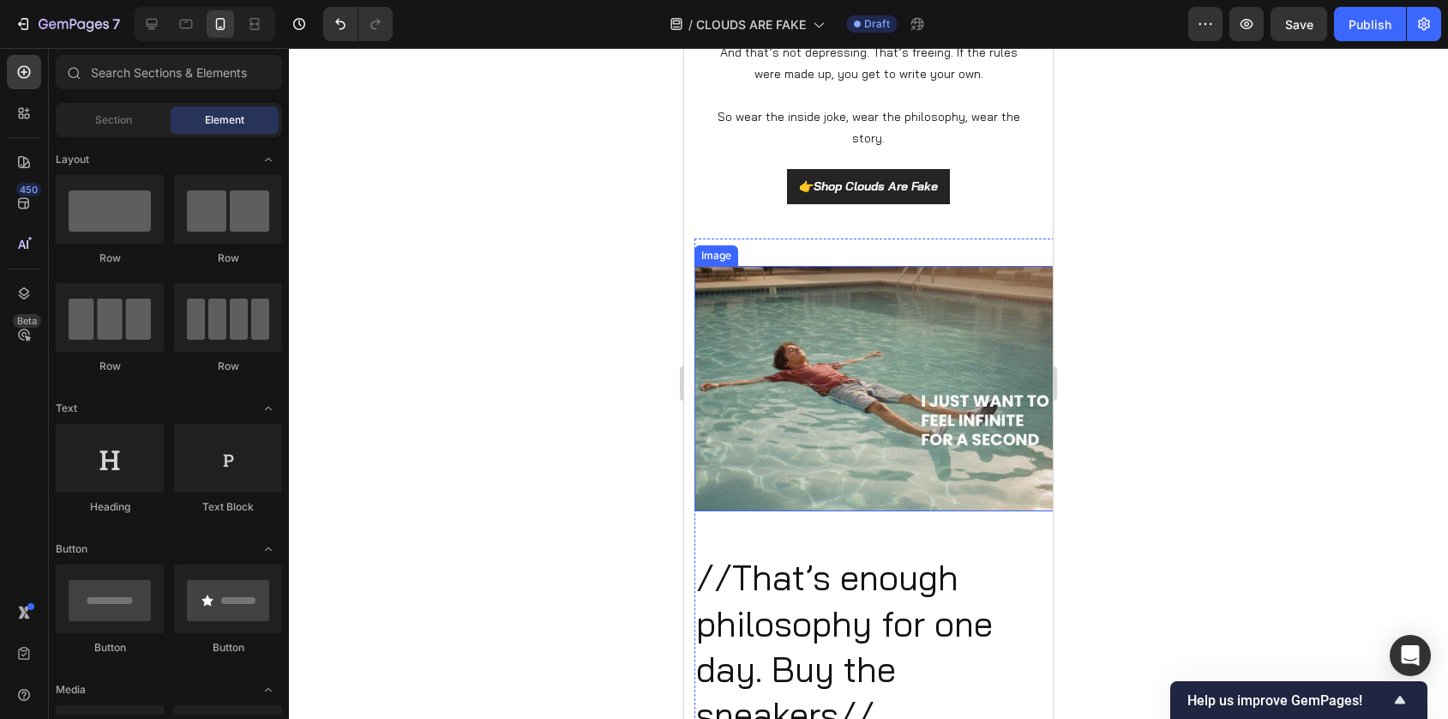
click at [731, 314] on img at bounding box center [879, 389] width 369 height 246
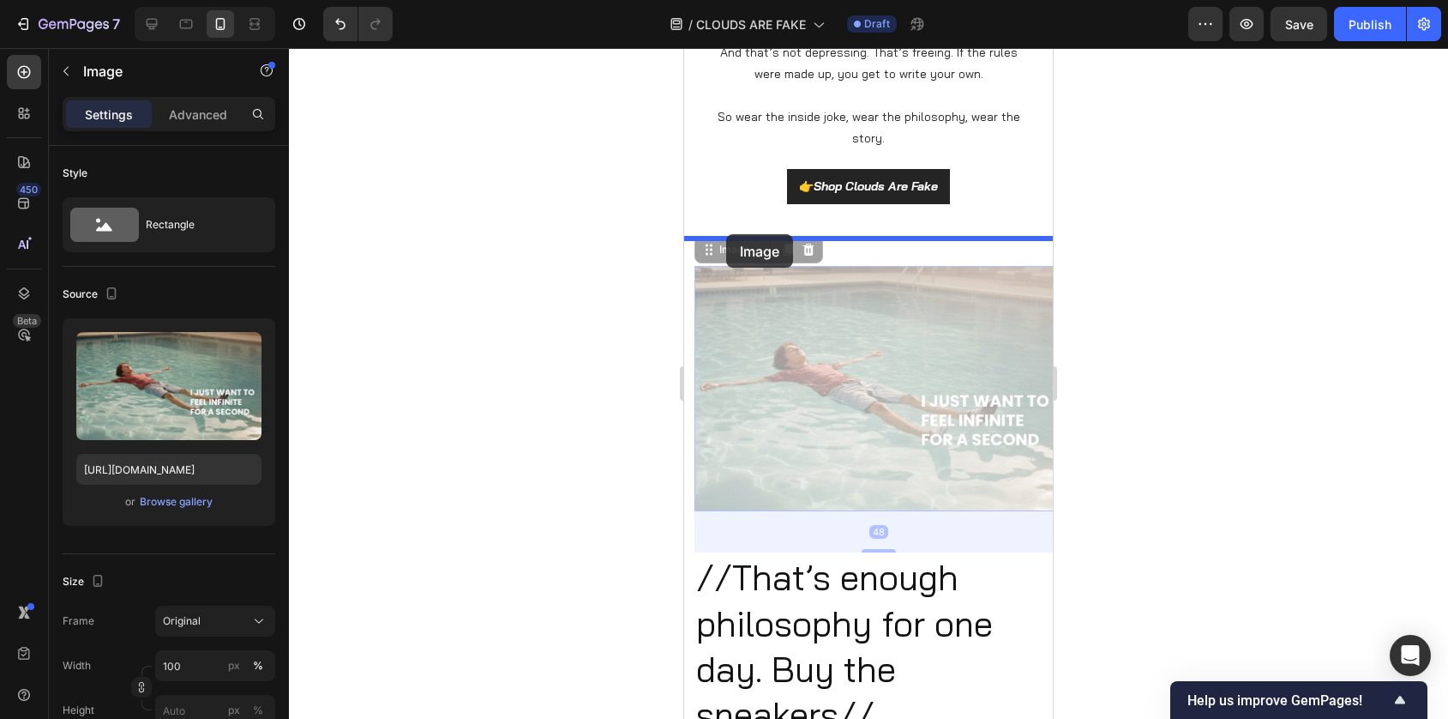
drag, startPoint x: 726, startPoint y: 251, endPoint x: 726, endPoint y: 234, distance: 17.1
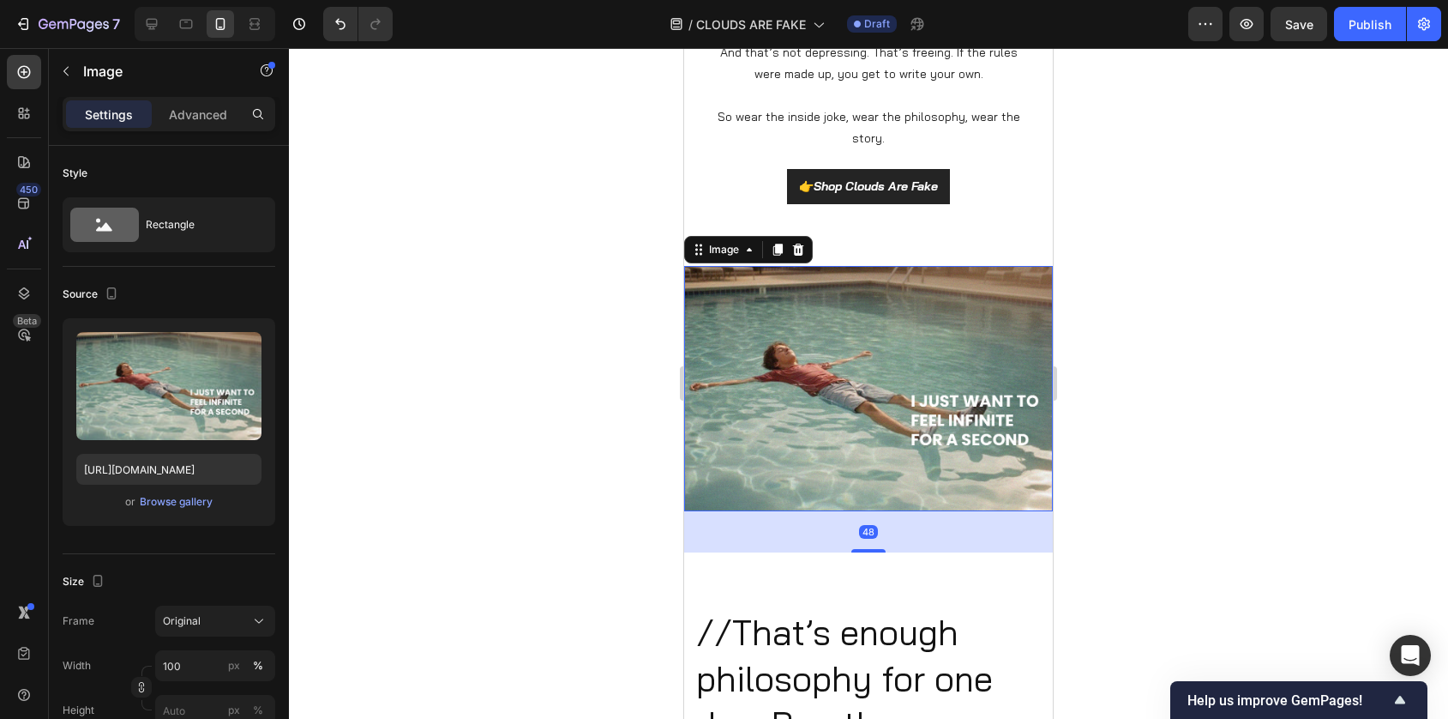
click at [1134, 300] on div at bounding box center [868, 383] width 1159 height 671
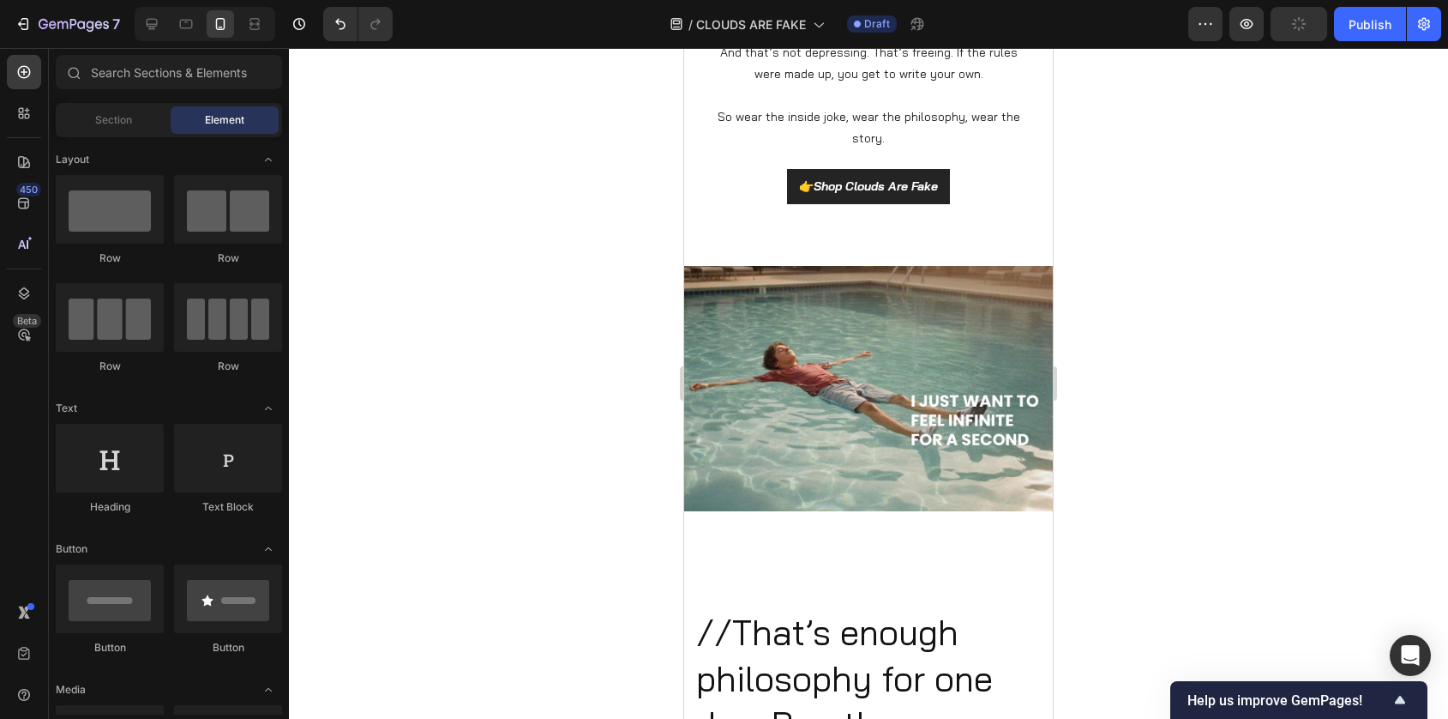
click at [154, 39] on div at bounding box center [205, 24] width 141 height 34
click at [154, 30] on icon at bounding box center [151, 23] width 17 height 17
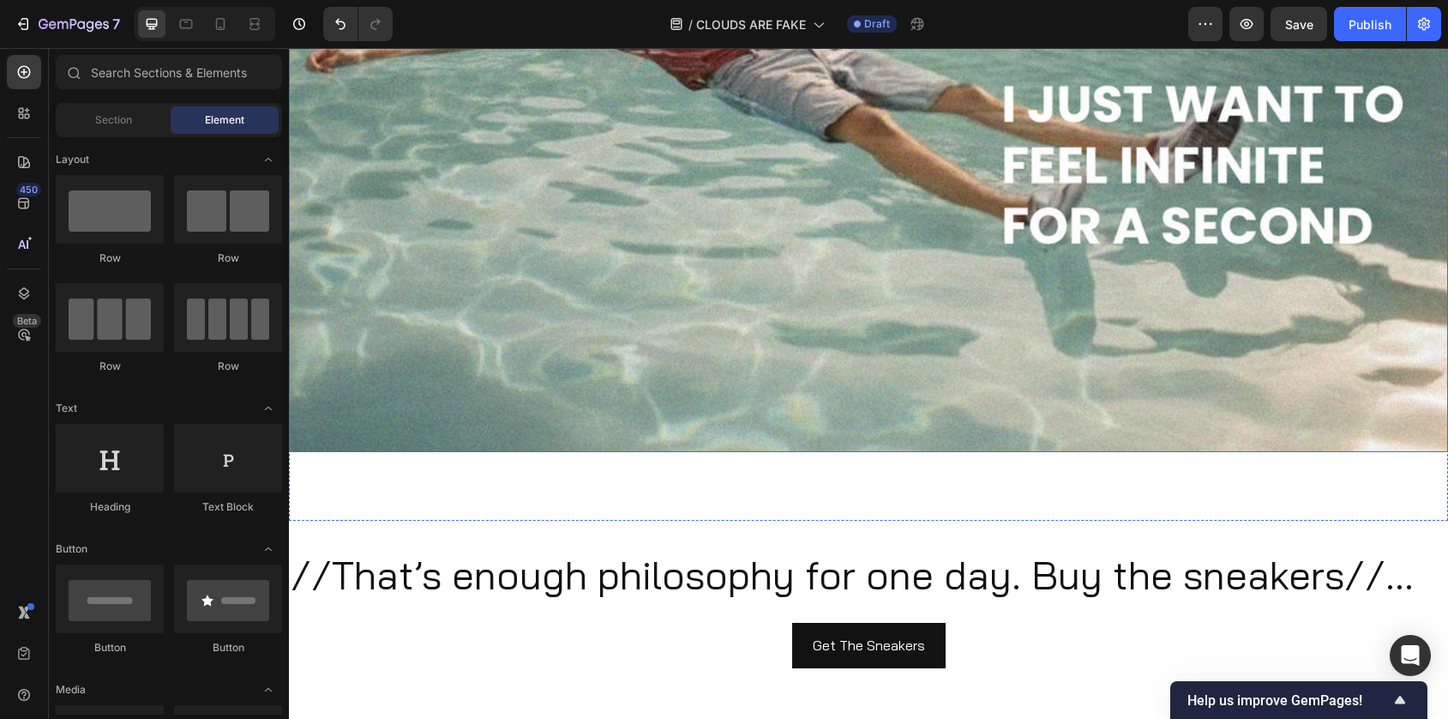
scroll to position [4264, 0]
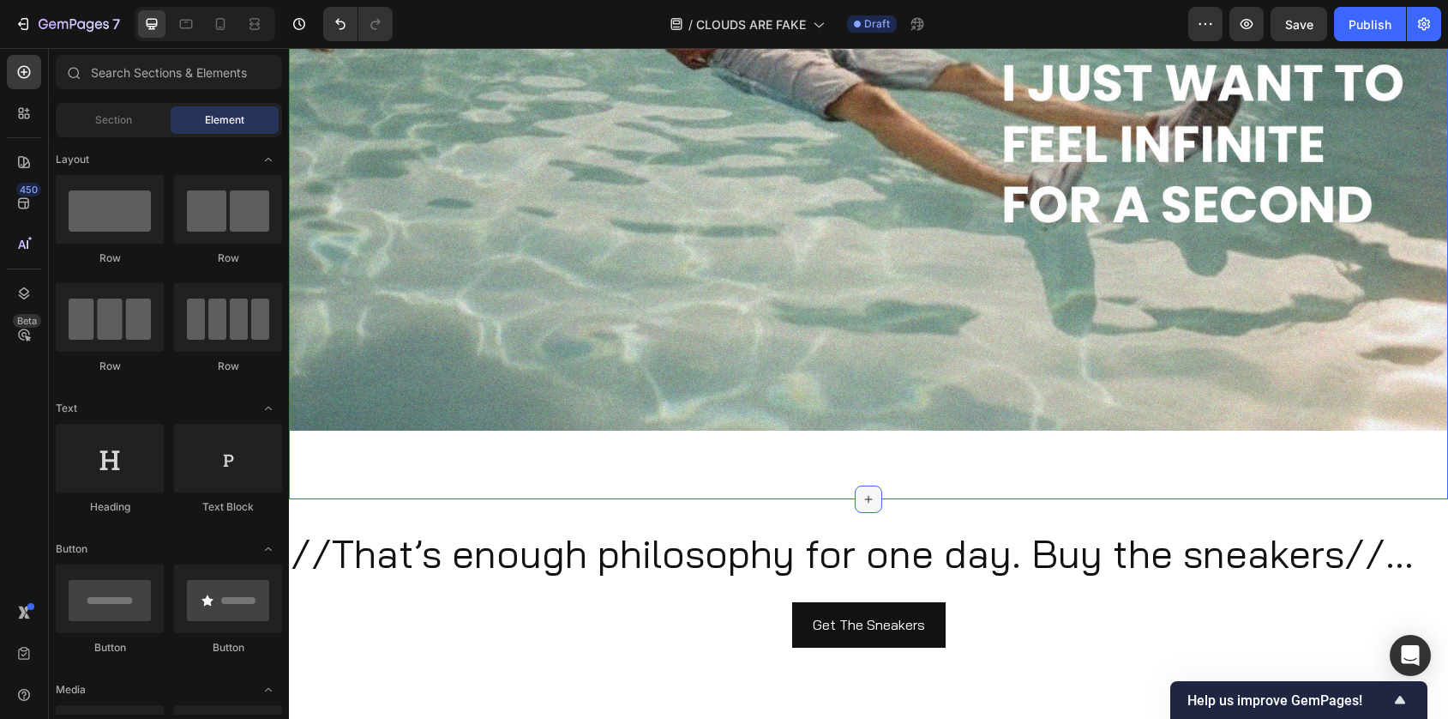
click at [874, 499] on icon at bounding box center [869, 499] width 14 height 14
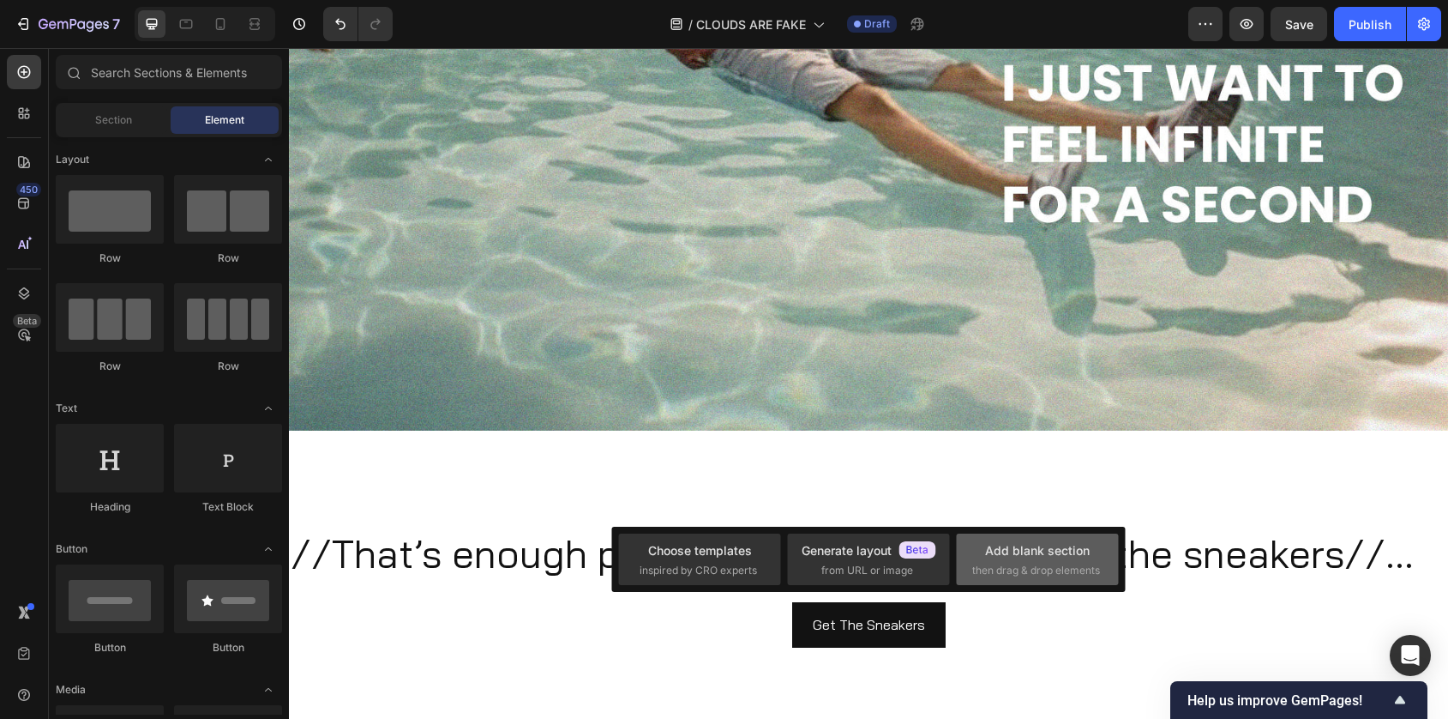
click at [1032, 547] on div "Add blank section" at bounding box center [1037, 550] width 105 height 18
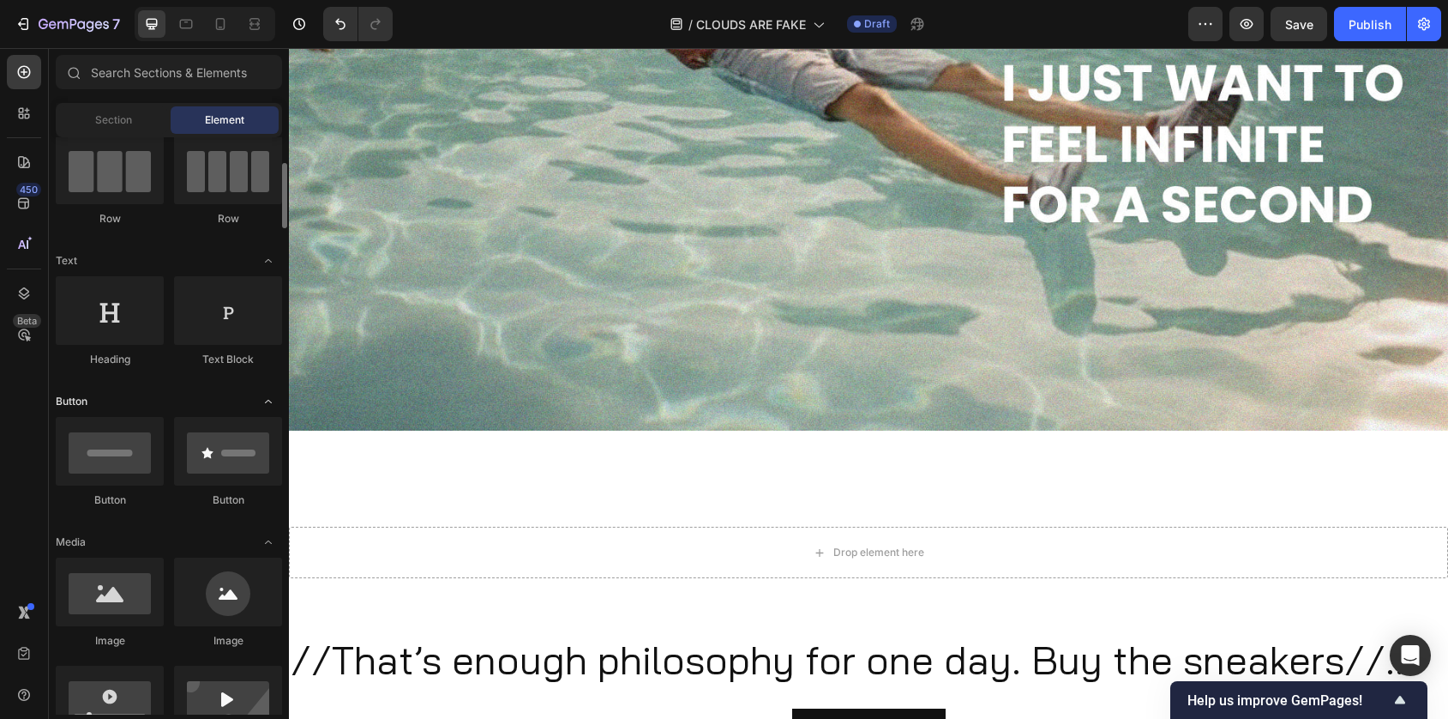
scroll to position [156, 0]
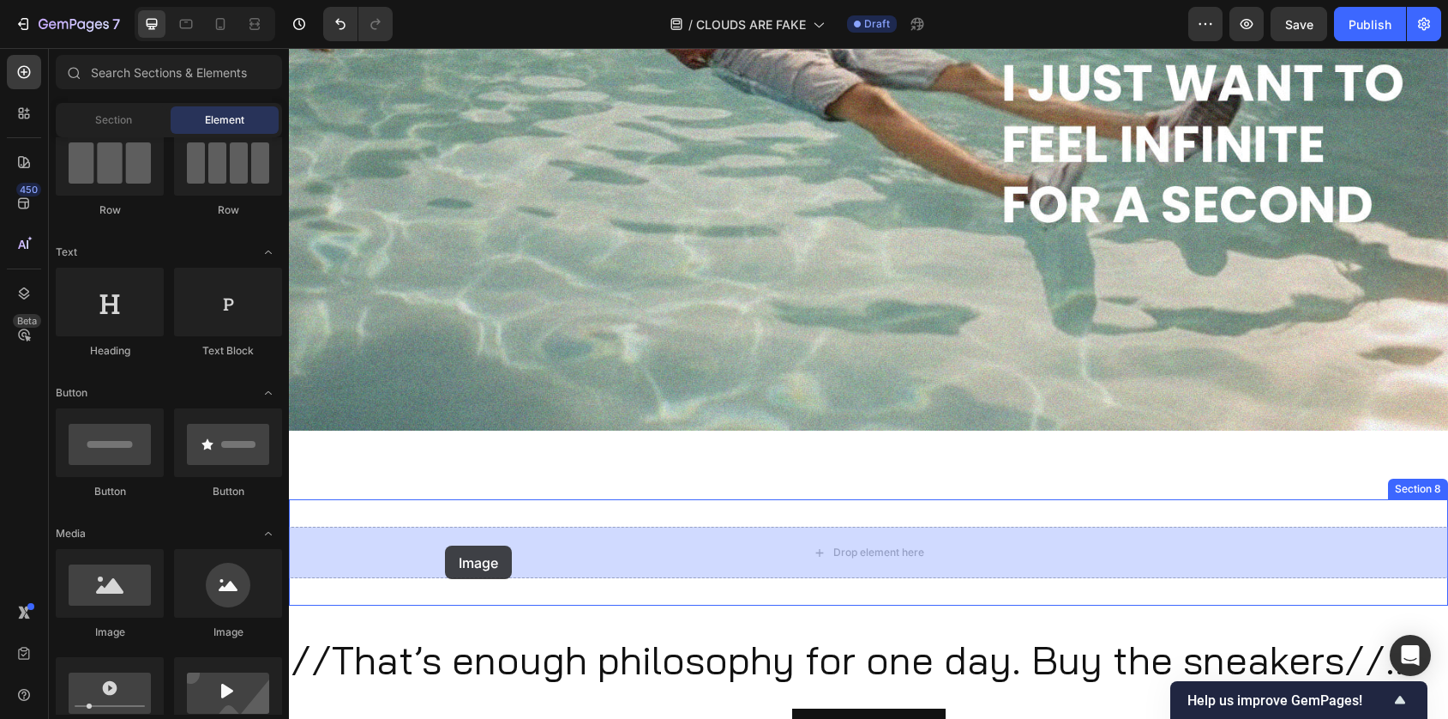
drag, startPoint x: 435, startPoint y: 624, endPoint x: 445, endPoint y: 545, distance: 79.6
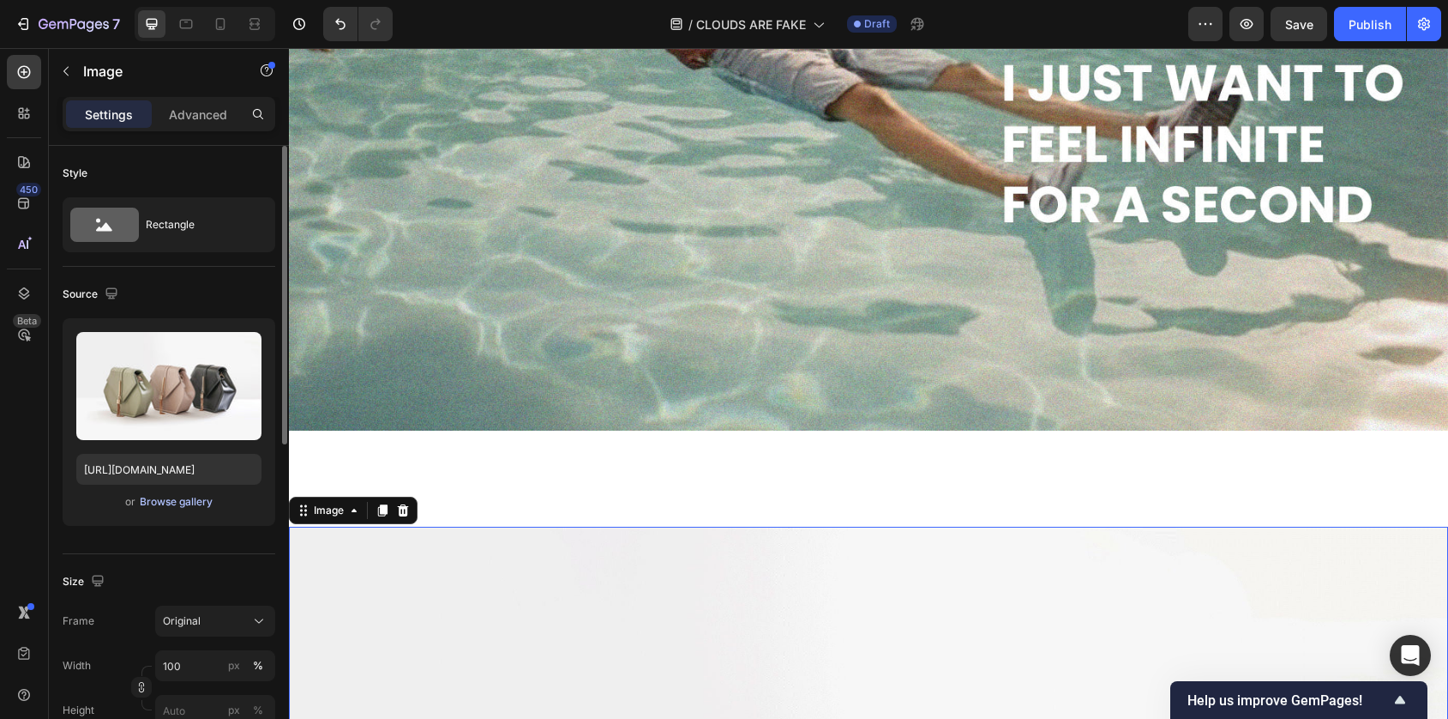
click at [193, 506] on div "Browse gallery" at bounding box center [176, 501] width 73 height 15
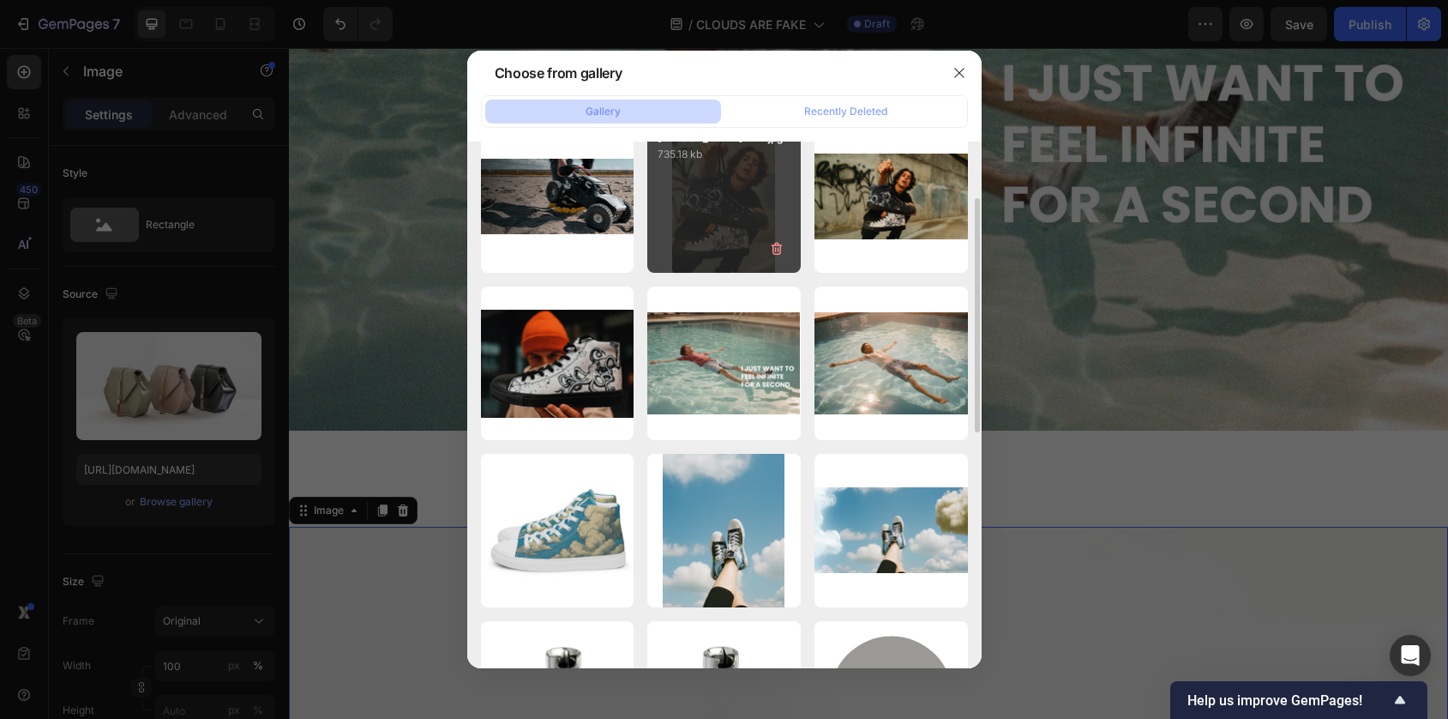
scroll to position [223, 0]
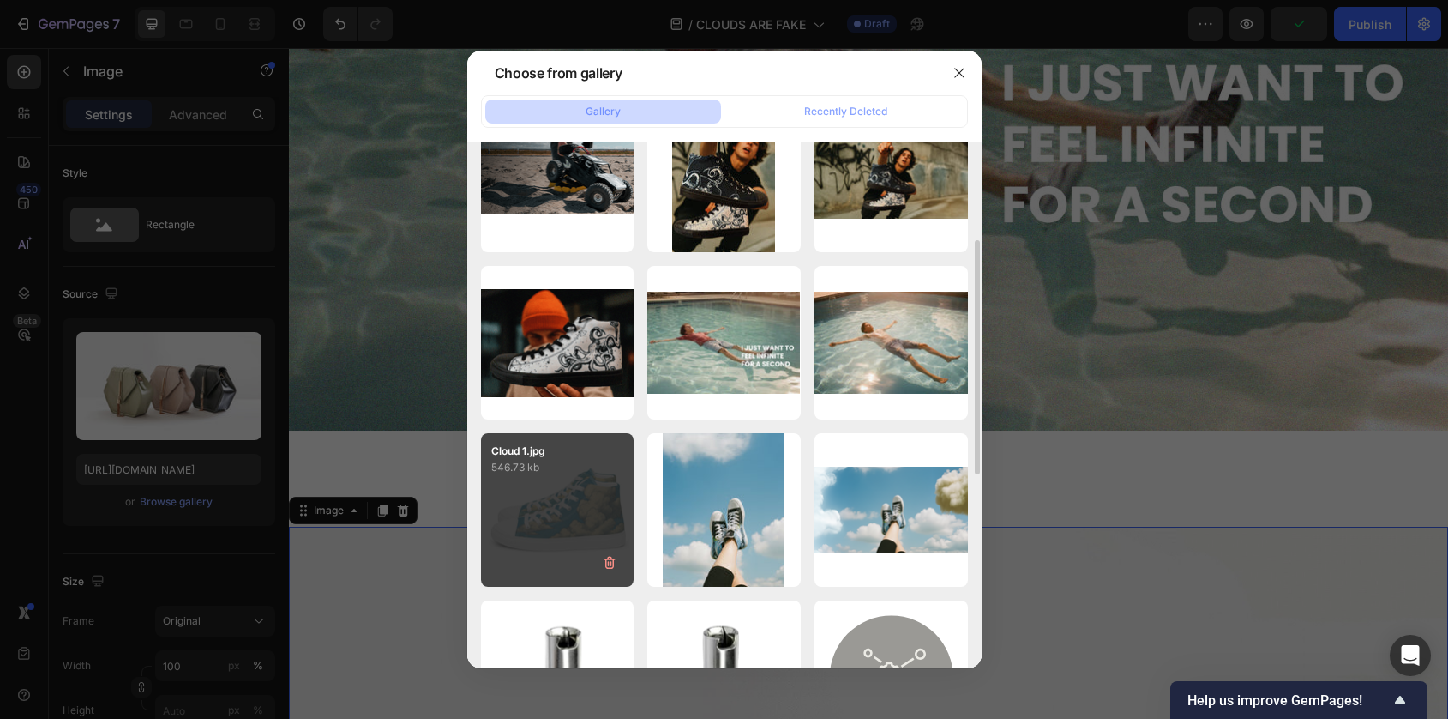
click at [597, 487] on div "Cloud 1.jpg 546.73 kb" at bounding box center [557, 509] width 153 height 153
type input "https://cdn.shopify.com/s/files/1/0550/5551/5763/files/gempages_511267659942200…"
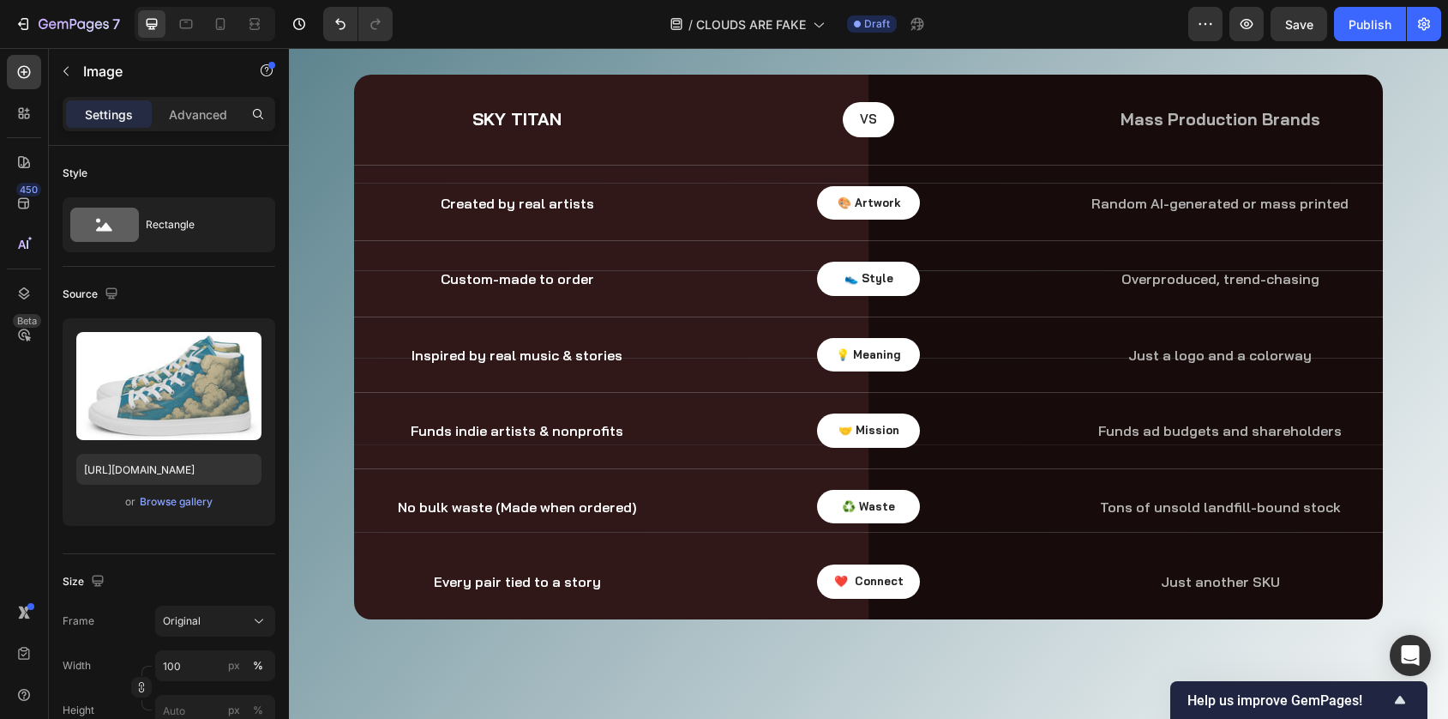
scroll to position [6337, 0]
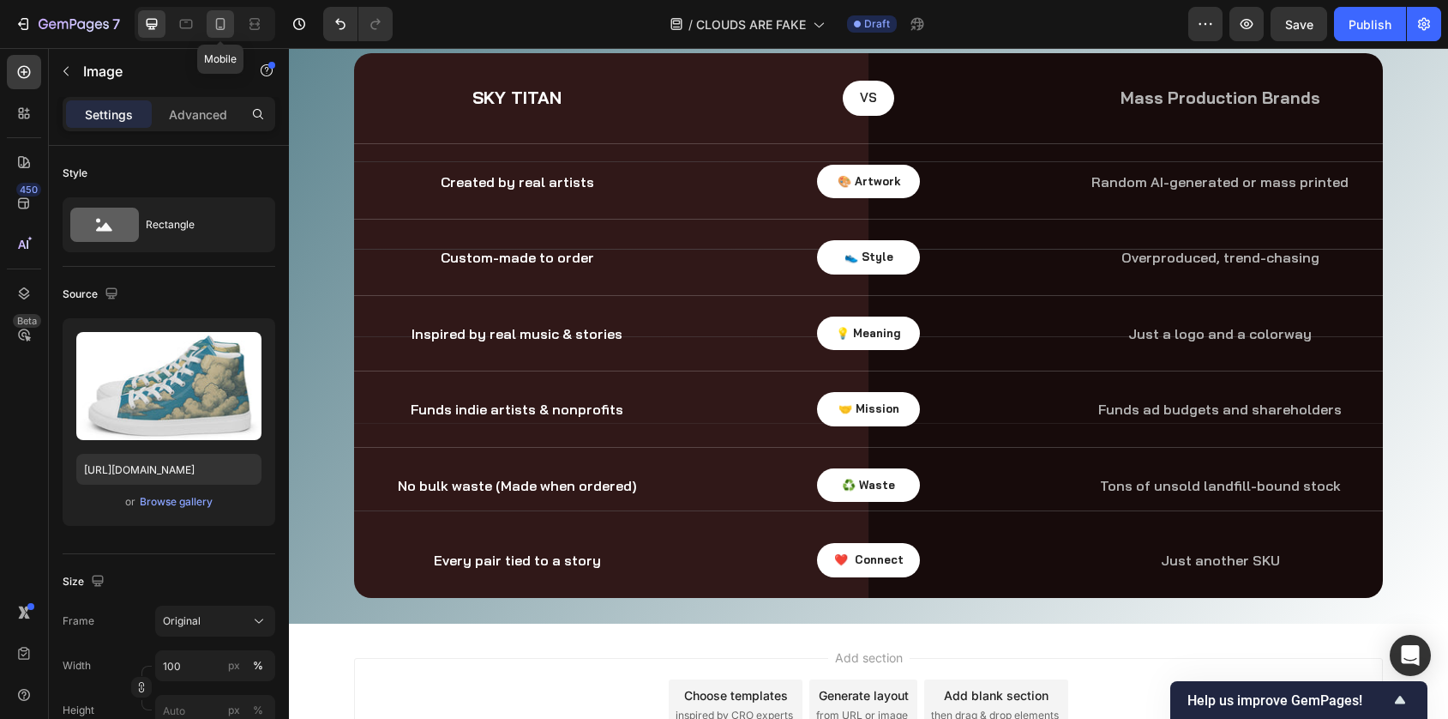
click at [226, 31] on icon at bounding box center [220, 23] width 17 height 17
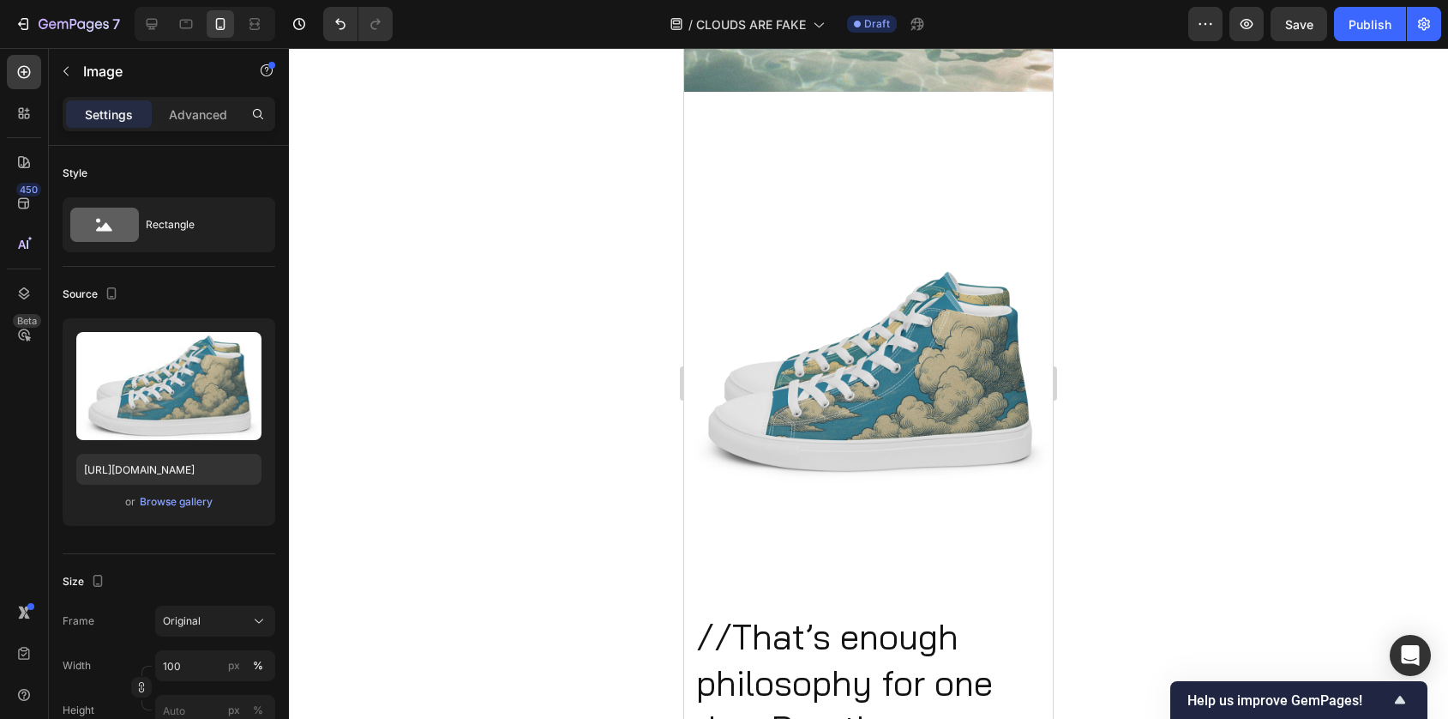
scroll to position [4208, 0]
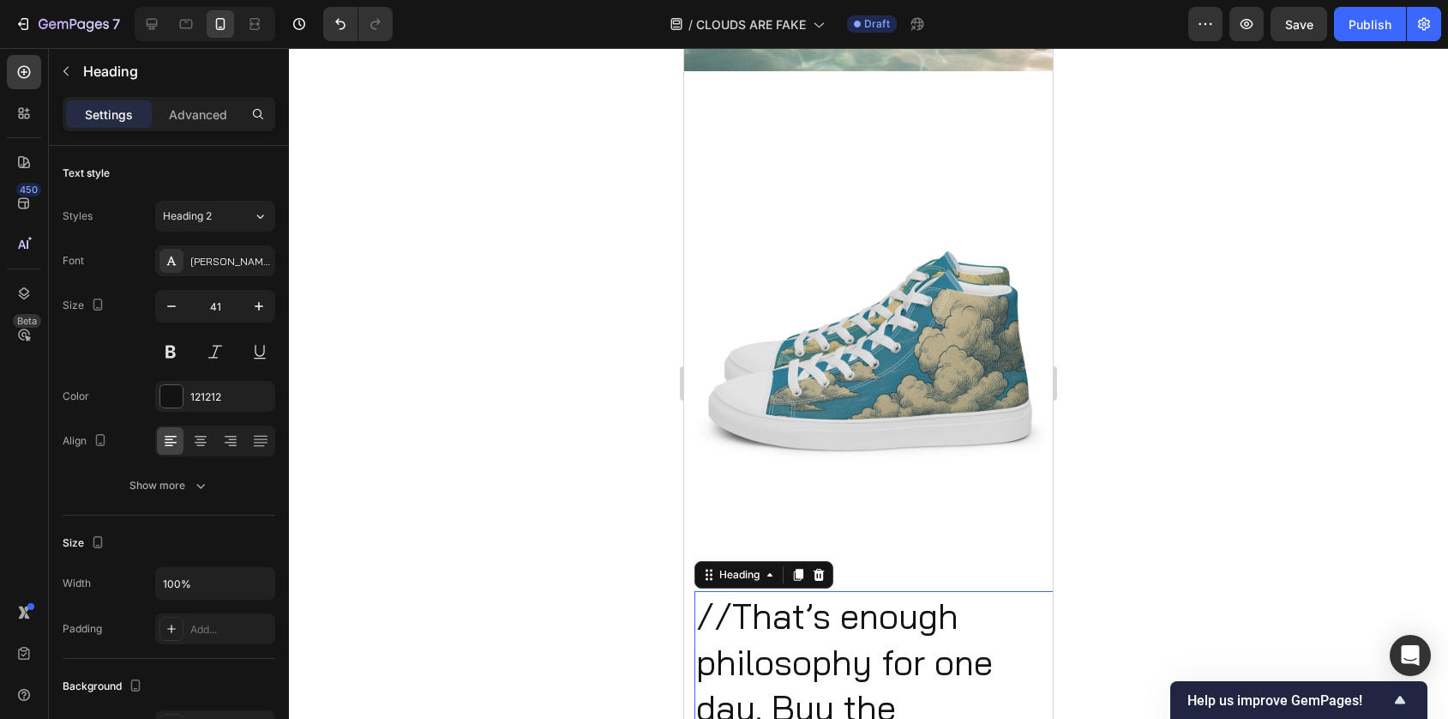
click at [737, 608] on h2 "//That’s enough philosophy for one day. Buy the sneakers//..." at bounding box center [879, 684] width 369 height 186
click at [724, 576] on div "Heading" at bounding box center [739, 574] width 47 height 15
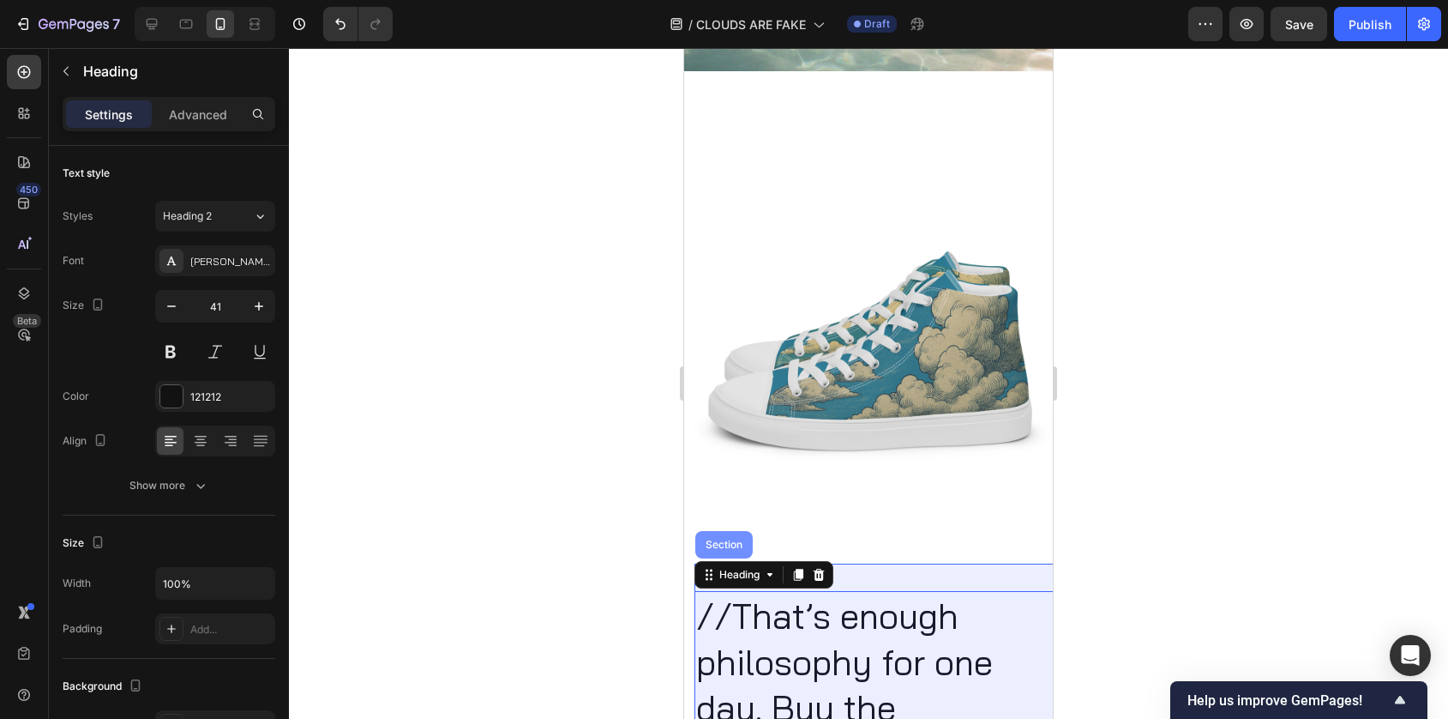
click at [724, 546] on div "Section" at bounding box center [724, 544] width 44 height 10
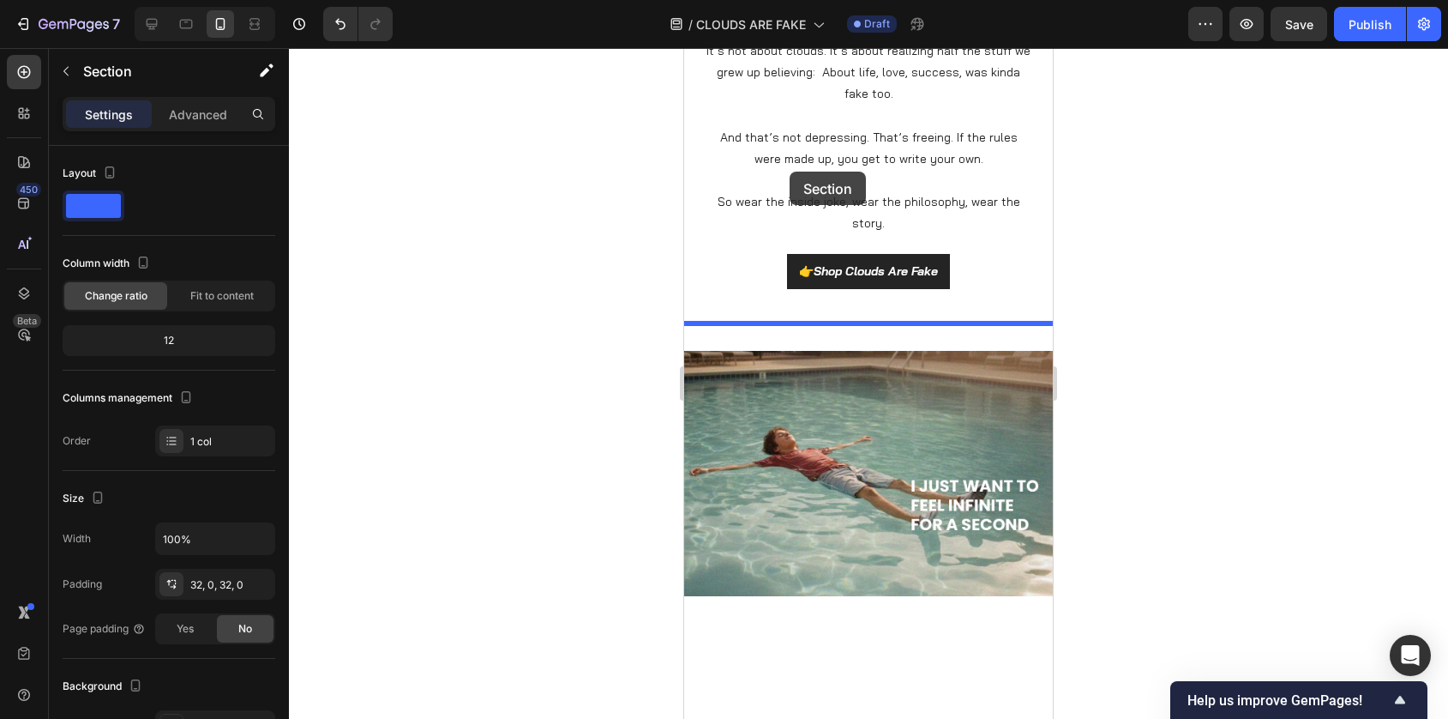
scroll to position [3673, 0]
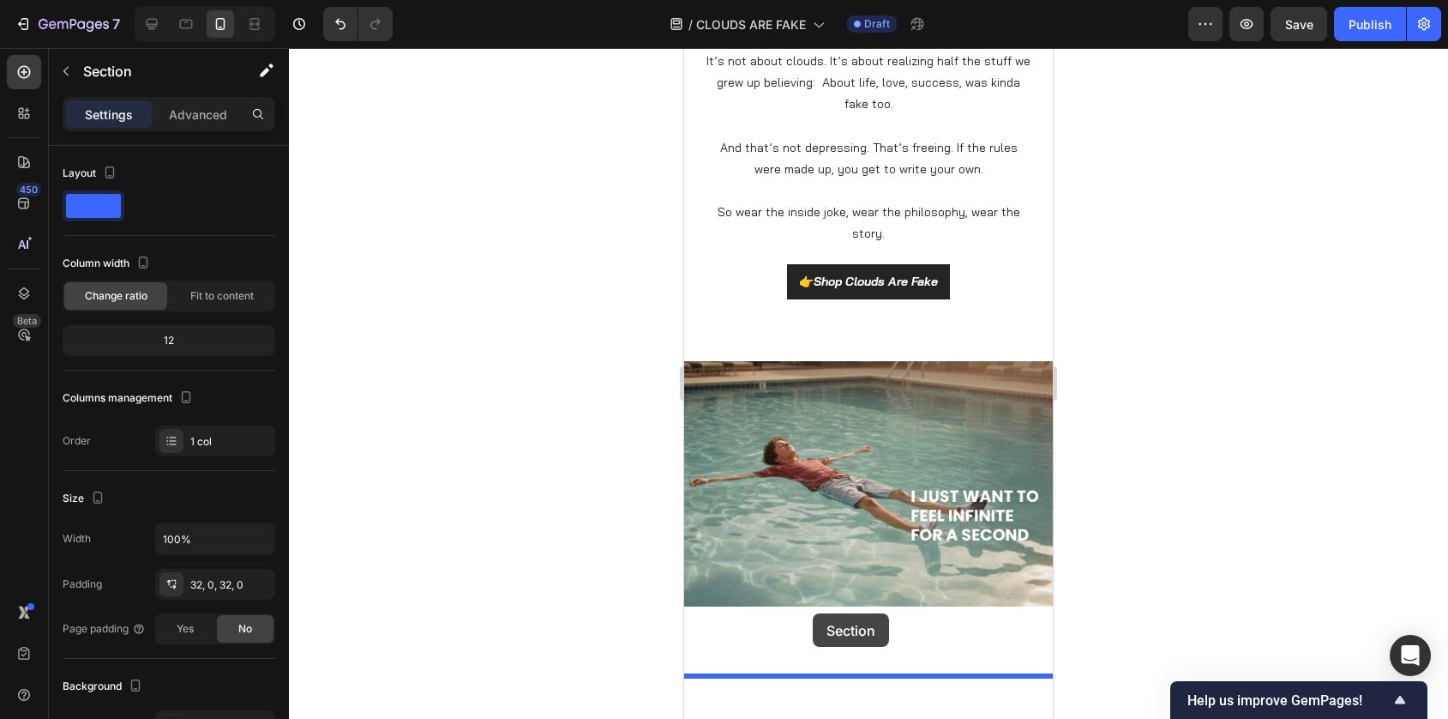
drag, startPoint x: 719, startPoint y: 553, endPoint x: 813, endPoint y: 613, distance: 111.1
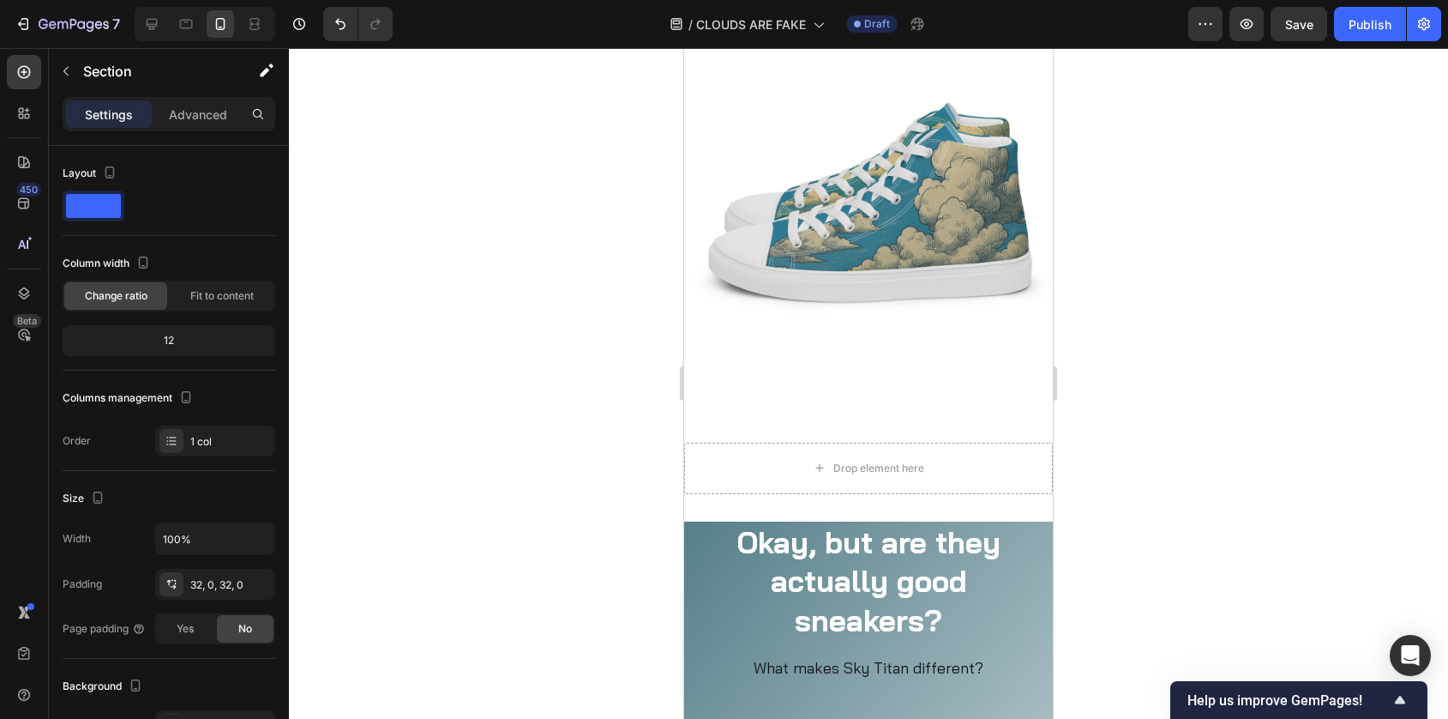
scroll to position [4803, 0]
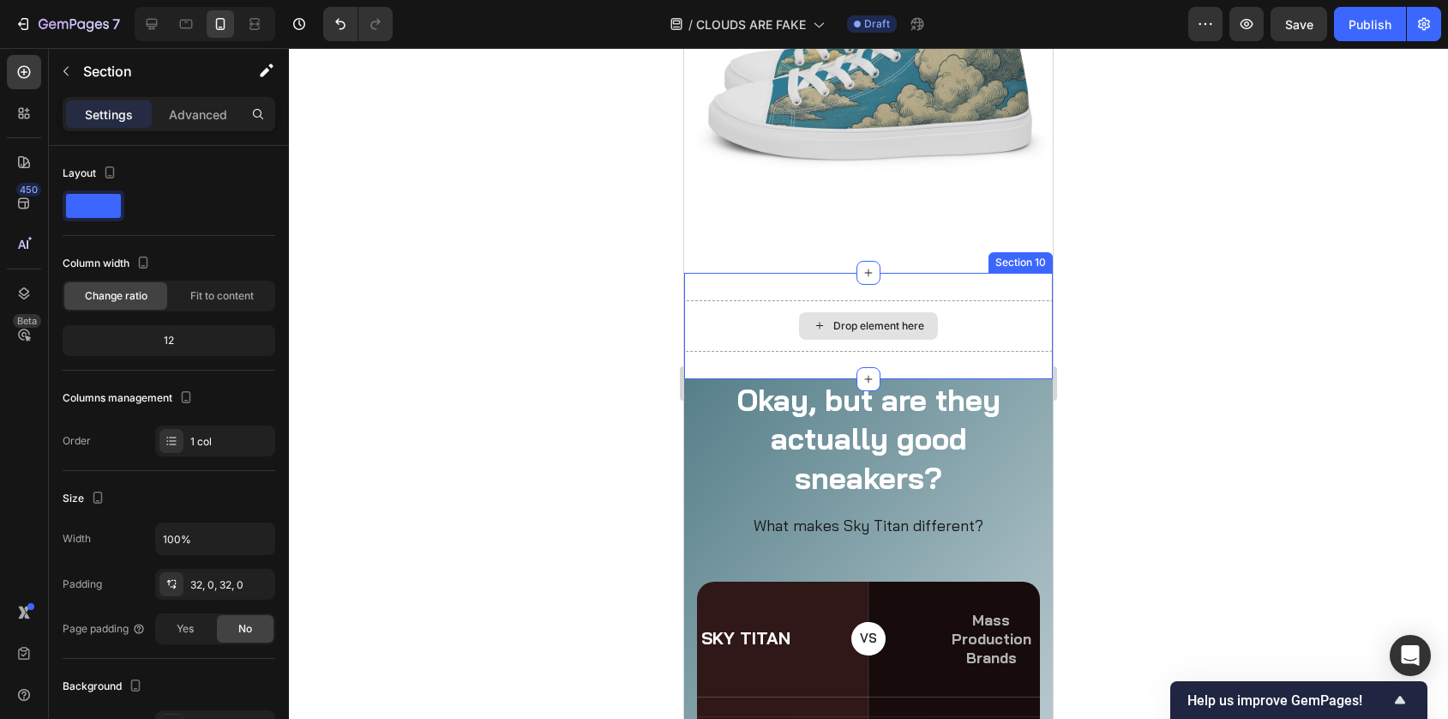
click at [752, 332] on div "Drop element here" at bounding box center [868, 325] width 369 height 51
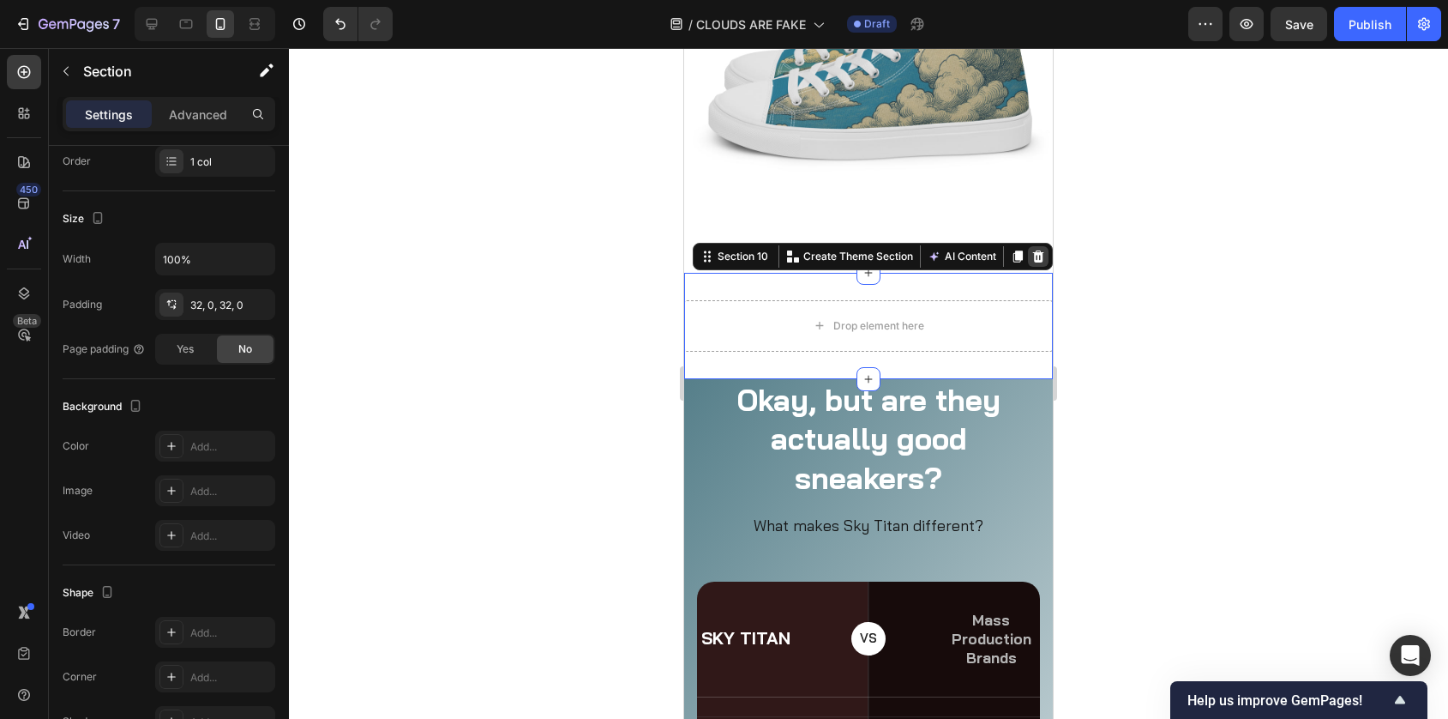
click at [1042, 256] on icon at bounding box center [1038, 256] width 11 height 12
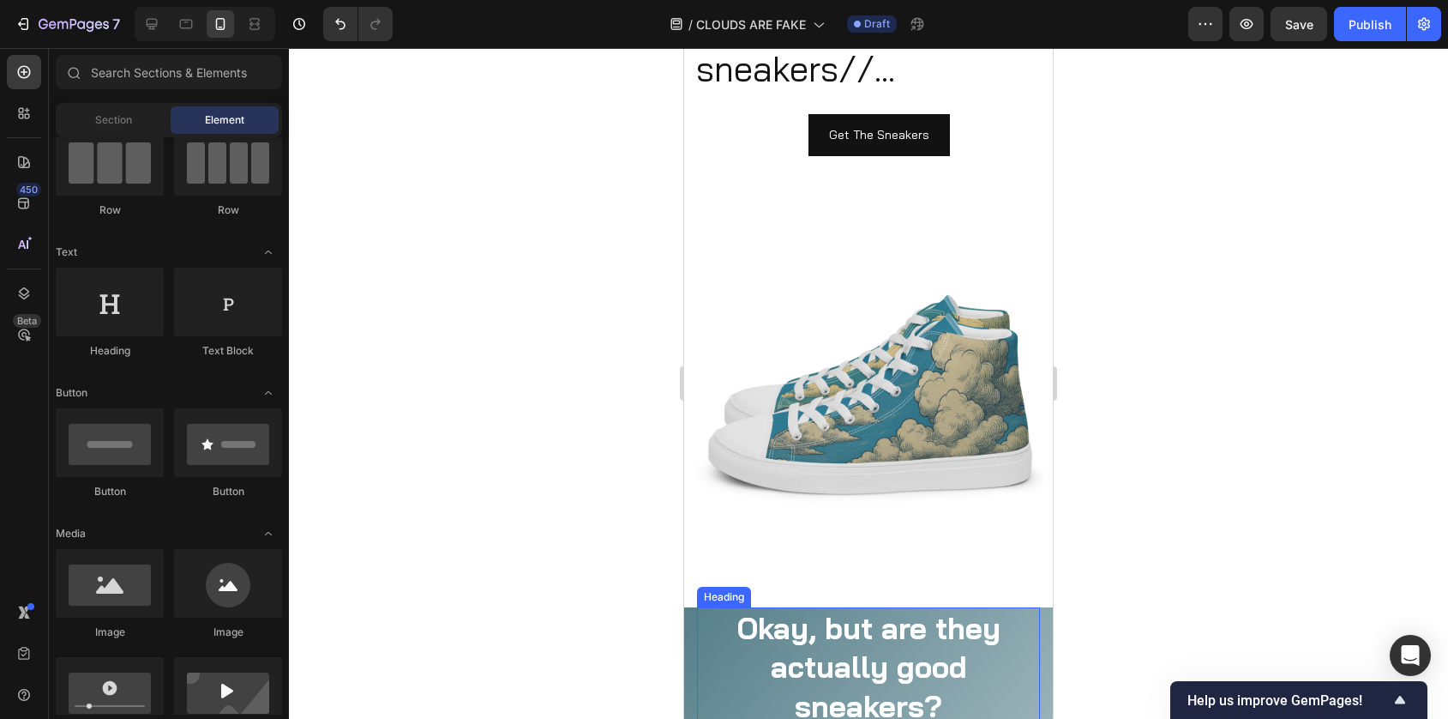
scroll to position [4446, 0]
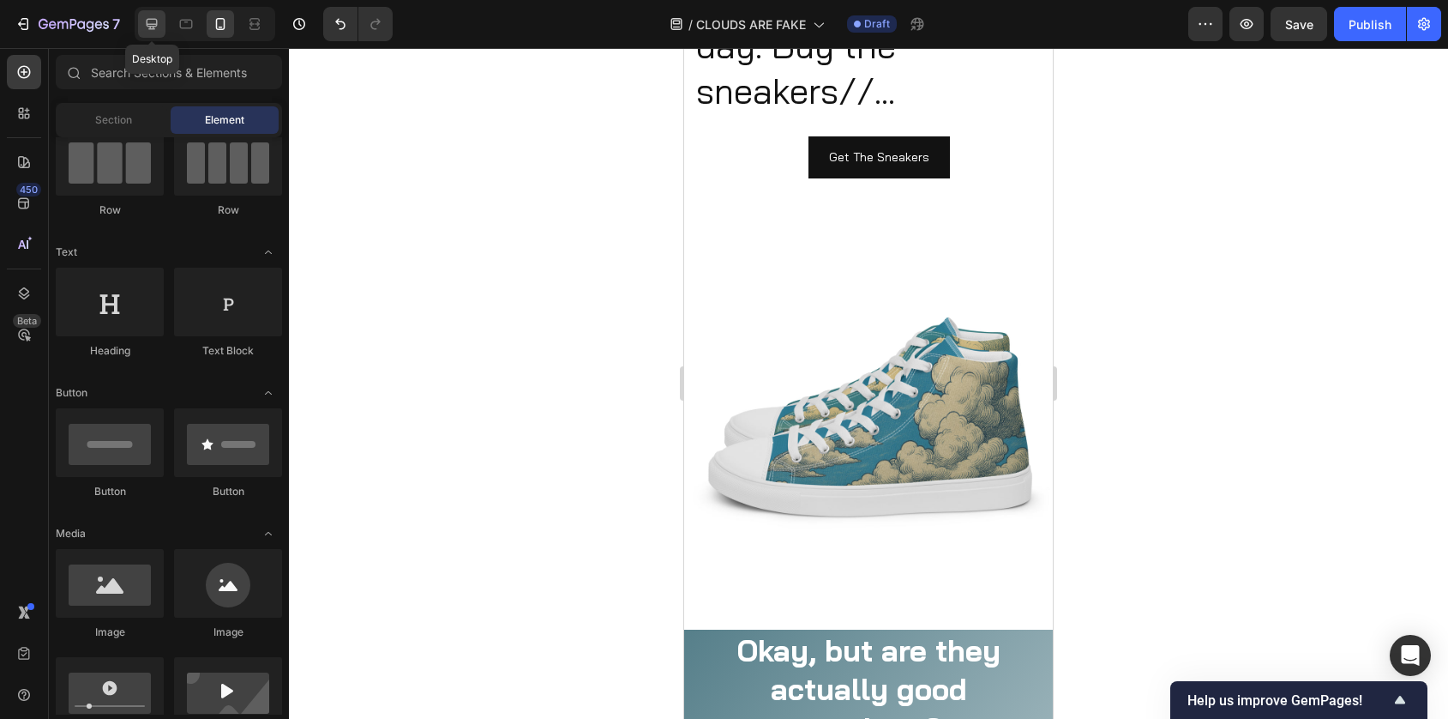
click at [154, 19] on icon at bounding box center [152, 24] width 11 height 11
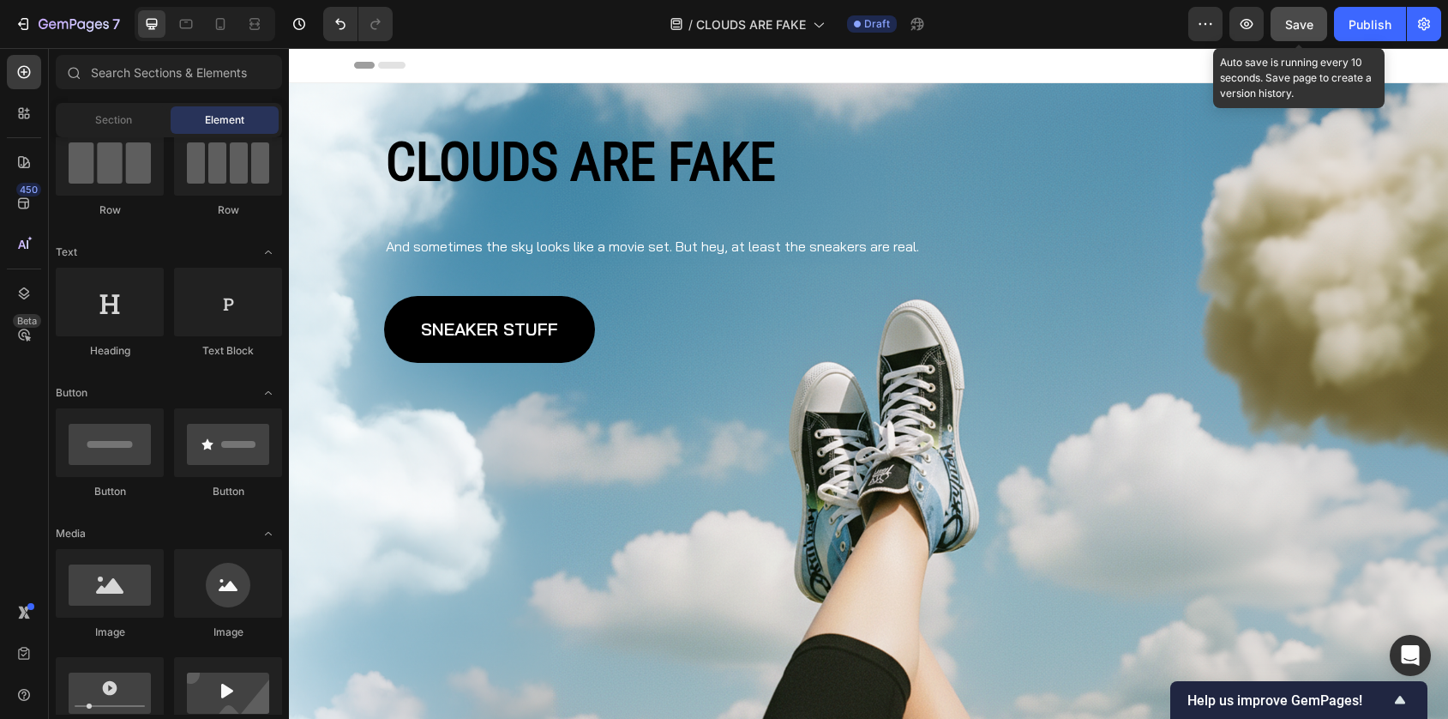
click at [1302, 20] on span "Save" at bounding box center [1299, 24] width 28 height 15
